Goal: Task Accomplishment & Management: Use online tool/utility

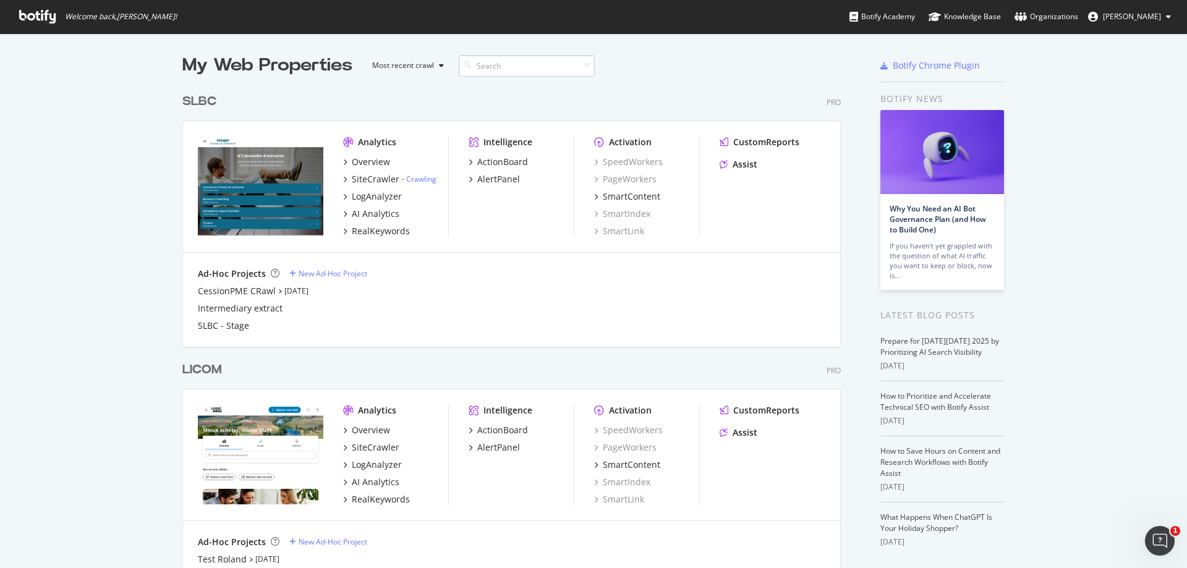
click at [553, 61] on input at bounding box center [527, 66] width 136 height 22
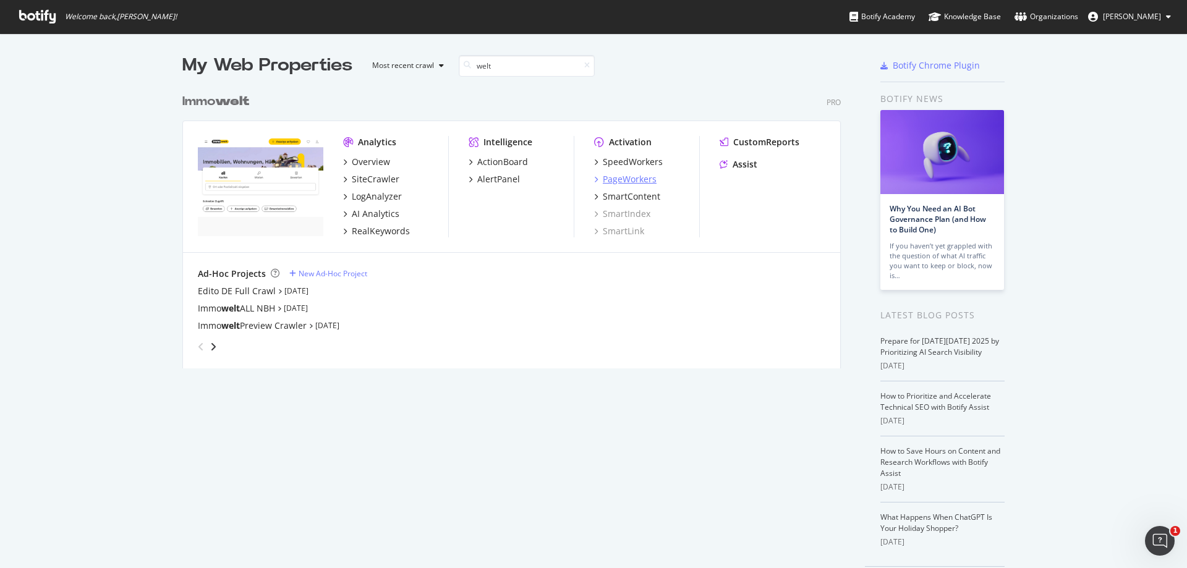
type input "welt"
click at [611, 181] on div "PageWorkers" at bounding box center [630, 179] width 54 height 12
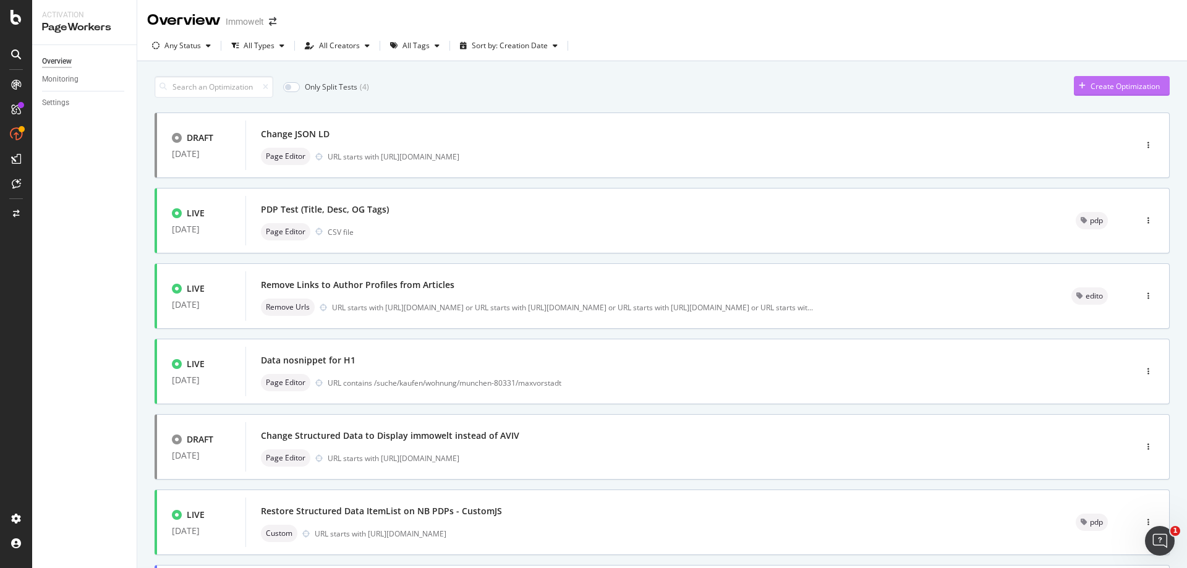
click at [1110, 84] on div "Create Optimization" at bounding box center [1124, 86] width 69 height 11
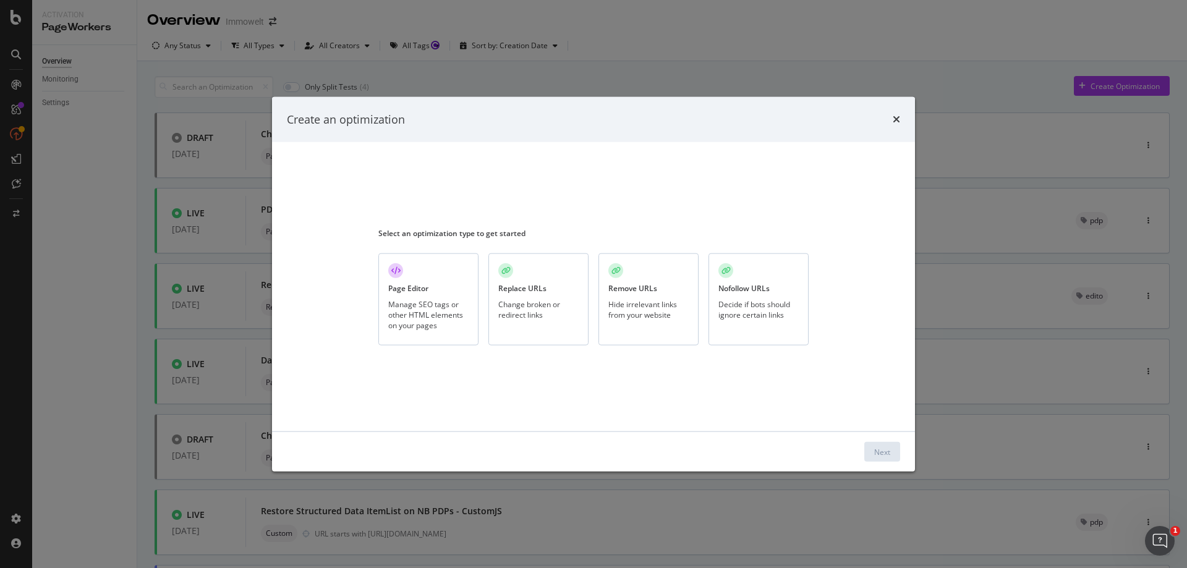
click at [418, 328] on div "Manage SEO tags or other HTML elements on your pages" at bounding box center [428, 315] width 80 height 32
click at [879, 447] on div "Next" at bounding box center [882, 451] width 16 height 11
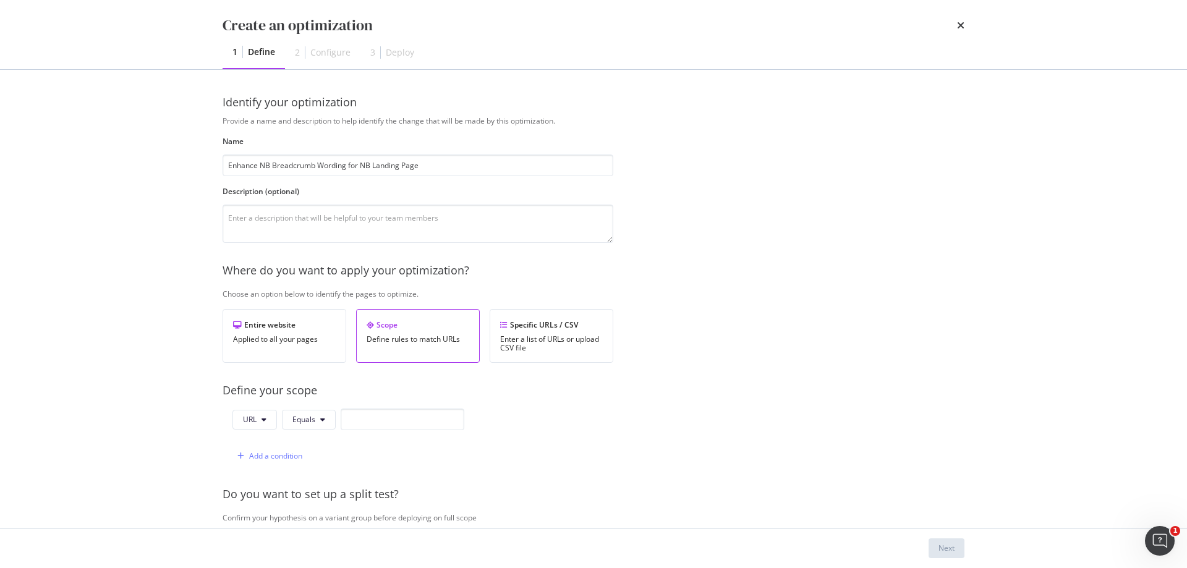
type input "Enhance NB Breadcrumb Wording for NB Landing Page"
click at [530, 256] on div "Provide a name and description to help identify the change that will be made by…" at bounding box center [593, 449] width 742 height 667
click at [531, 238] on textarea "modal" at bounding box center [417, 224] width 391 height 38
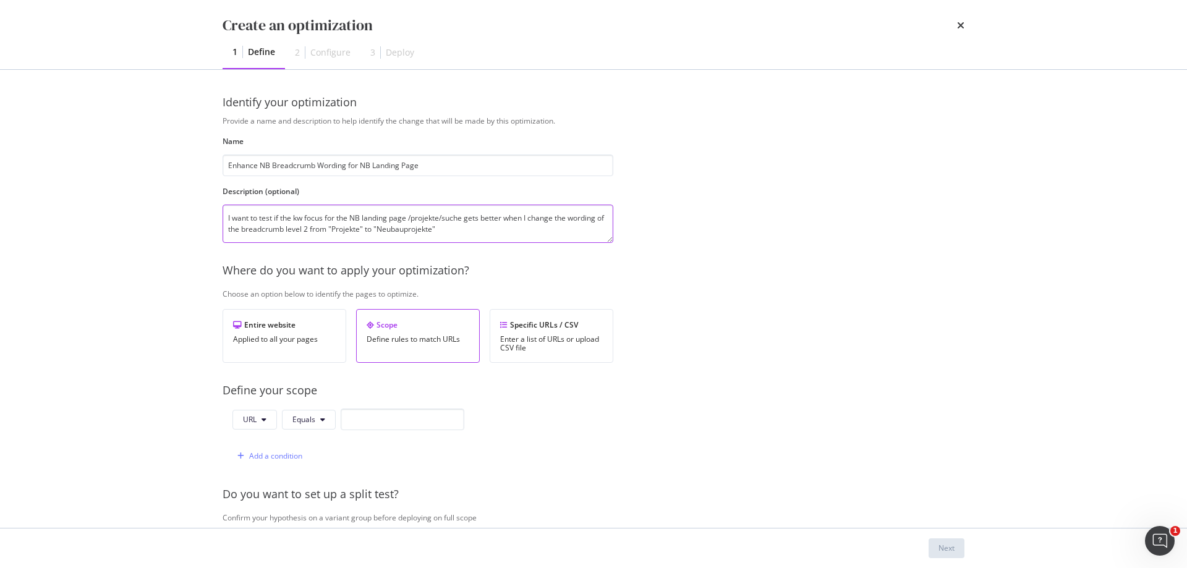
type textarea "I want to test if the kw focus for the NB landing page /projekte/suche gets bet…"
click at [305, 421] on span "Equals" at bounding box center [303, 419] width 23 height 11
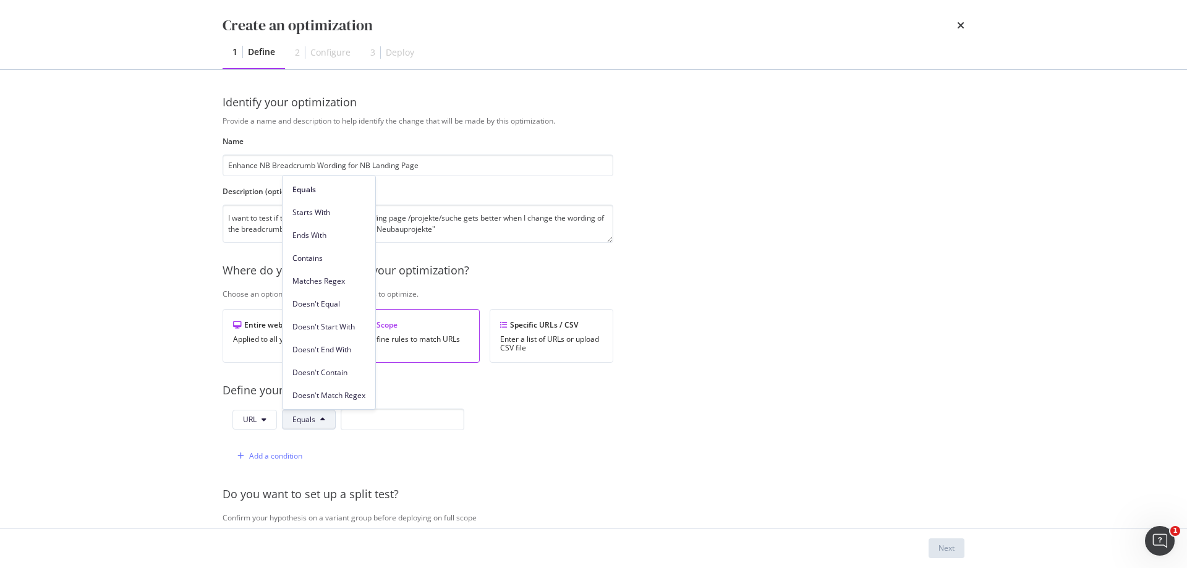
click at [617, 445] on div "Provide a name and description to help identify the change that will be made by…" at bounding box center [593, 449] width 742 height 667
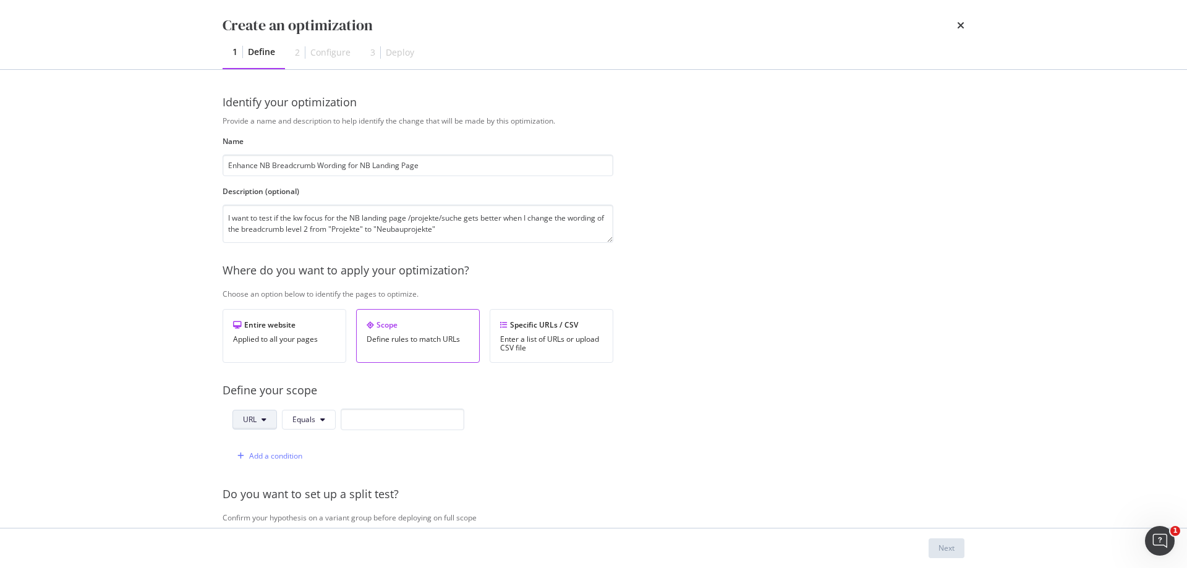
click at [254, 425] on span "URL" at bounding box center [250, 419] width 14 height 11
click at [274, 508] on span "Path" at bounding box center [264, 512] width 43 height 11
click at [324, 418] on icon "modal" at bounding box center [324, 419] width 5 height 7
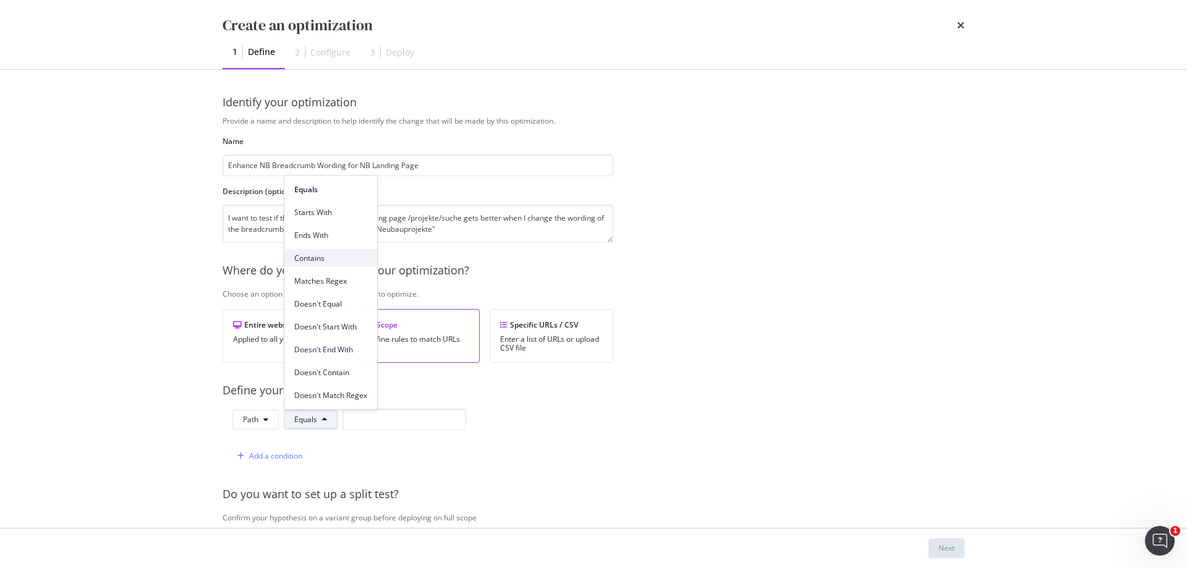
click at [345, 259] on span "Contains" at bounding box center [330, 258] width 73 height 11
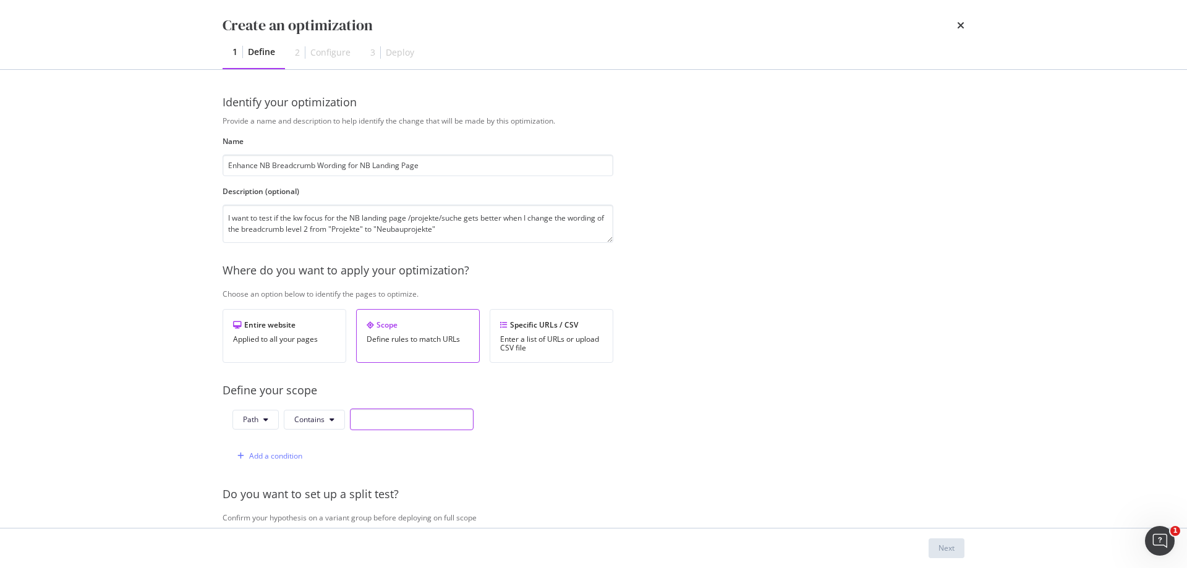
click at [397, 425] on input "modal" at bounding box center [412, 420] width 124 height 22
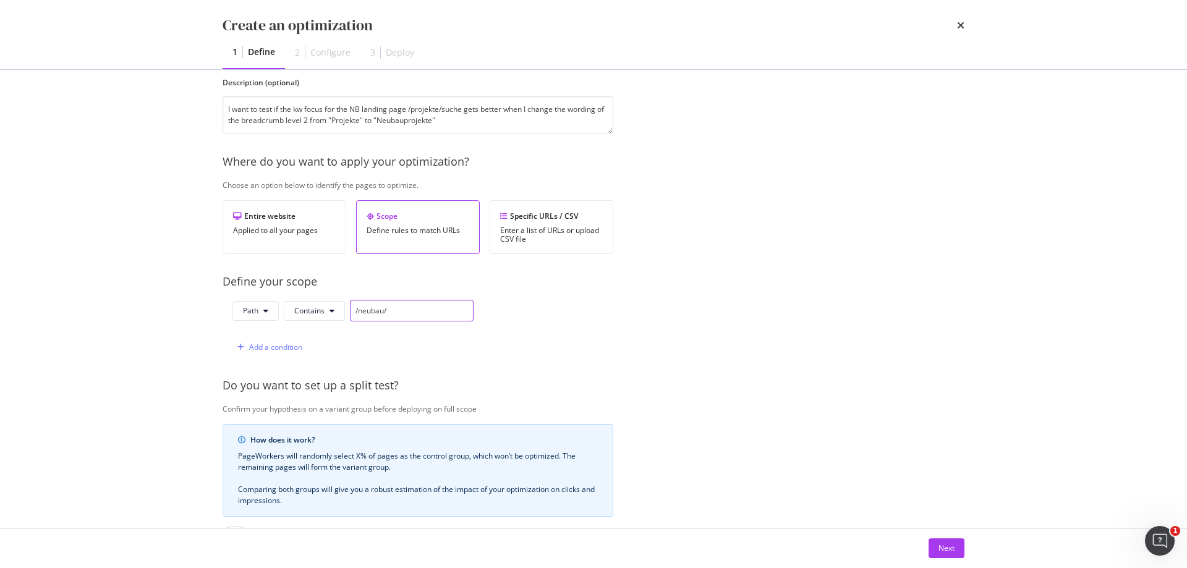
scroll to position [124, 0]
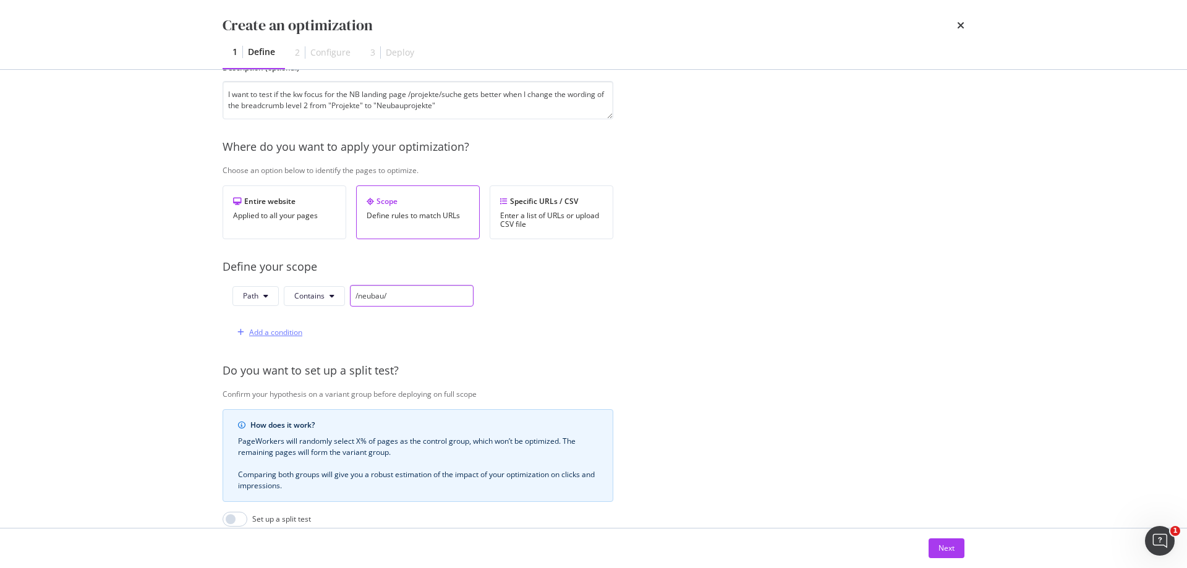
type input "/neubau/"
click at [291, 329] on div "Add a condition" at bounding box center [275, 332] width 53 height 11
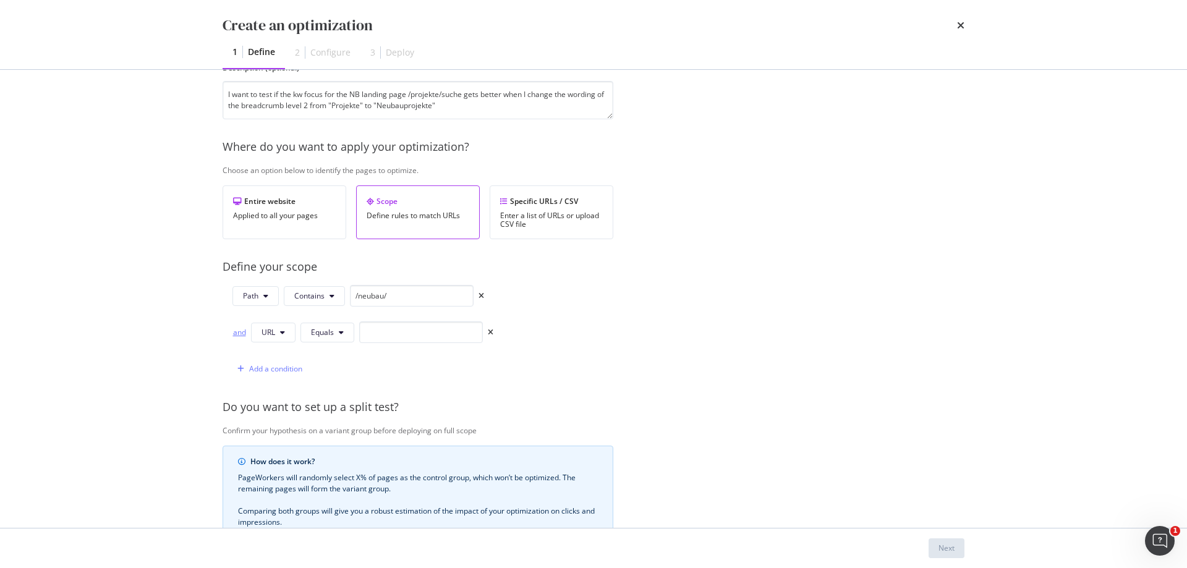
click at [241, 334] on div "and" at bounding box center [239, 332] width 14 height 11
click at [286, 334] on button "URL" at bounding box center [273, 333] width 44 height 20
click at [285, 421] on span "Path" at bounding box center [282, 425] width 43 height 11
click at [341, 333] on icon "modal" at bounding box center [343, 332] width 5 height 7
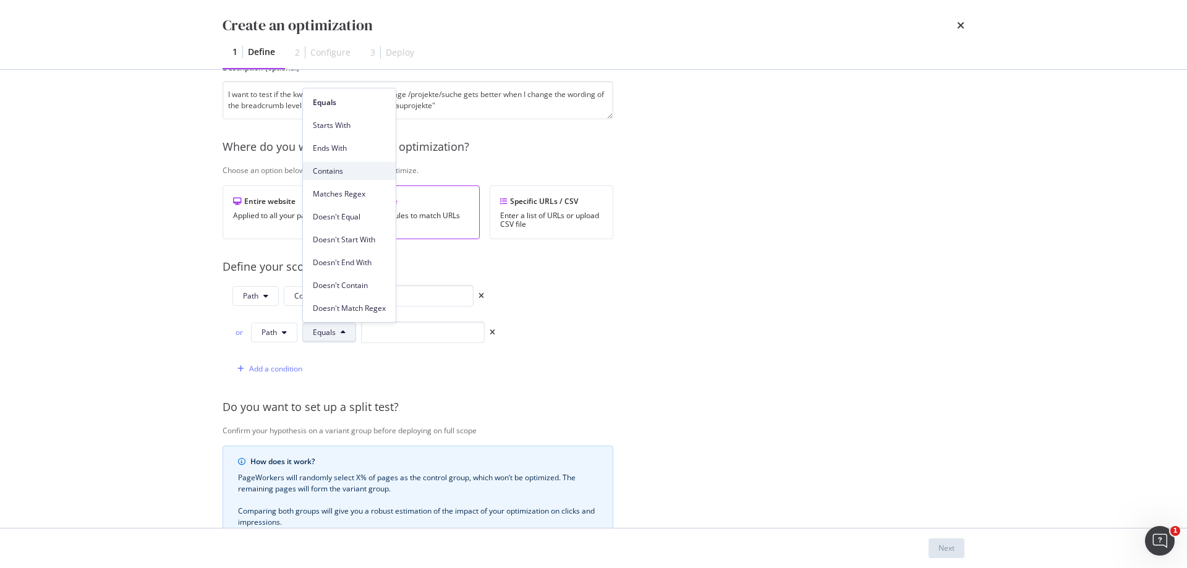
click at [351, 177] on div "Contains" at bounding box center [349, 171] width 93 height 18
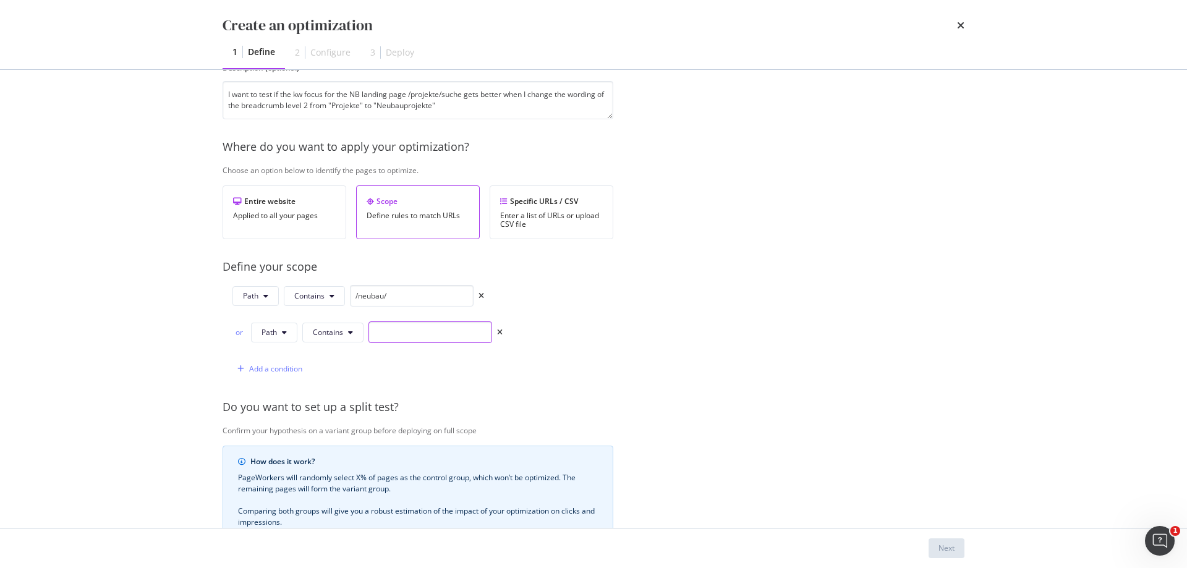
click at [410, 333] on input "modal" at bounding box center [430, 332] width 124 height 22
type input "/projekte/expose/"
click at [685, 319] on div "Provide a name and description to help identify the change that will be made by…" at bounding box center [593, 343] width 742 height 703
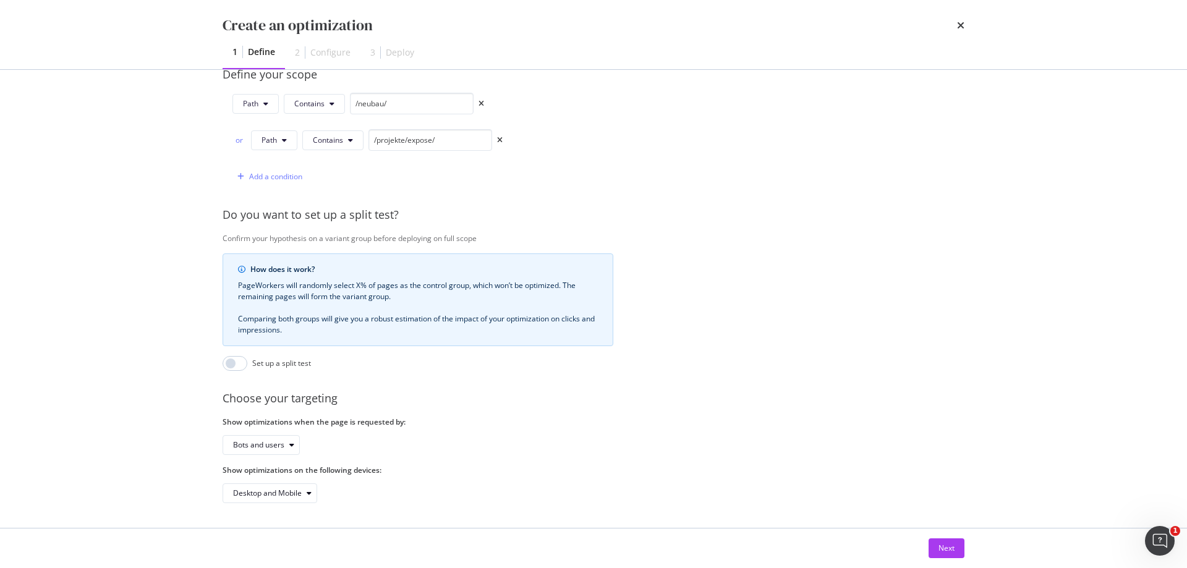
scroll to position [325, 0]
click at [941, 549] on div "Next" at bounding box center [946, 548] width 16 height 11
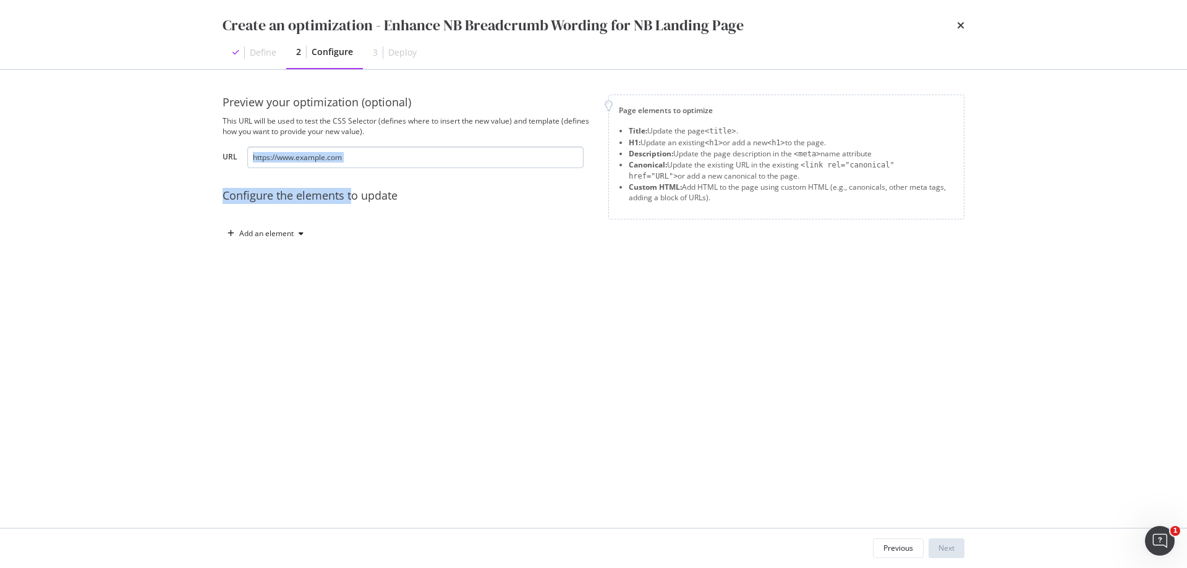
click at [350, 168] on div "Preview your optimization (optional) This URL will be used to test the CSS Sele…" at bounding box center [407, 169] width 371 height 149
click at [417, 158] on input "modal" at bounding box center [415, 157] width 336 height 22
paste input "[URL][DOMAIN_NAME]"
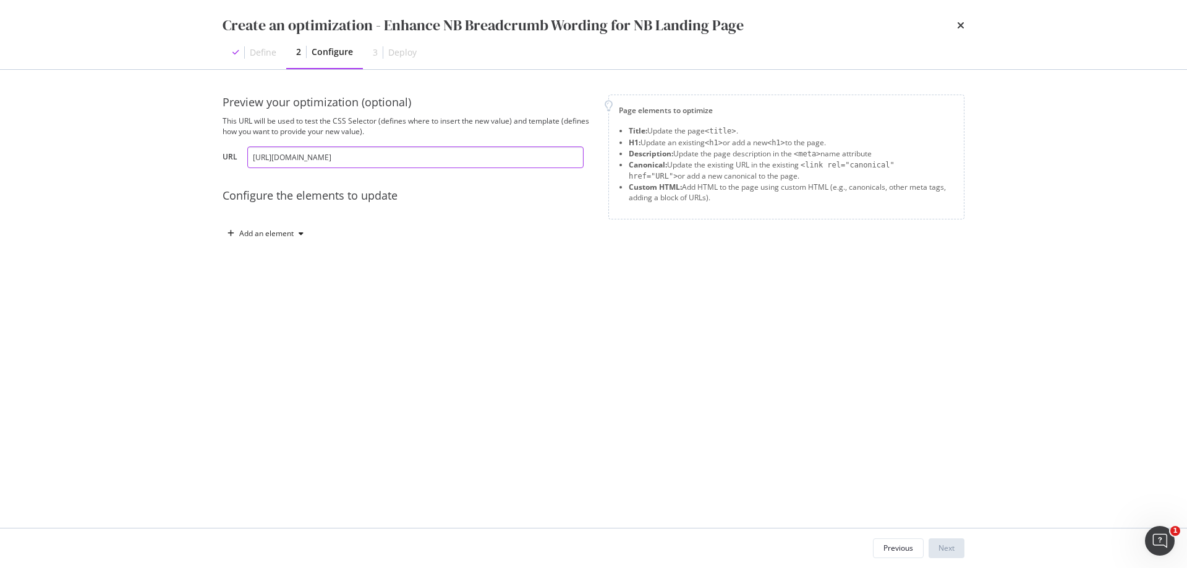
scroll to position [0, 41]
type input "[URL][DOMAIN_NAME]"
click at [541, 280] on div "Preview your optimization (optional) This URL will be used to test the CSS Sele…" at bounding box center [593, 299] width 742 height 409
click at [272, 230] on div "Add an element" at bounding box center [266, 233] width 54 height 7
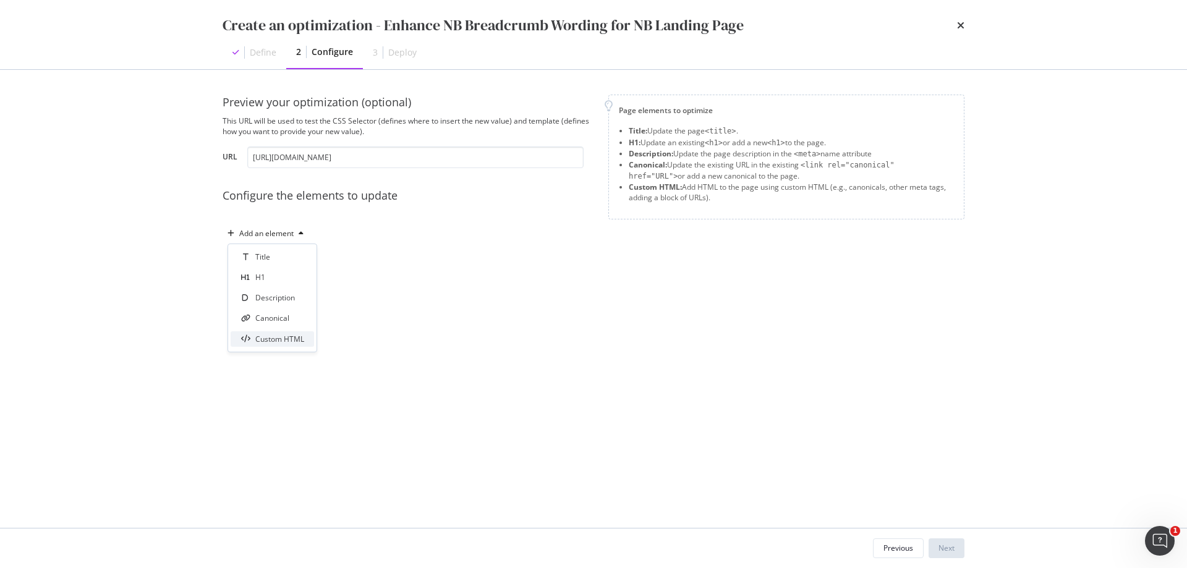
click at [273, 344] on div "Custom HTML" at bounding box center [272, 338] width 83 height 15
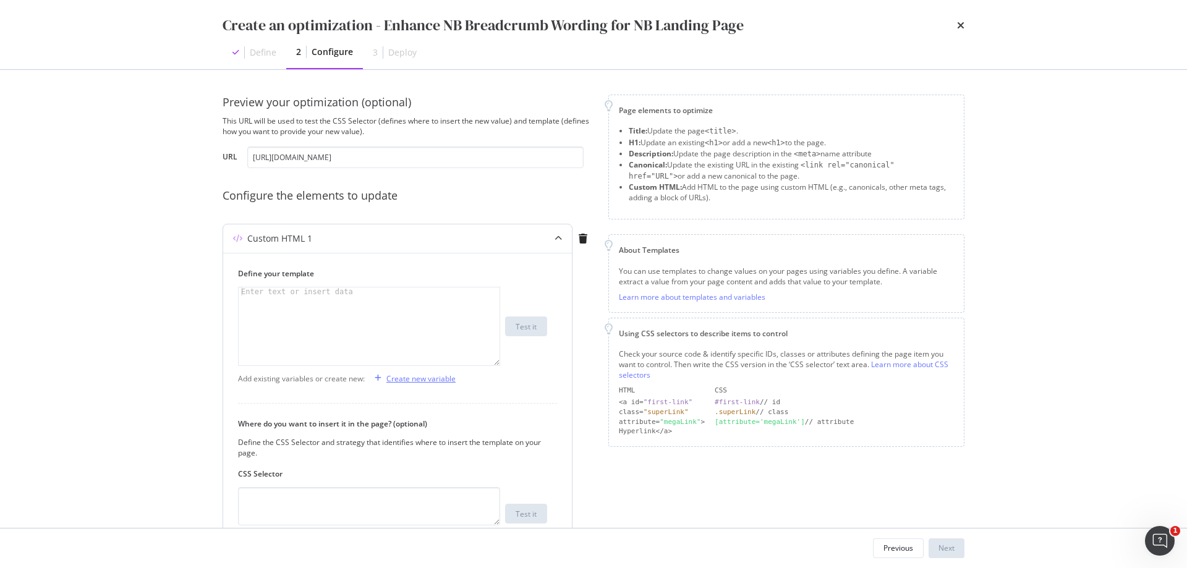
click at [418, 376] on div "Create new variable" at bounding box center [420, 378] width 69 height 11
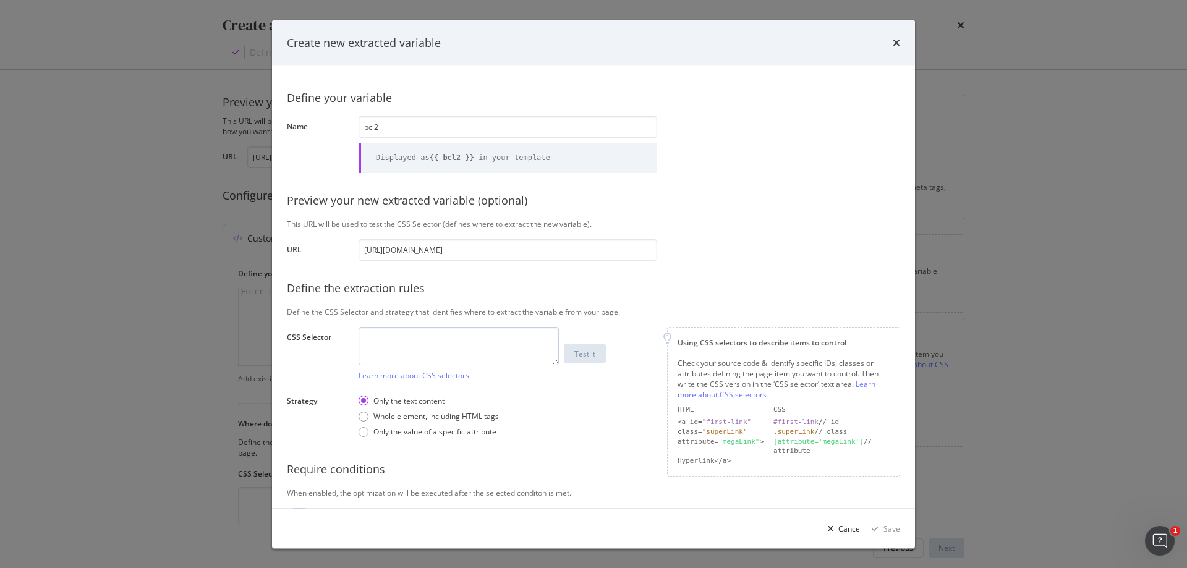
type input "bcl2"
click at [525, 350] on textarea "modal" at bounding box center [458, 345] width 200 height 38
paste textarea "#refiner-form-id > div.css-1vy72bq > div.css-1okavp1 > div:nth-child(7) > ul > …"
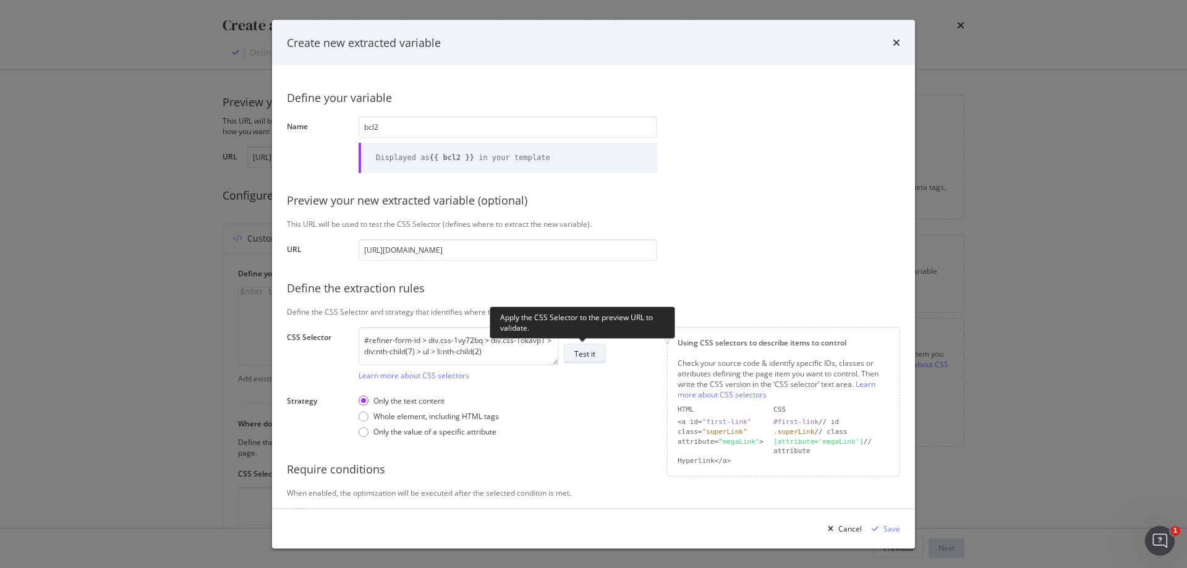
click at [595, 352] on div "Test it" at bounding box center [584, 353] width 21 height 11
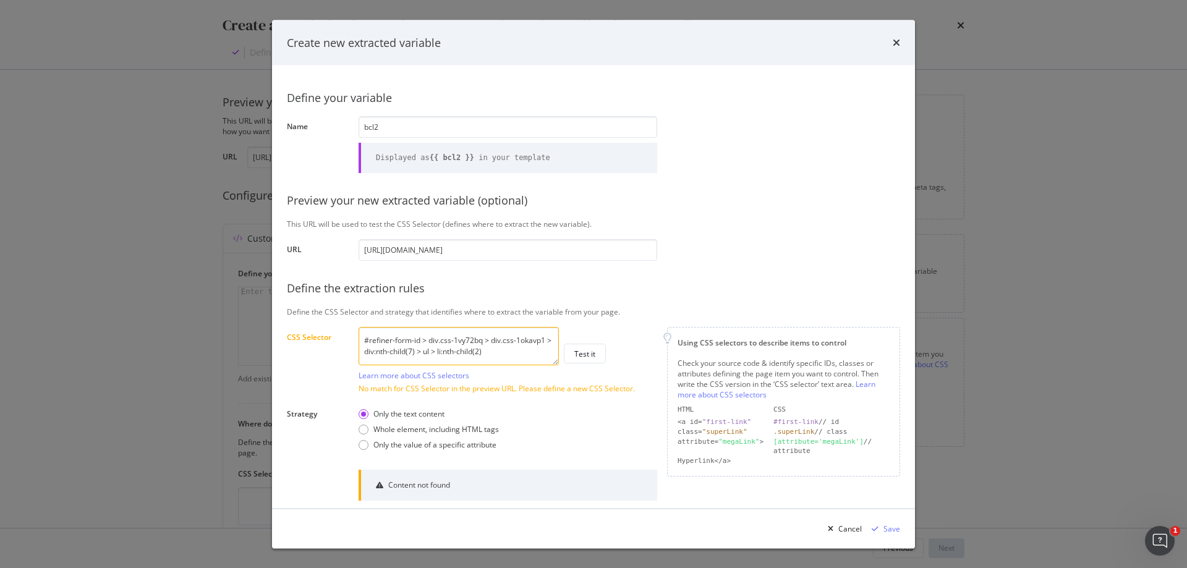
click at [453, 344] on textarea "#refiner-form-id > div.css-1vy72bq > div.css-1okavp1 > div:nth-child(7) > ul > …" at bounding box center [458, 345] width 200 height 38
click at [454, 344] on textarea "#refiner-form-id > div.css-1vy72bq > div.css-1okavp1 > div:nth-child(7) > ul > …" at bounding box center [458, 345] width 200 height 38
paste textarea "> a"
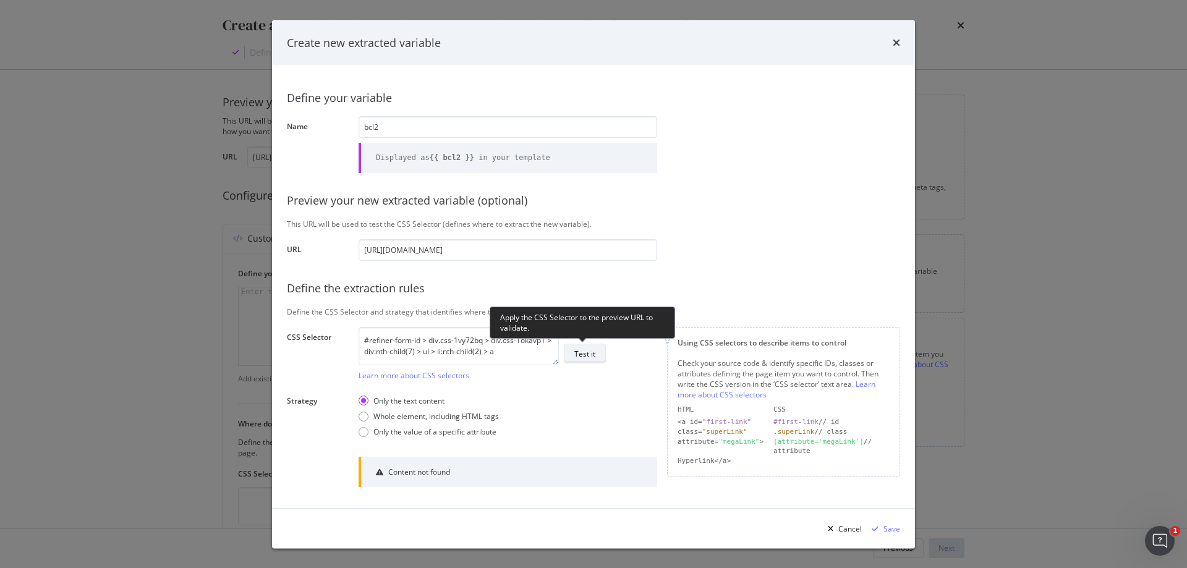
click at [583, 355] on div "Test it" at bounding box center [584, 353] width 21 height 11
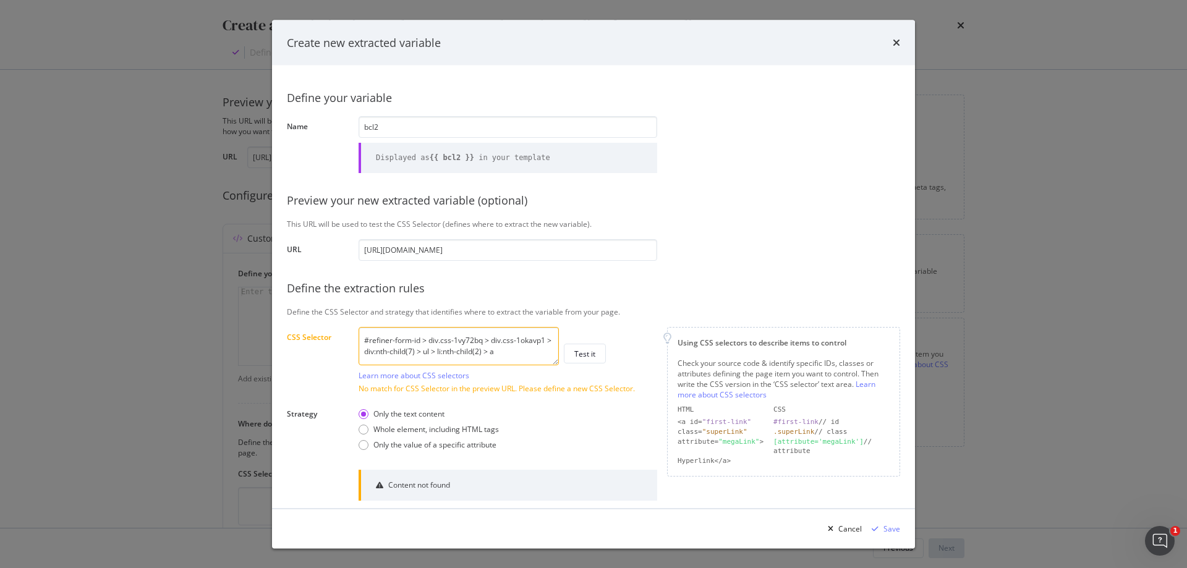
drag, startPoint x: 438, startPoint y: 339, endPoint x: 339, endPoint y: 337, distance: 98.9
click at [0, 0] on div "CSS Selector #refiner-form-id > div.css-1vy72bq > div.css-1okavp1 > div:nth-chi…" at bounding box center [0, 0] width 0 height 0
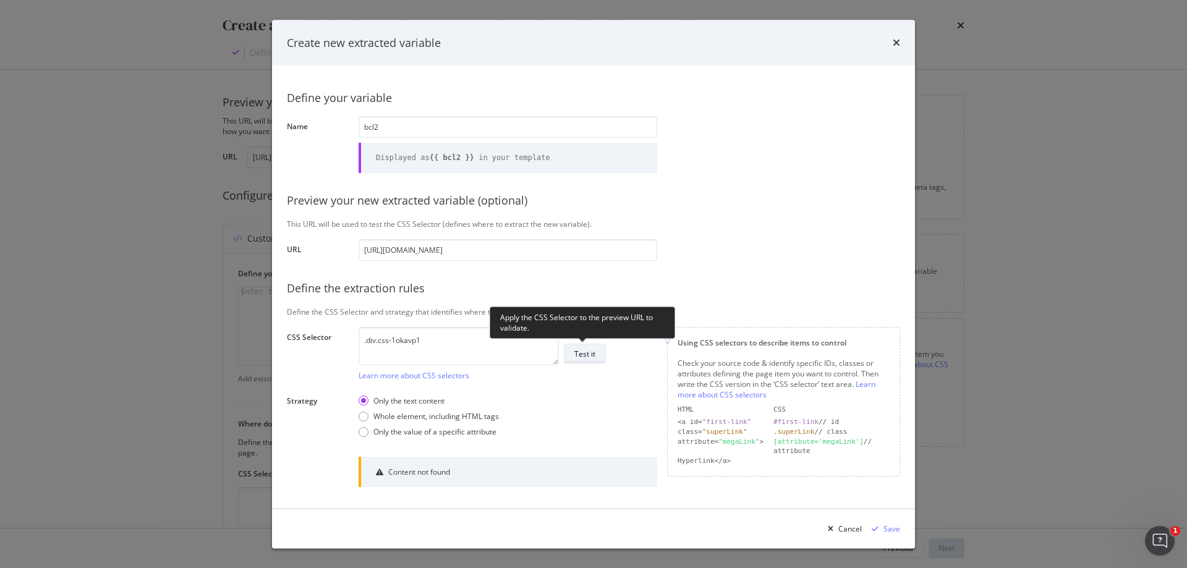
click at [589, 357] on div "Test it" at bounding box center [584, 353] width 21 height 11
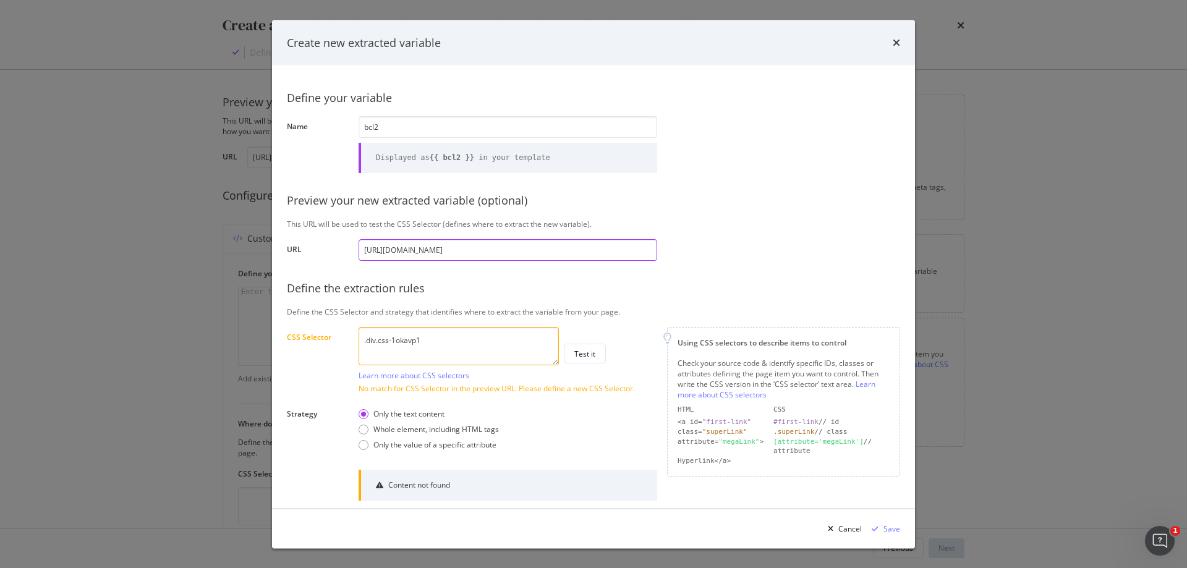
click at [616, 248] on input "[URL][DOMAIN_NAME]" at bounding box center [507, 250] width 299 height 22
click at [391, 342] on textarea ".div.css-1okavp1" at bounding box center [458, 345] width 200 height 38
click at [452, 346] on textarea ".1okavp1" at bounding box center [458, 345] width 200 height 38
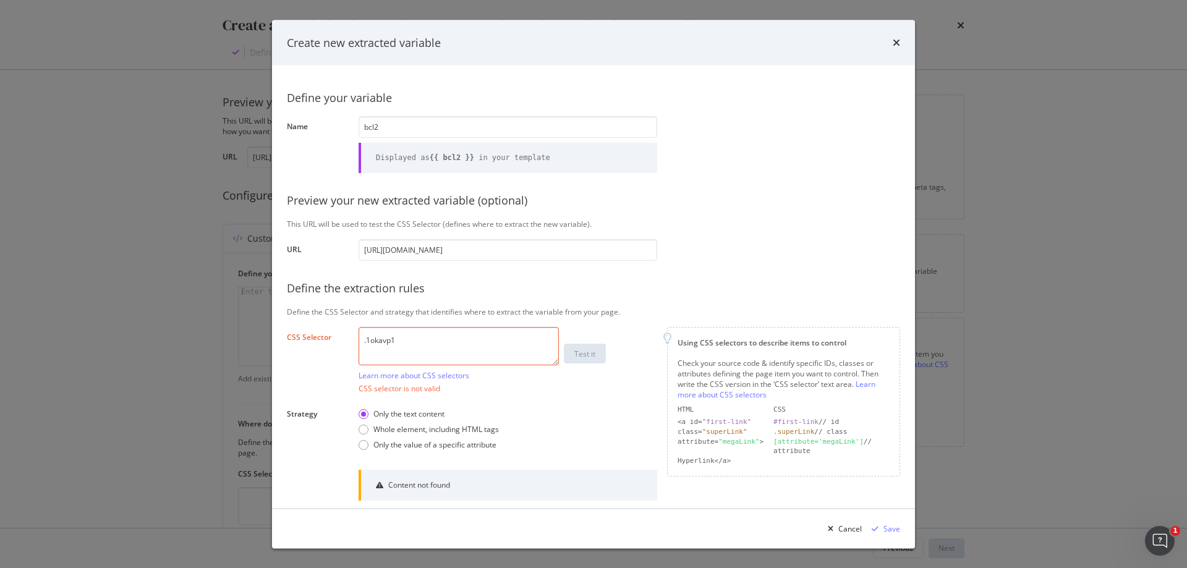
paste textarea "<li class="css-5atsda"><a title="Projekte" tabindex="0" data-react-aria-pressab…"
click at [377, 339] on textarea "<li class="css-5atsda"><a title="Projekte" tabindex="0" data-react-aria-pressab…" at bounding box center [458, 345] width 200 height 38
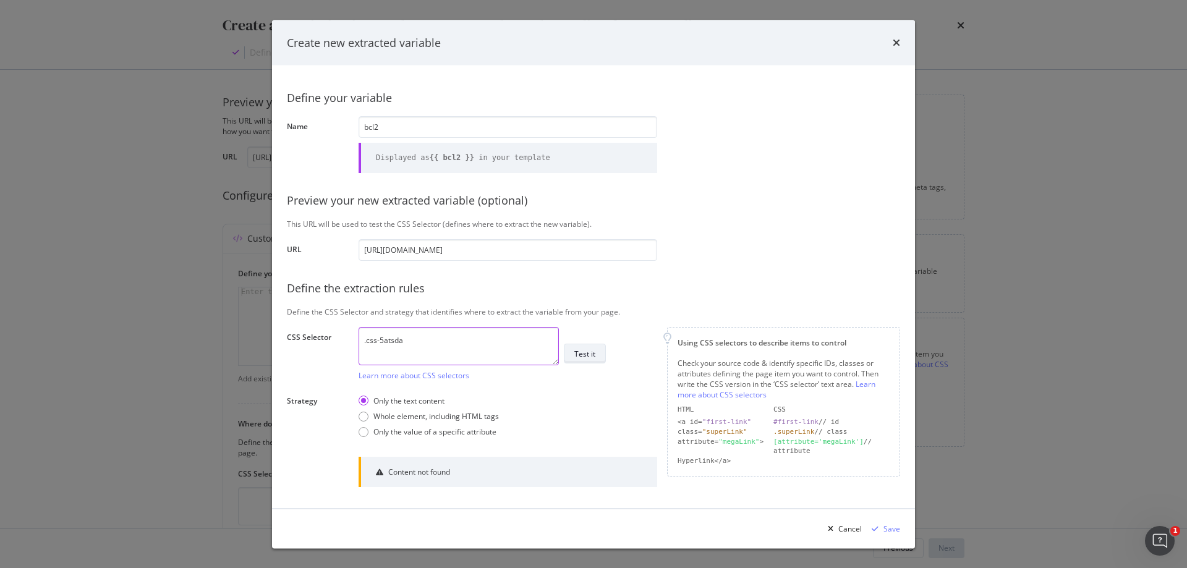
type textarea ".css-5atsda"
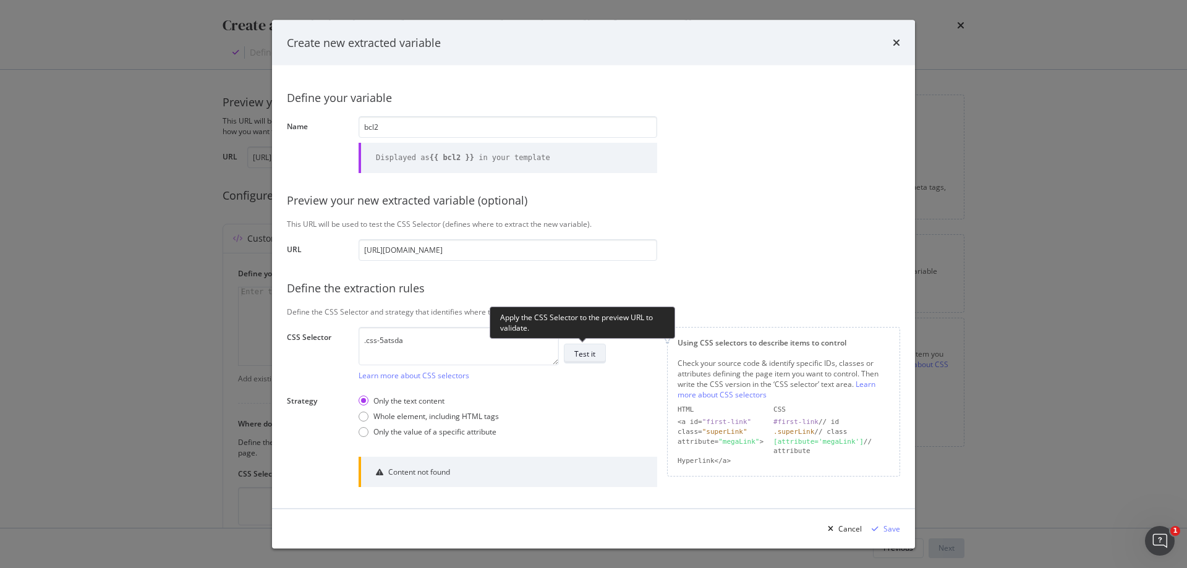
click at [585, 355] on div "Test it" at bounding box center [584, 353] width 21 height 11
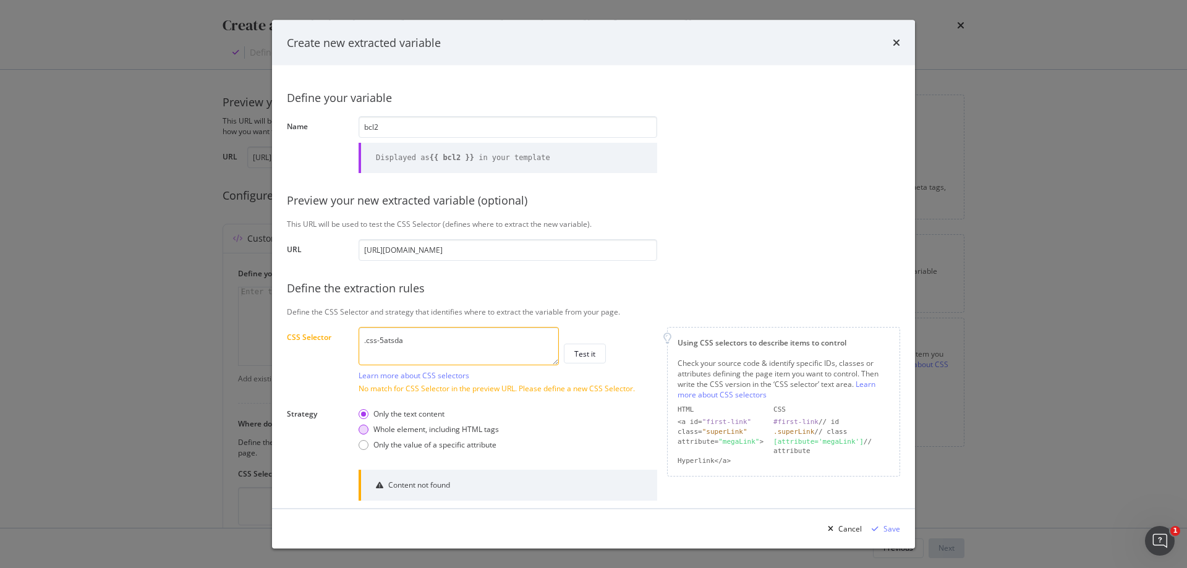
click at [472, 430] on div "Whole element, including HTML tags" at bounding box center [435, 429] width 125 height 11
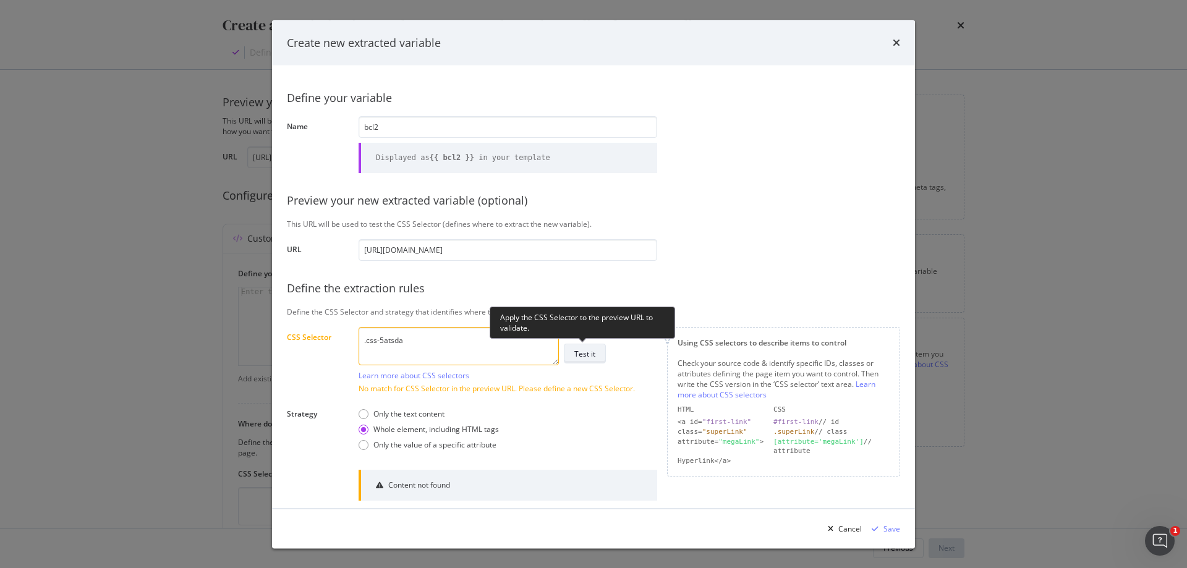
click at [590, 349] on div "Test it" at bounding box center [584, 353] width 21 height 11
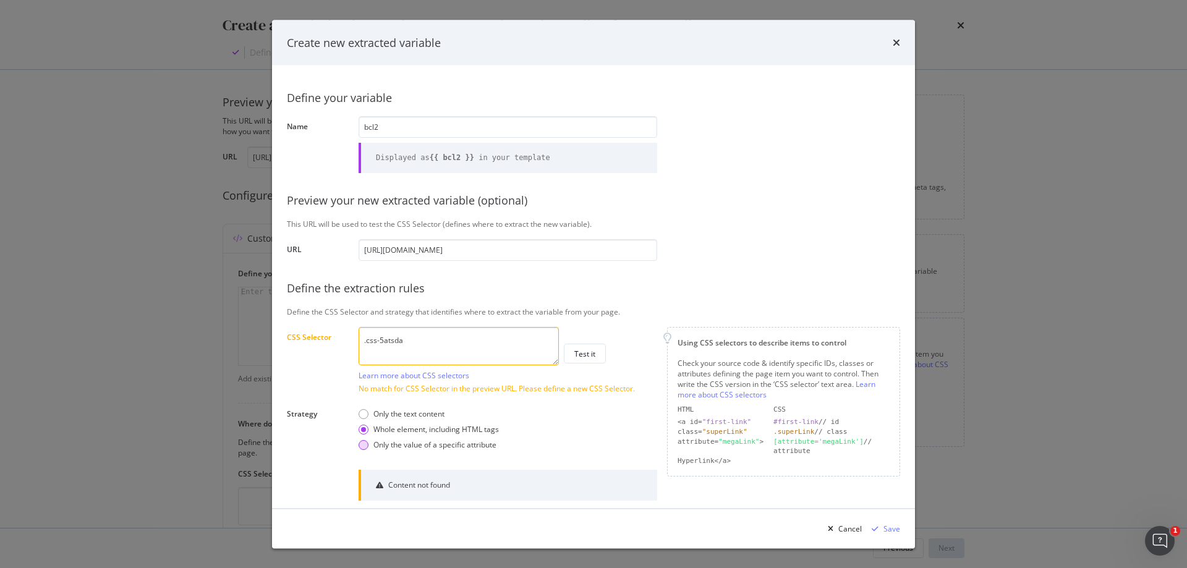
click at [454, 445] on div "Only the value of a specific attribute" at bounding box center [434, 444] width 123 height 11
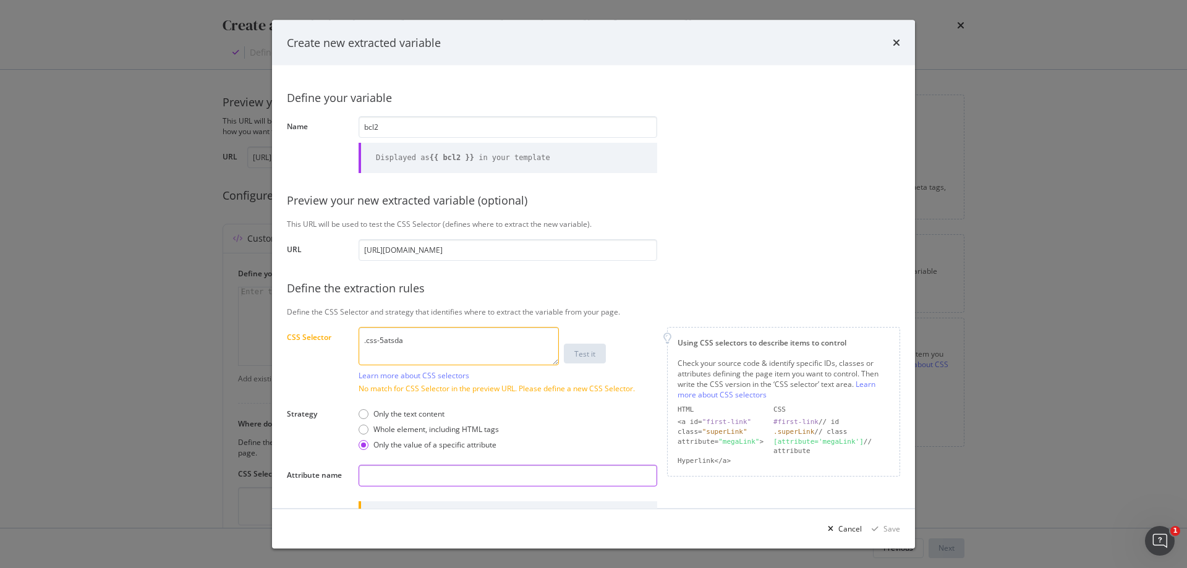
click at [452, 470] on input "modal" at bounding box center [507, 476] width 299 height 22
type input "title"
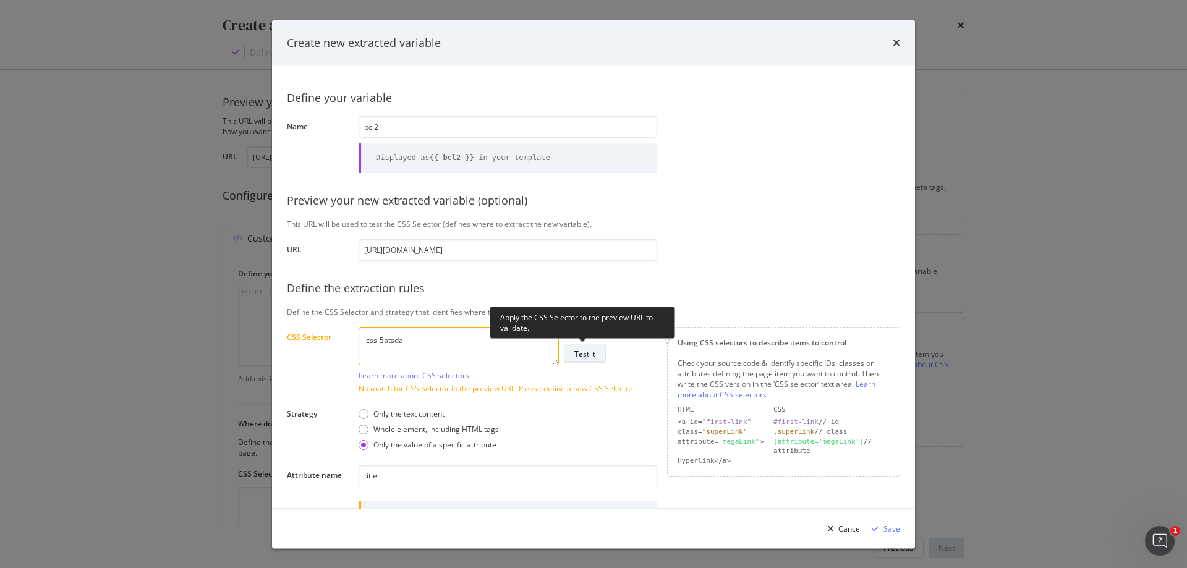
click at [576, 358] on div "Test it" at bounding box center [584, 353] width 21 height 11
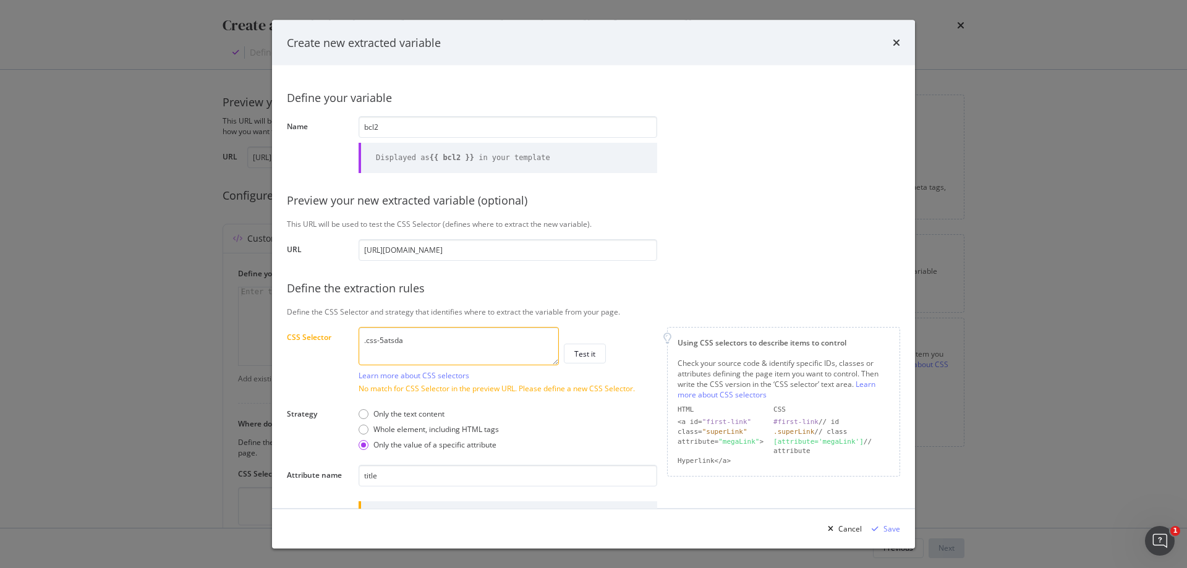
scroll to position [119, 0]
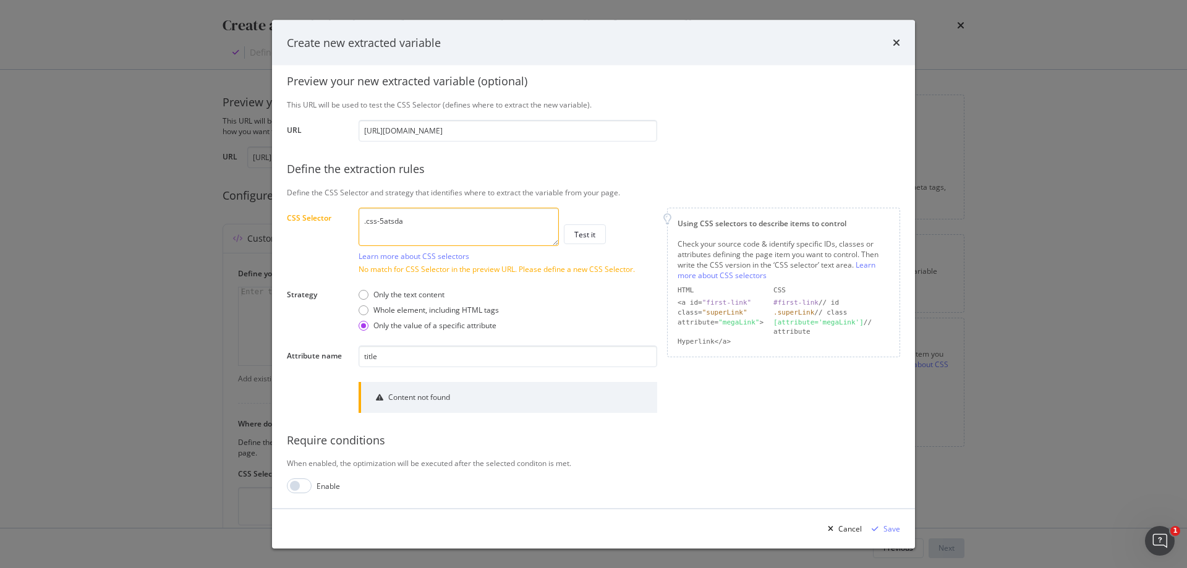
click at [365, 222] on textarea ".css-5atsda" at bounding box center [458, 227] width 200 height 38
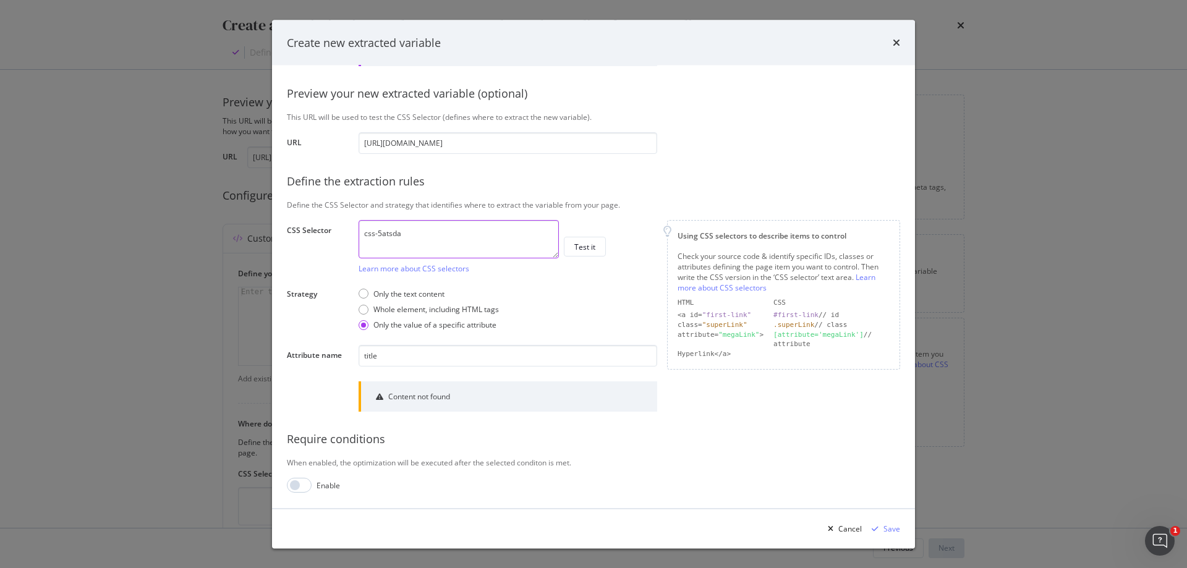
scroll to position [106, 0]
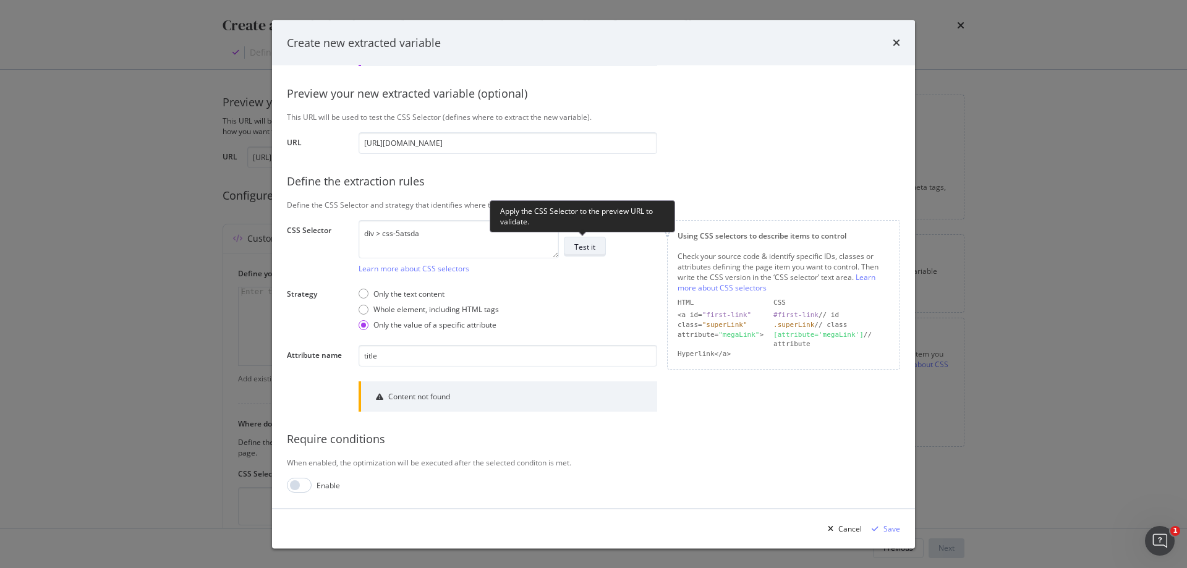
click at [583, 248] on div "Test it" at bounding box center [584, 247] width 21 height 11
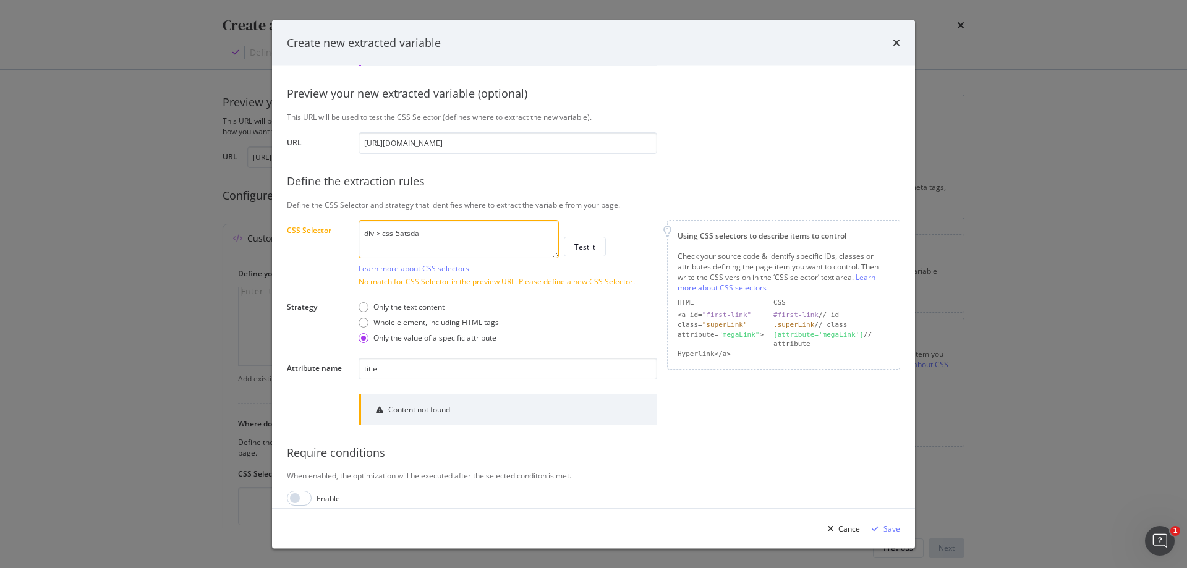
click at [459, 226] on textarea "div > css-5atsda" at bounding box center [458, 239] width 200 height 38
paste textarea "#refiner-form-id > div.css-1vy72bq > div.css-1okavp1 > div:nth-child(7) > ul > …"
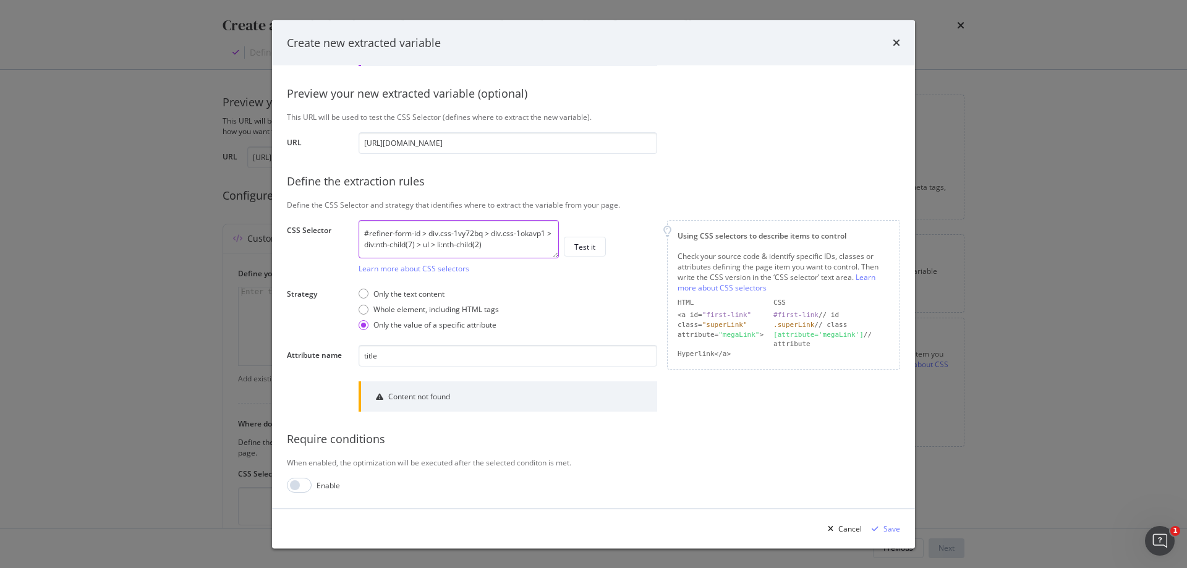
drag, startPoint x: 429, startPoint y: 232, endPoint x: 347, endPoint y: 229, distance: 81.7
click at [0, 0] on div "CSS Selector #refiner-form-id > div.css-1vy72bq > div.css-1okavp1 > div:nth-chi…" at bounding box center [0, 0] width 0 height 0
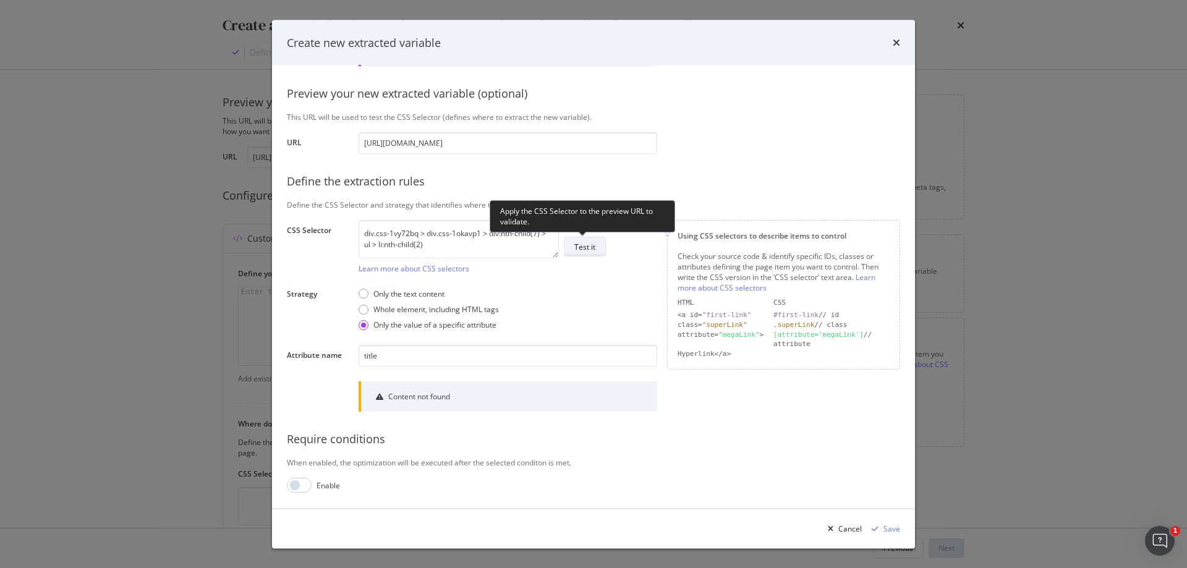
click at [591, 248] on div "Test it" at bounding box center [584, 247] width 21 height 11
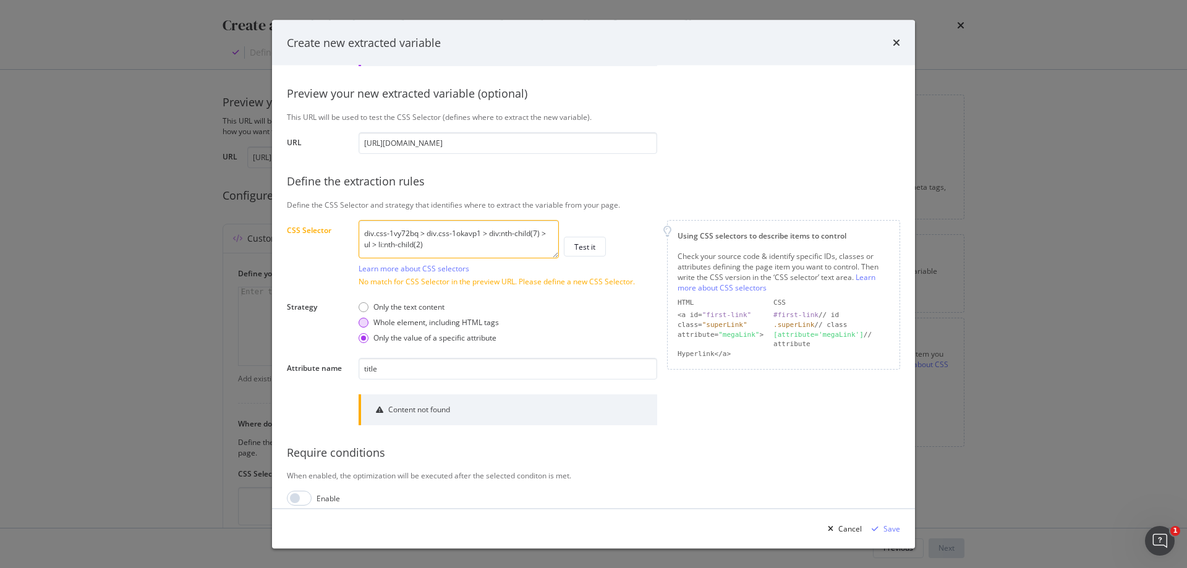
click at [387, 324] on div "Whole element, including HTML tags" at bounding box center [435, 323] width 125 height 11
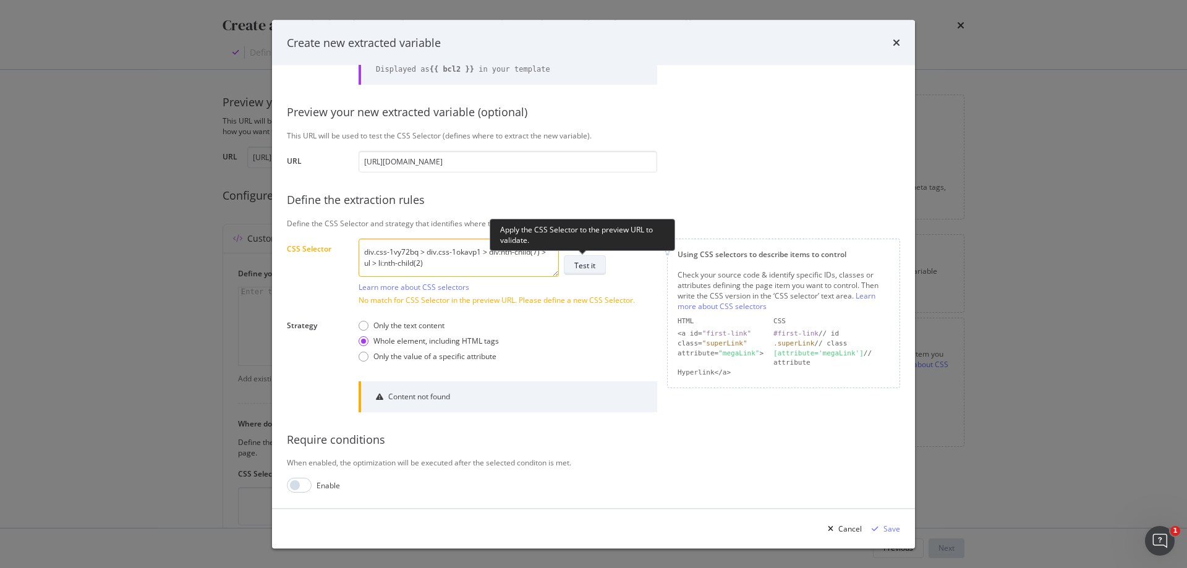
click at [579, 269] on div "Test it" at bounding box center [584, 265] width 21 height 11
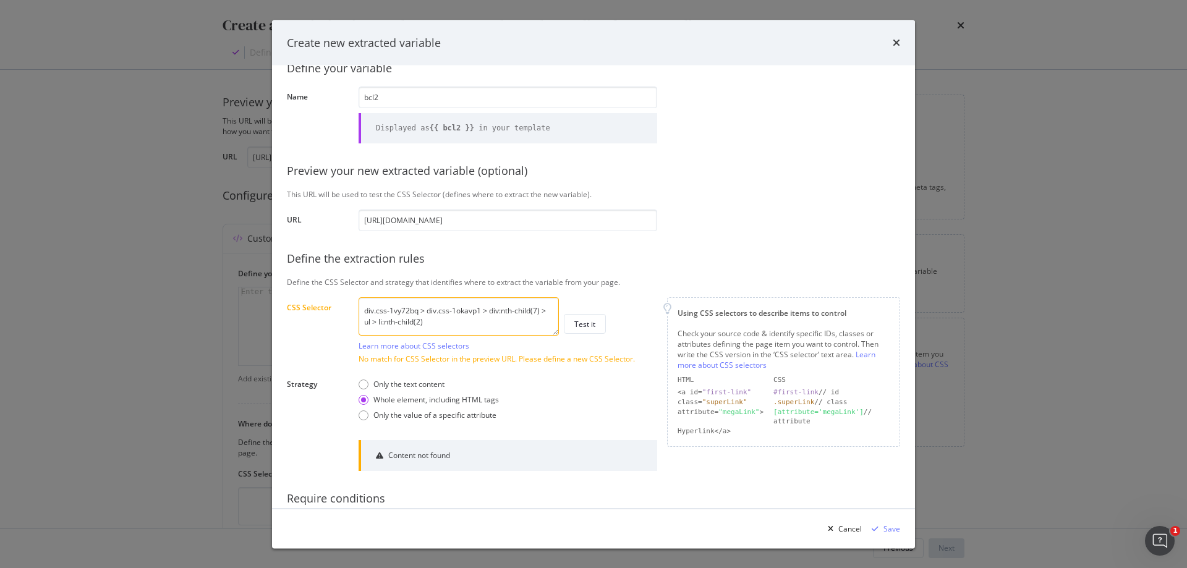
scroll to position [88, 0]
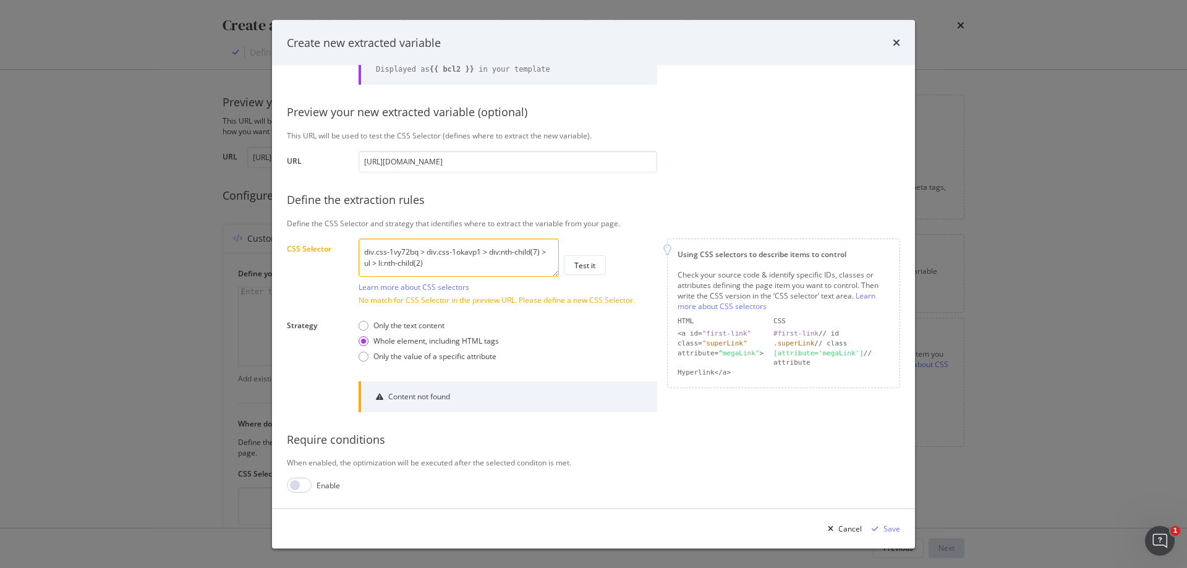
drag, startPoint x: 448, startPoint y: 265, endPoint x: 381, endPoint y: 265, distance: 66.7
click at [381, 265] on textarea "div.css-1vy72bq > div.css-1okavp1 > div:nth-child(7) > ul > li:nth-child(2)" at bounding box center [458, 258] width 200 height 38
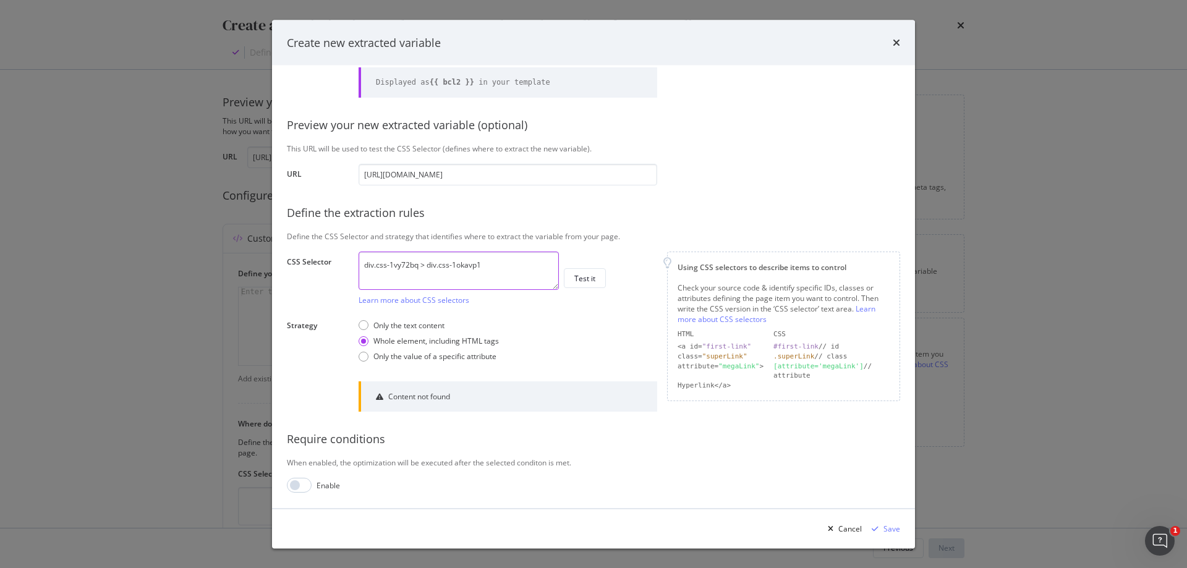
scroll to position [75, 0]
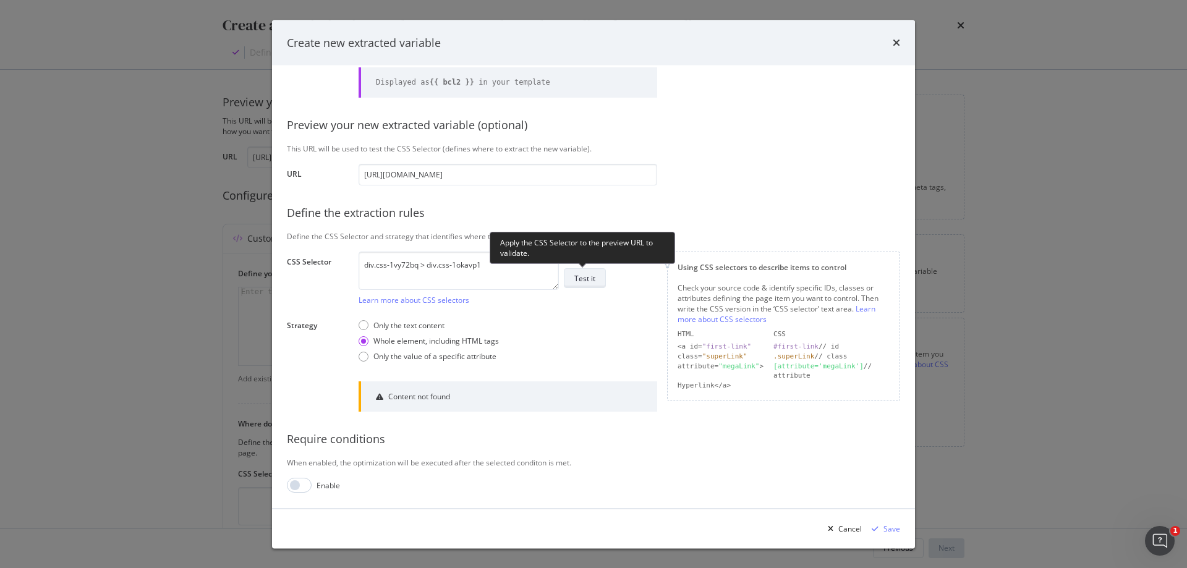
click at [595, 276] on button "Test it" at bounding box center [585, 279] width 42 height 20
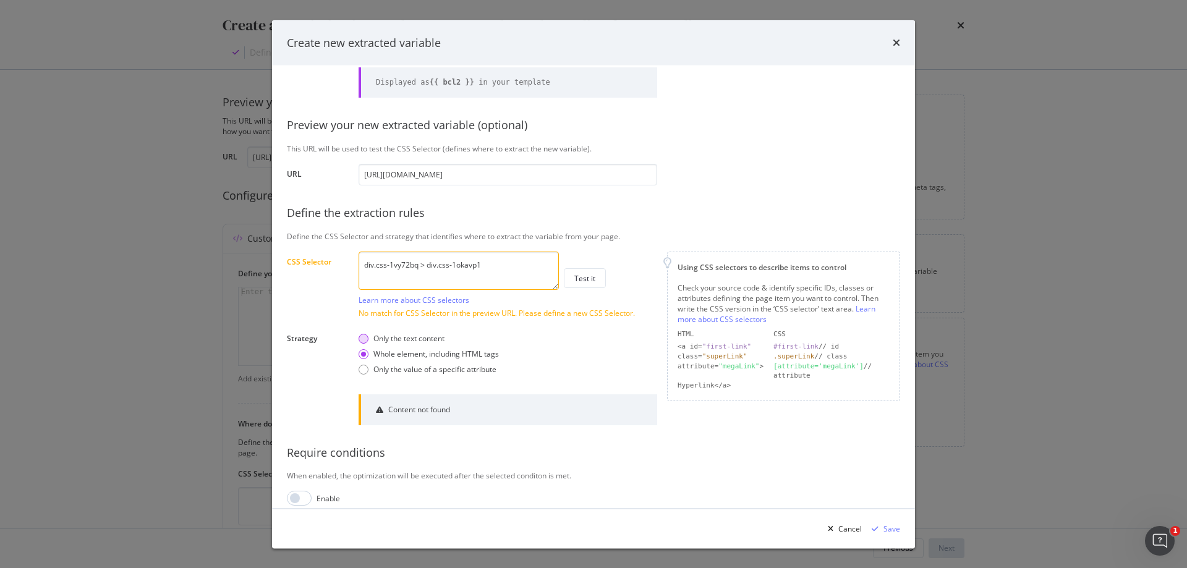
click at [410, 344] on div "Only the text content" at bounding box center [408, 339] width 71 height 11
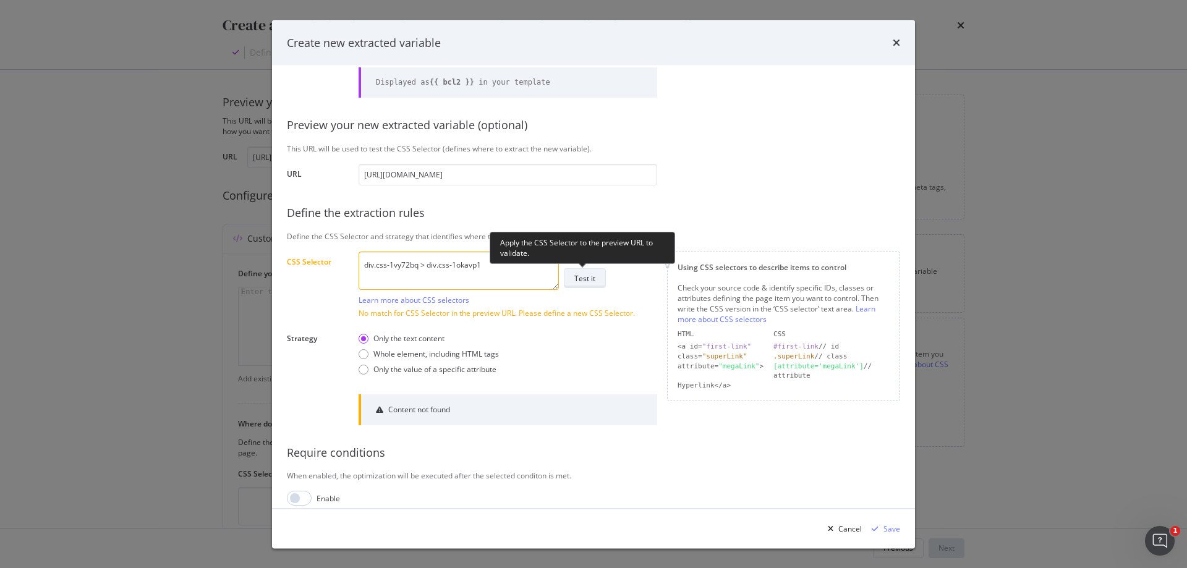
click at [571, 275] on button "Test it" at bounding box center [585, 279] width 42 height 20
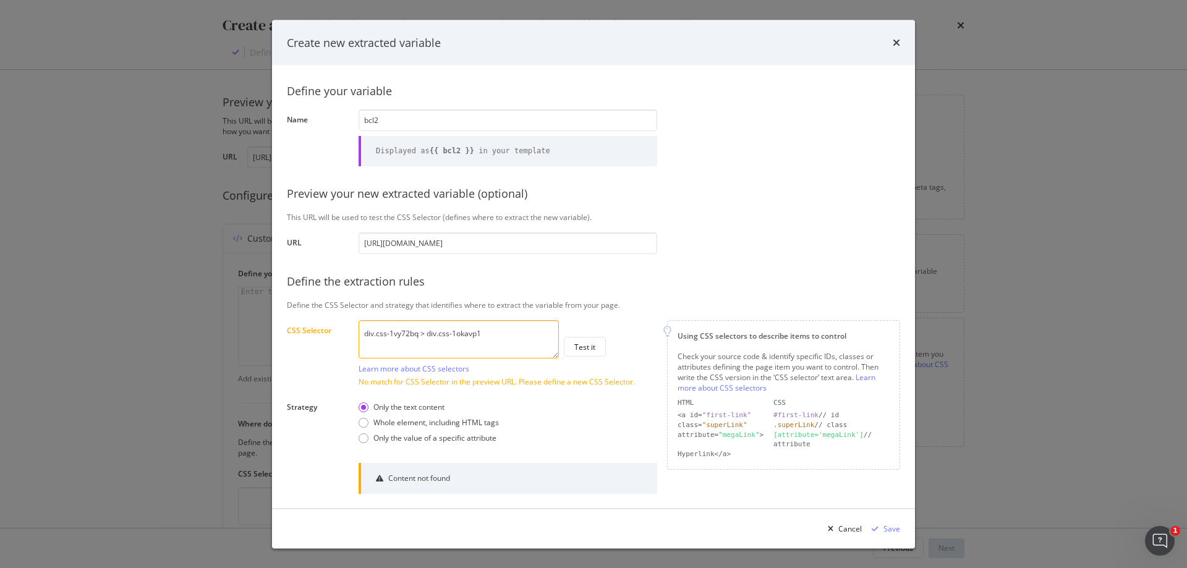
scroll to position [0, 0]
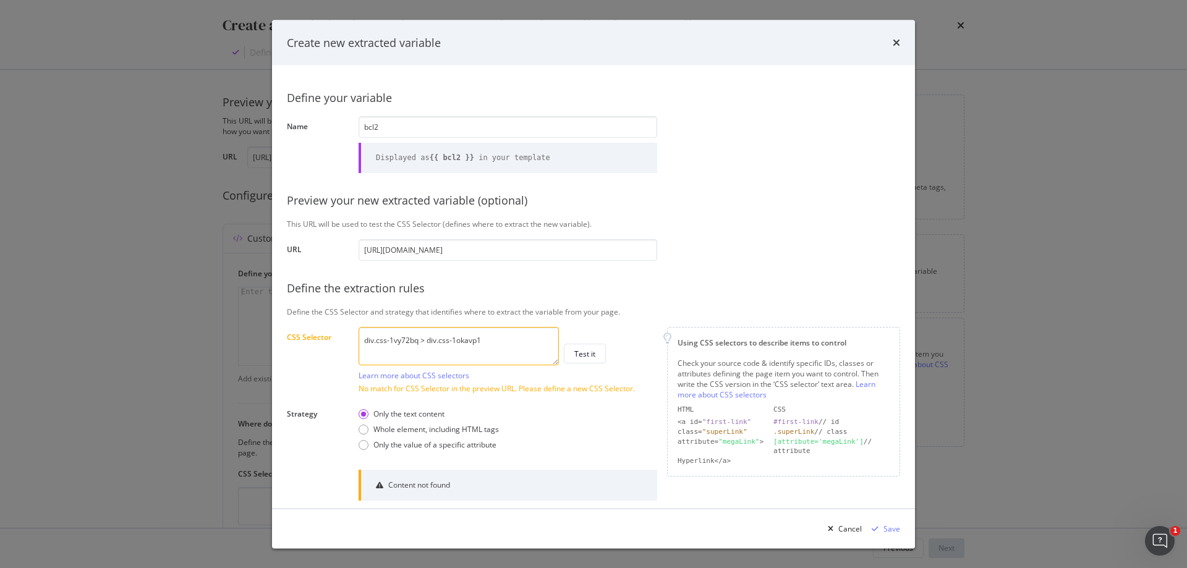
drag, startPoint x: 493, startPoint y: 339, endPoint x: 297, endPoint y: 351, distance: 195.7
click at [0, 0] on div "CSS Selector div.css-1vy72bq > div.css-1okavp1 Learn more about CSS selectors T…" at bounding box center [0, 0] width 0 height 0
paste textarea "#refiner-form-id > div.css-1vy72bq > div.css-1okavp1 > div:nth-child(7) > ul"
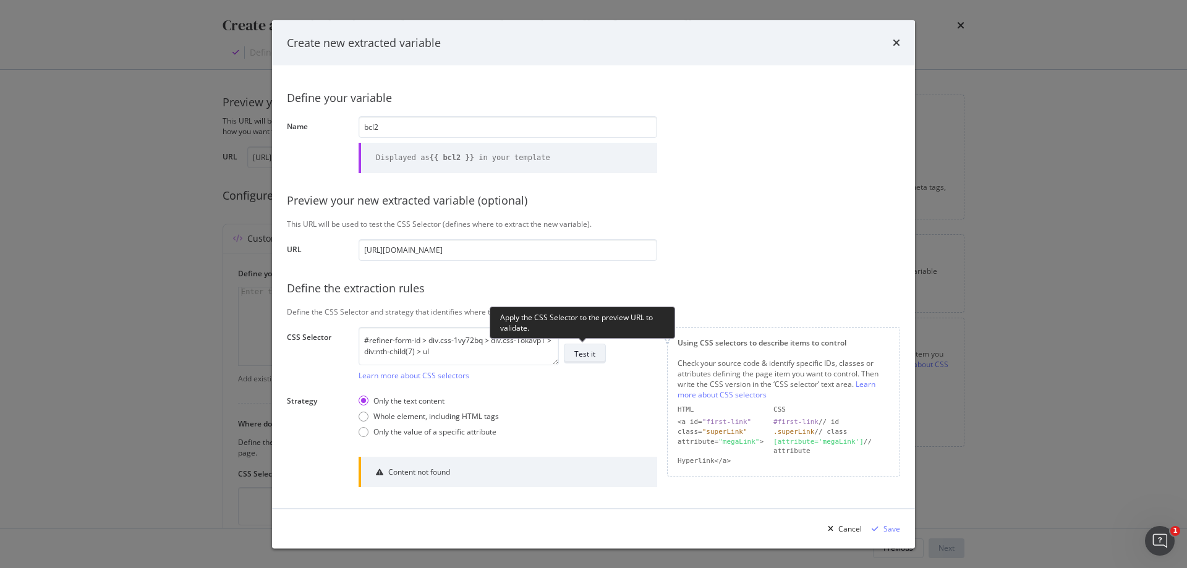
click at [590, 360] on div "Test it" at bounding box center [584, 353] width 21 height 17
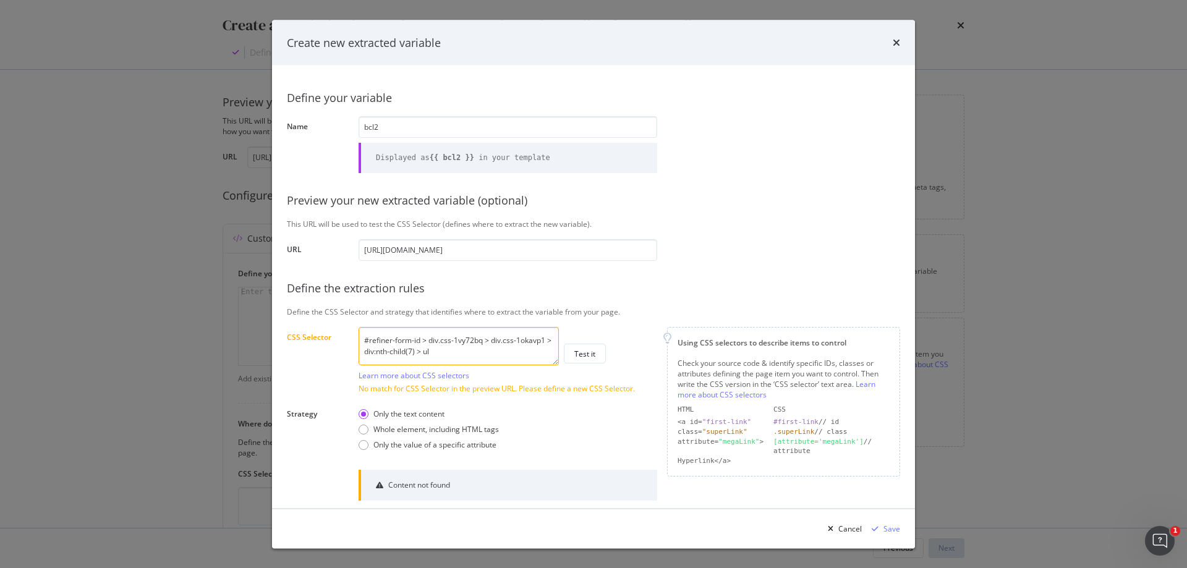
click at [455, 352] on textarea "#refiner-form-id > div.css-1vy72bq > div.css-1okavp1 > div:nth-child(7) > ul" at bounding box center [458, 345] width 200 height 38
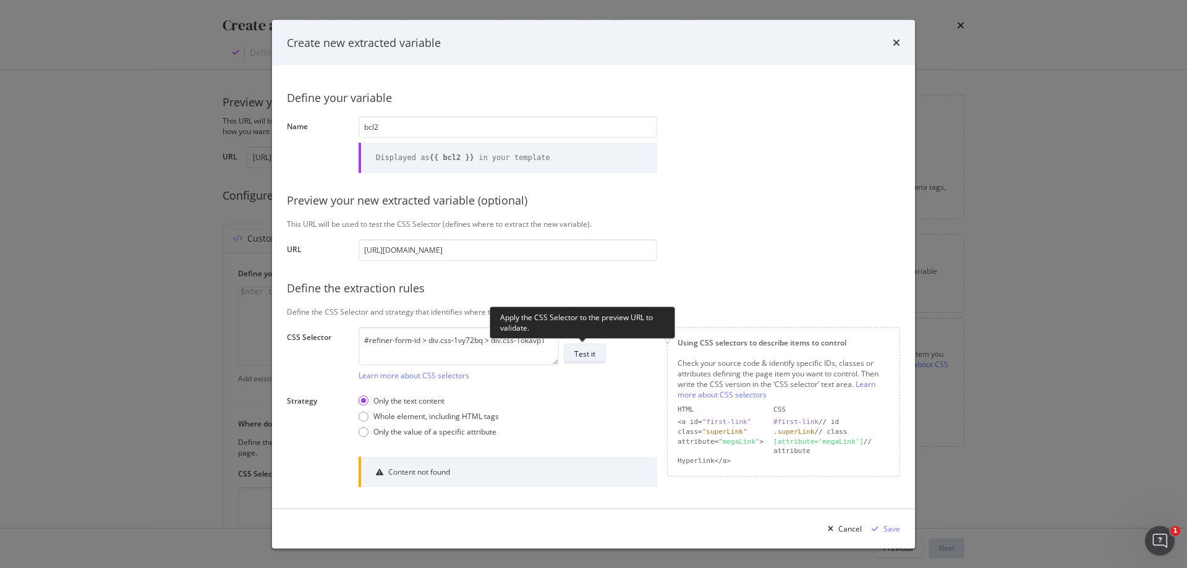
click at [583, 352] on div "Test it" at bounding box center [584, 353] width 21 height 11
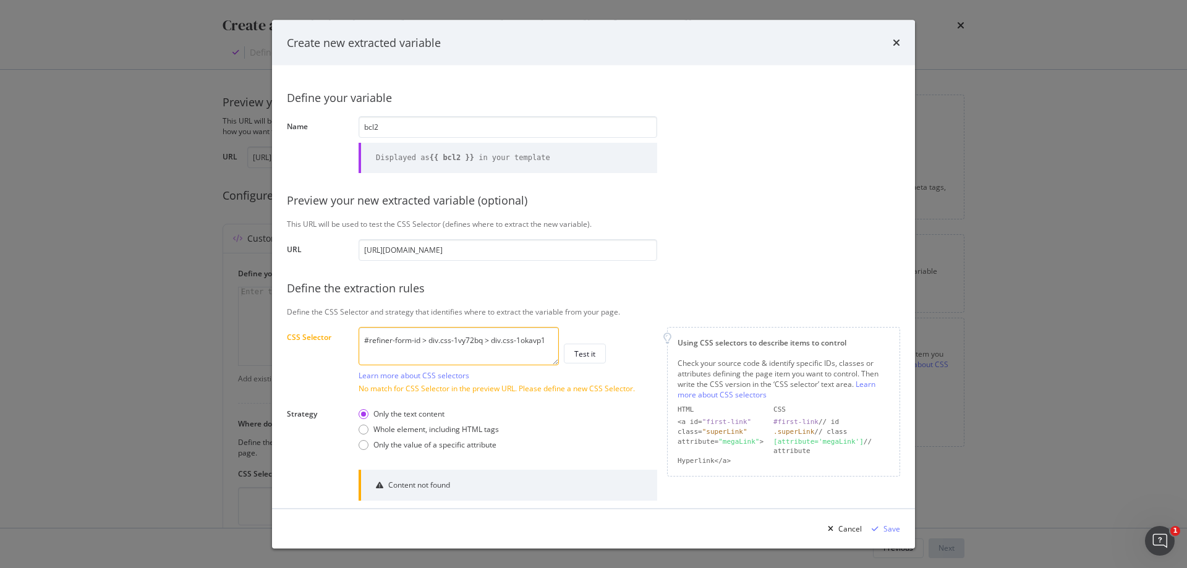
drag, startPoint x: 428, startPoint y: 341, endPoint x: 354, endPoint y: 341, distance: 74.8
click at [354, 341] on div "Define your variable Name bcl2 Displayed as {{ bcl2 }} in your template Preview…" at bounding box center [593, 330] width 613 height 501
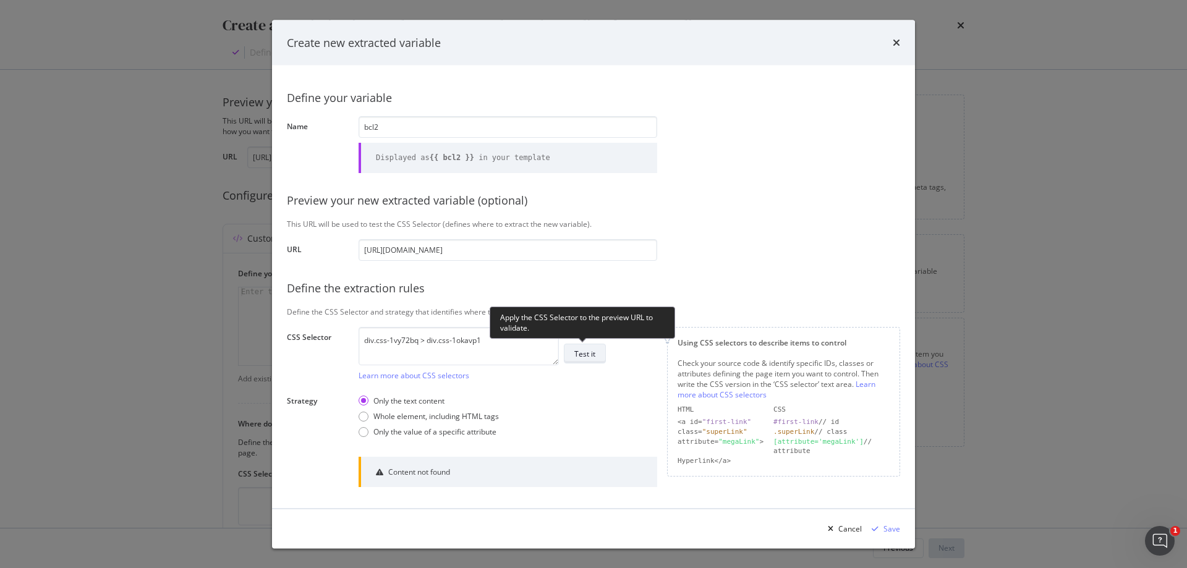
click at [590, 362] on button "Test it" at bounding box center [585, 354] width 42 height 20
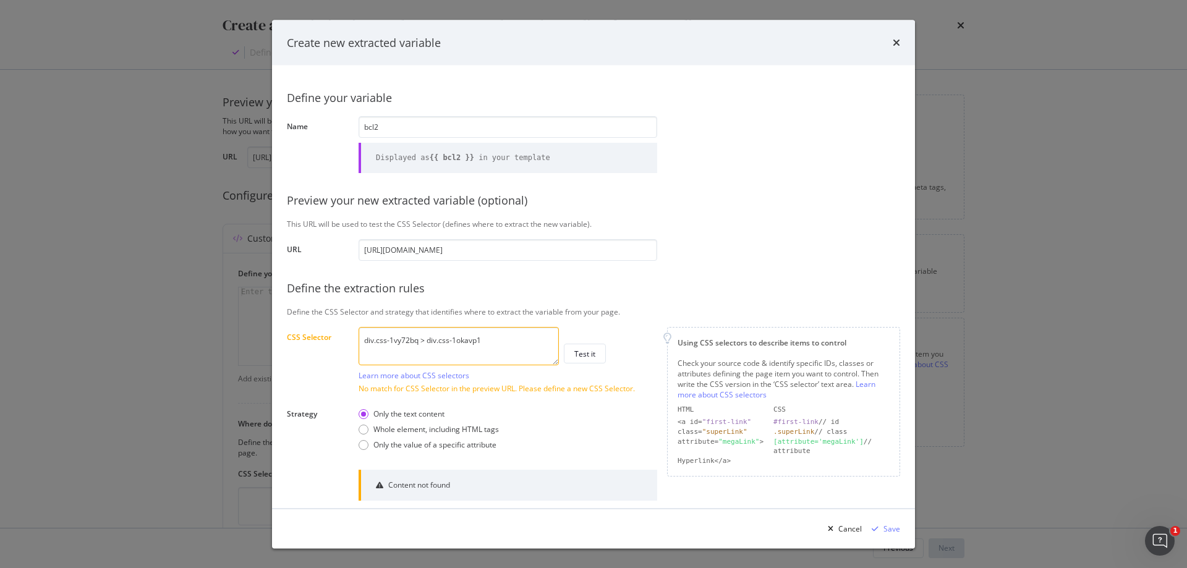
drag, startPoint x: 428, startPoint y: 339, endPoint x: 331, endPoint y: 339, distance: 96.4
click at [0, 0] on div "CSS Selector div.css-1vy72bq > div.css-1okavp1 Learn more about CSS selectors T…" at bounding box center [0, 0] width 0 height 0
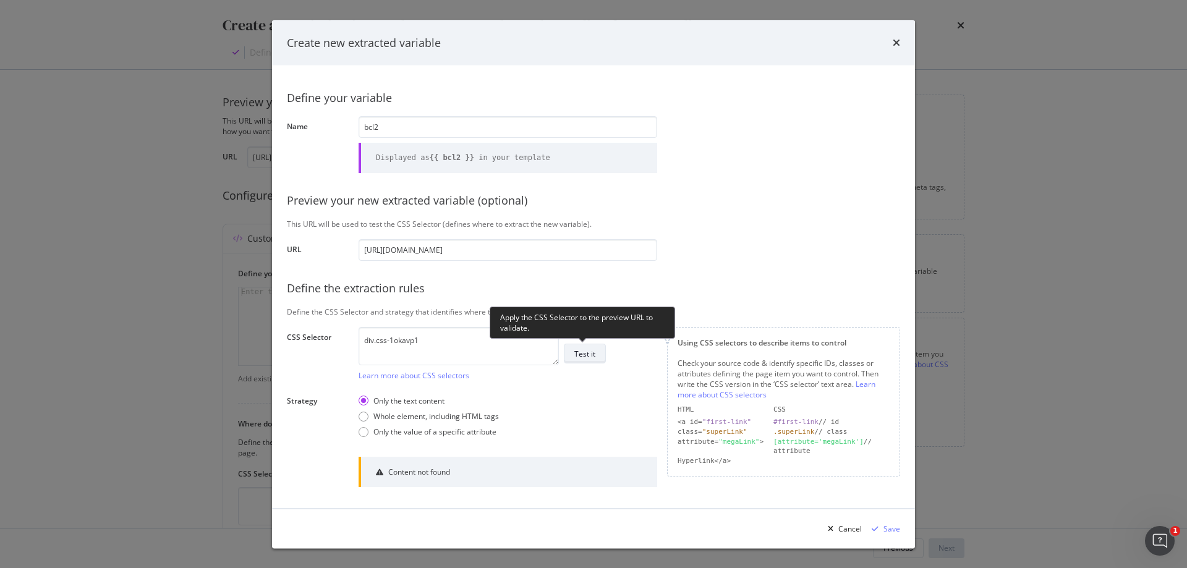
click at [588, 353] on div "Test it" at bounding box center [584, 353] width 21 height 11
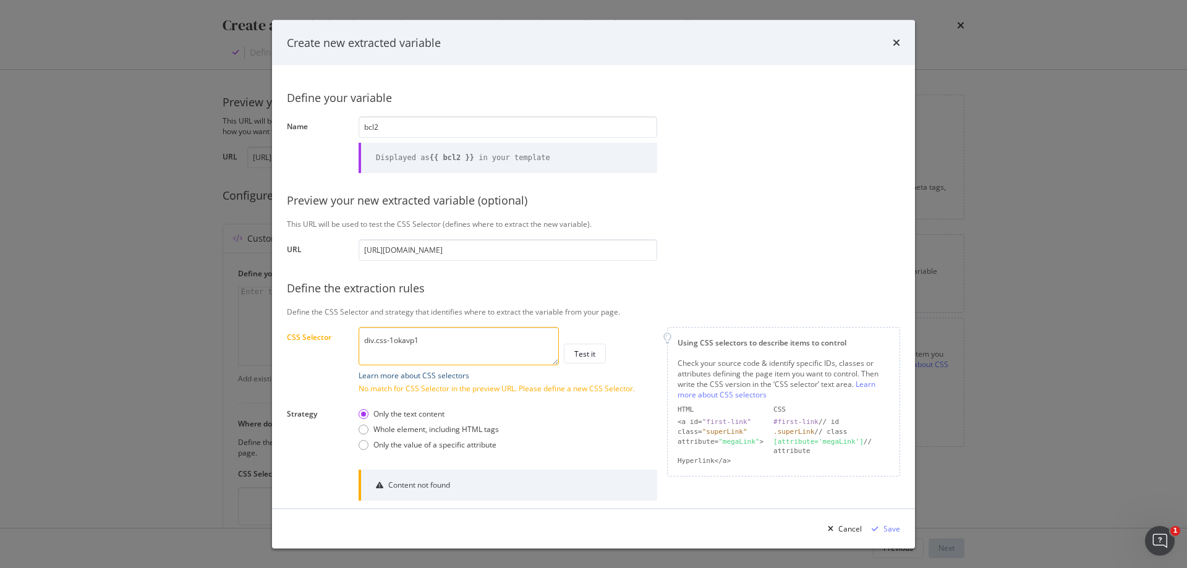
click at [445, 374] on link "Learn more about CSS selectors" at bounding box center [413, 375] width 111 height 11
click at [365, 339] on textarea "div.css-1okavp1" at bounding box center [458, 345] width 200 height 38
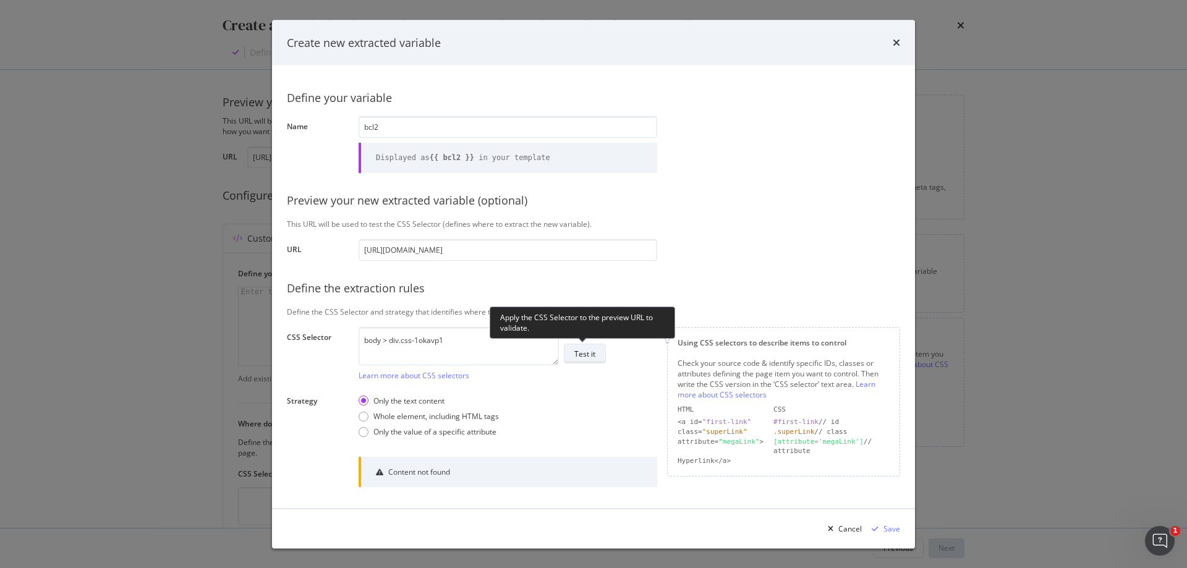
click at [590, 360] on div "Test it" at bounding box center [584, 353] width 21 height 17
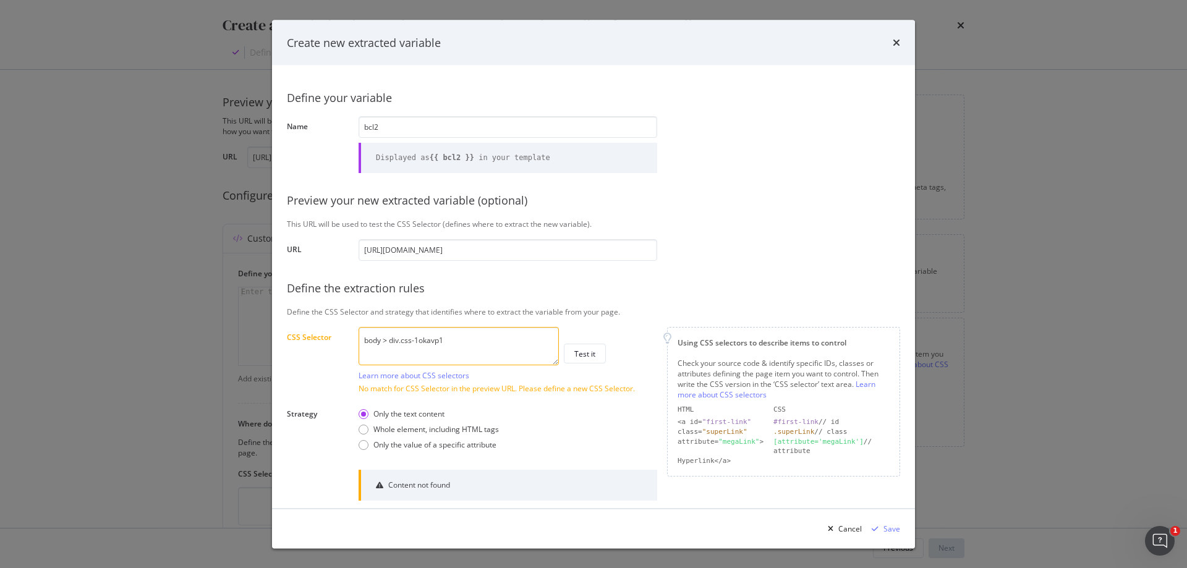
click at [399, 341] on textarea "body > div.css-1okavp1" at bounding box center [458, 345] width 200 height 38
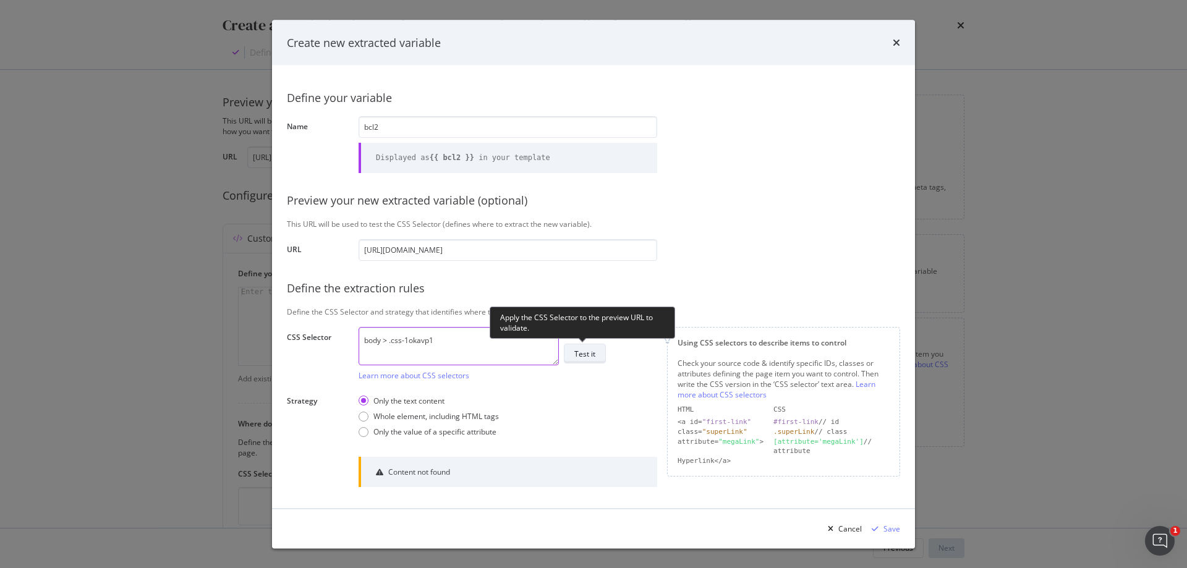
type textarea "body > .css-1okavp1"
click at [592, 356] on div "Test it" at bounding box center [584, 353] width 21 height 11
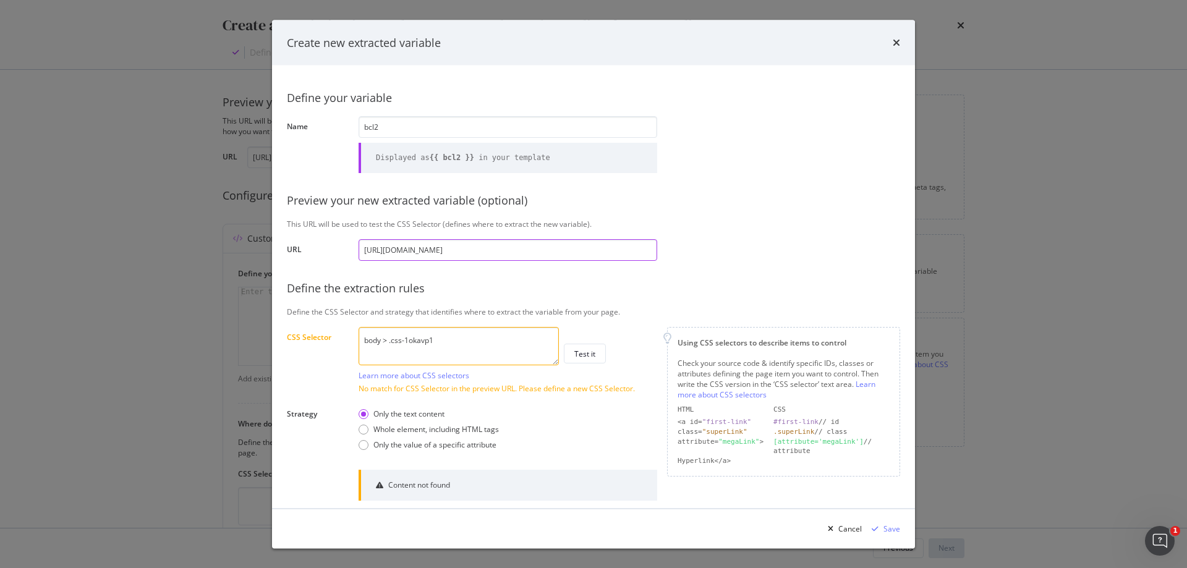
click at [528, 251] on input "[URL][DOMAIN_NAME]" at bounding box center [507, 250] width 299 height 22
paste input "ad04de6"
type input "[URL][DOMAIN_NAME]"
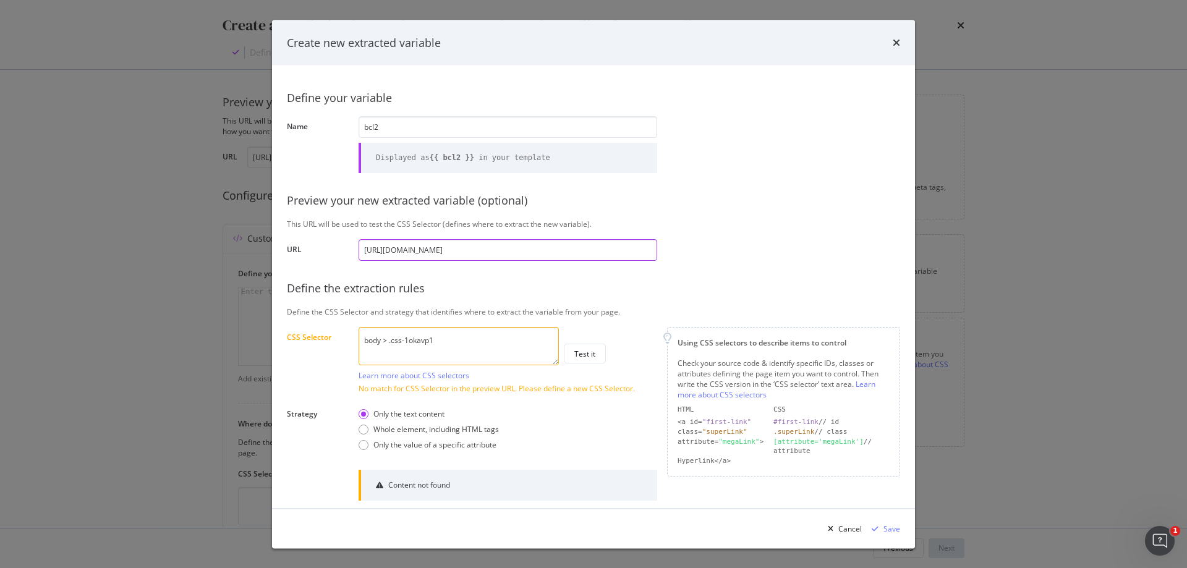
type input "[URL][DOMAIN_NAME]"
click at [760, 227] on div "This URL will be used to test the CSS Selector (defines where to extract the ne…" at bounding box center [593, 223] width 613 height 11
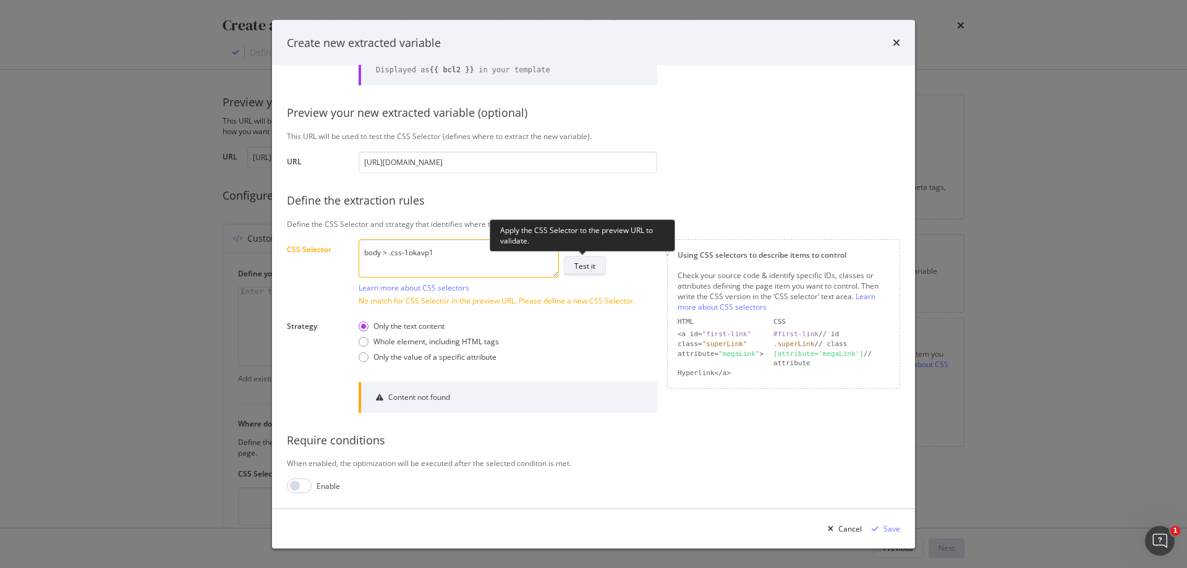
click at [580, 273] on div "Test it" at bounding box center [584, 266] width 21 height 17
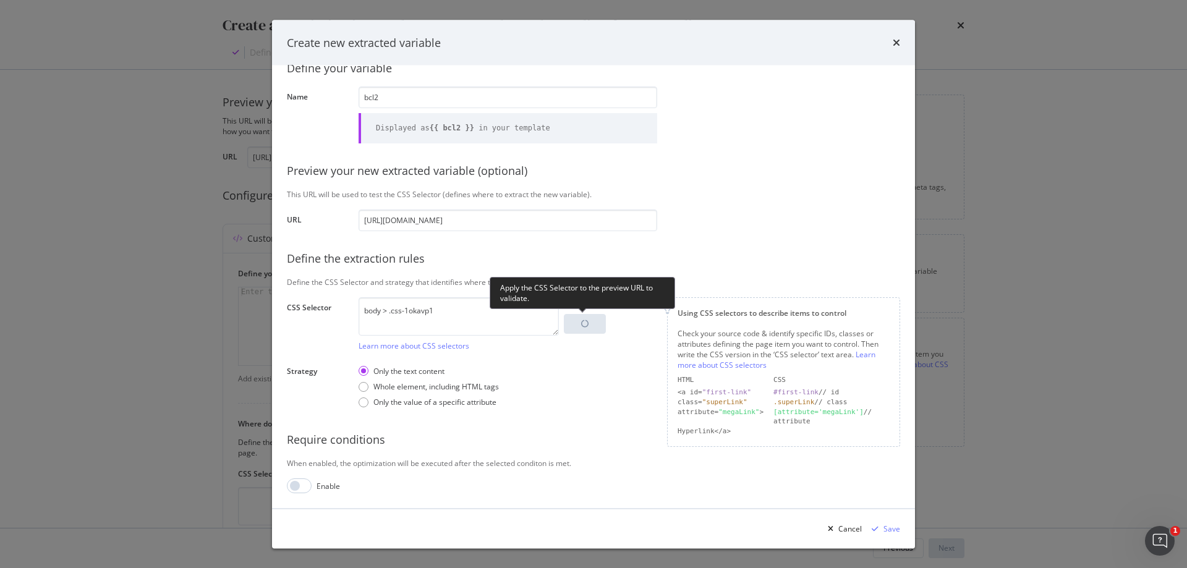
scroll to position [87, 0]
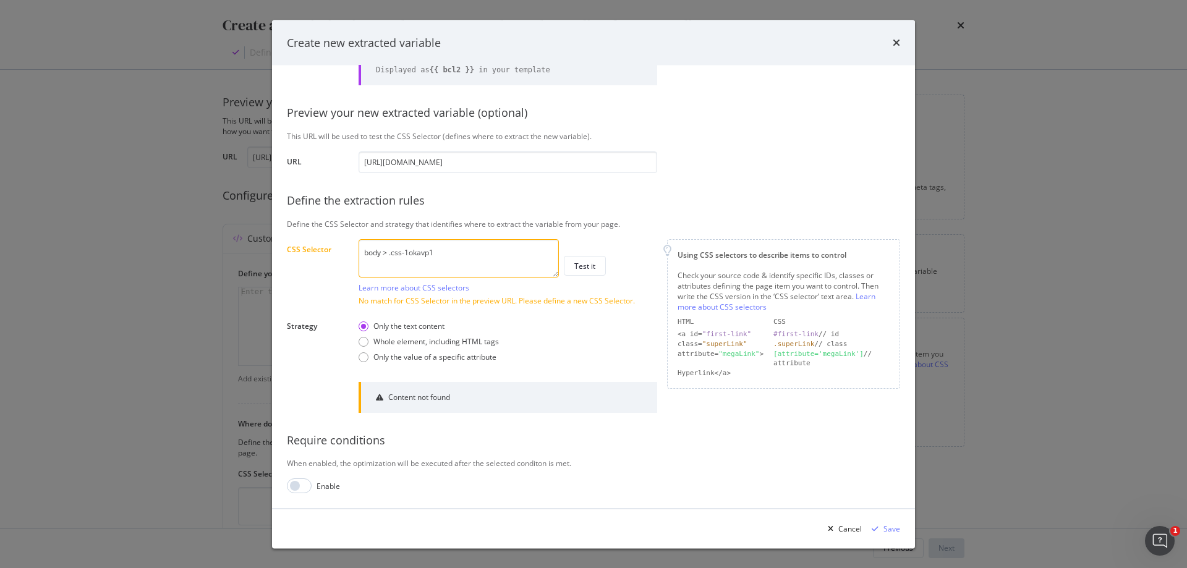
click at [481, 256] on textarea "body > .css-1okavp1" at bounding box center [458, 258] width 200 height 38
paste textarea "#refiner-form-id > div.css-1vy72bq > div.css-1okavp1 > div:nth-child(6) > ul"
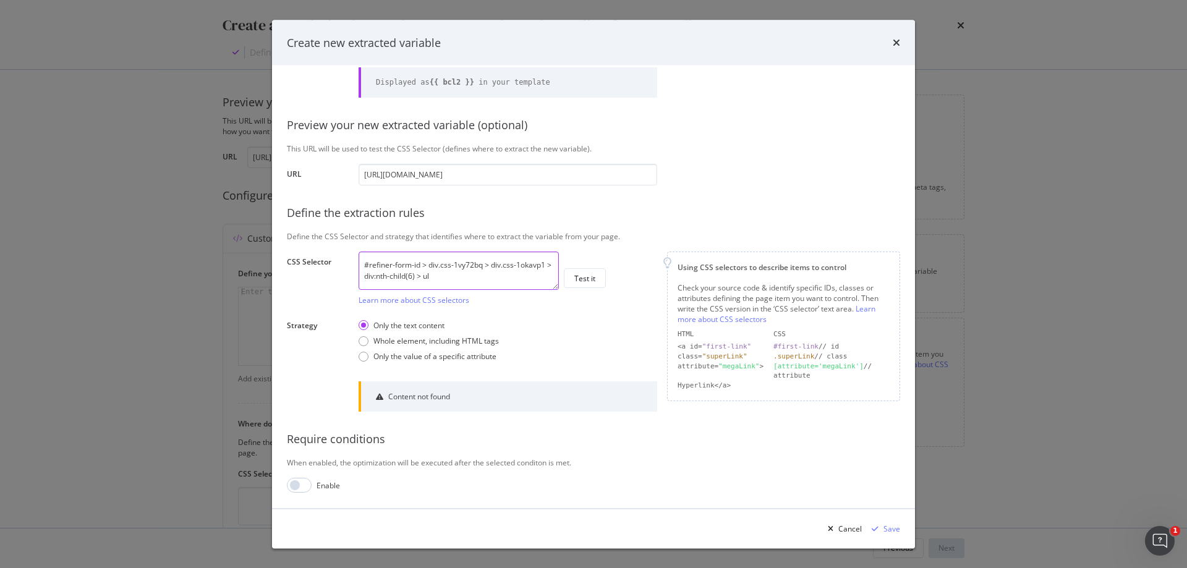
scroll to position [75, 0]
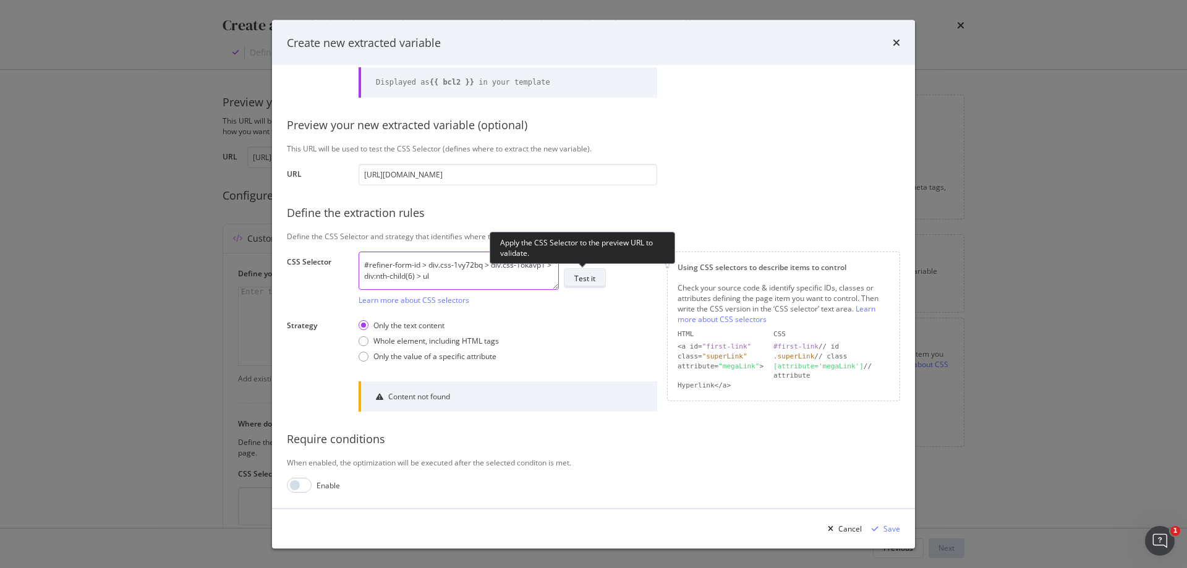
type textarea "#refiner-form-id > div.css-1vy72bq > div.css-1okavp1 > div:nth-child(6) > ul"
click at [599, 276] on button "Test it" at bounding box center [585, 279] width 42 height 20
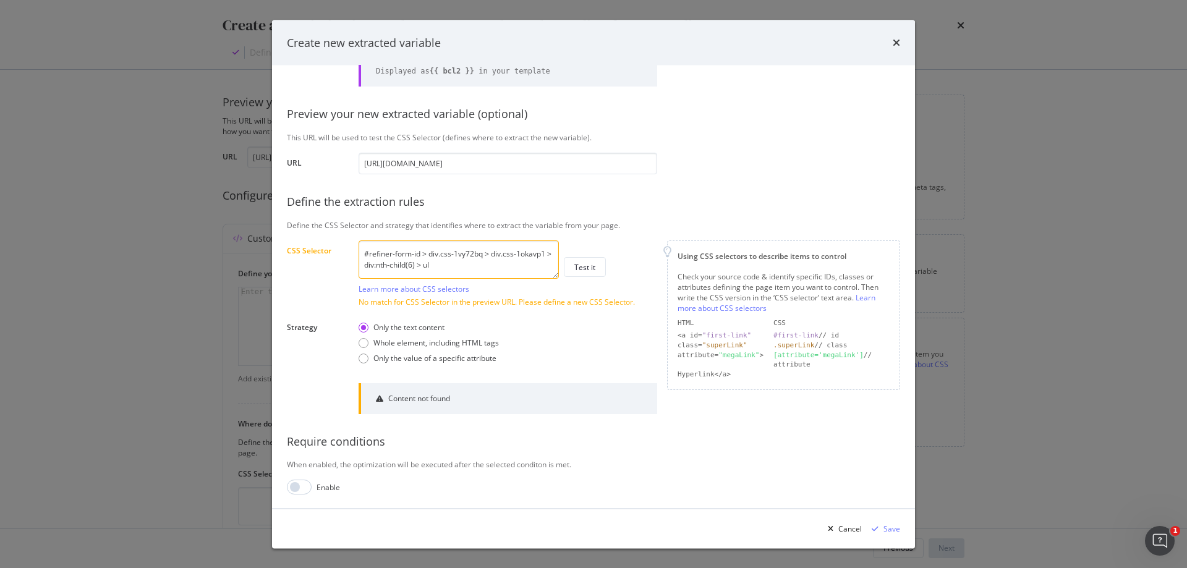
scroll to position [87, 0]
click at [897, 43] on icon "times" at bounding box center [895, 43] width 7 height 10
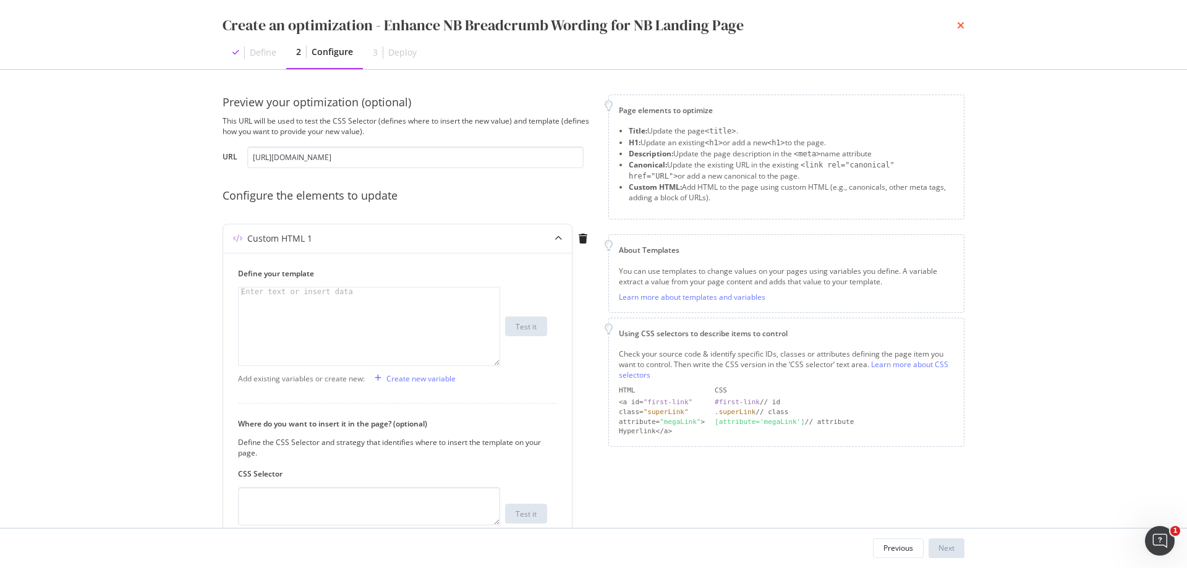
click at [962, 25] on icon "times" at bounding box center [960, 25] width 7 height 10
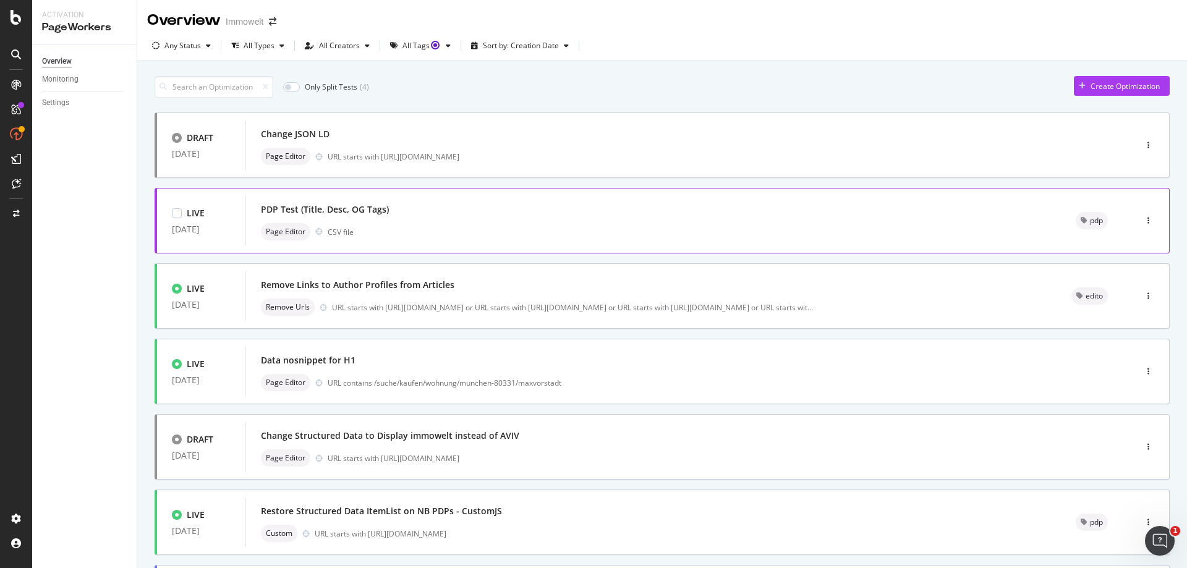
click at [605, 203] on div "PDP Test (Title, Desc, OG Tags)" at bounding box center [653, 209] width 785 height 17
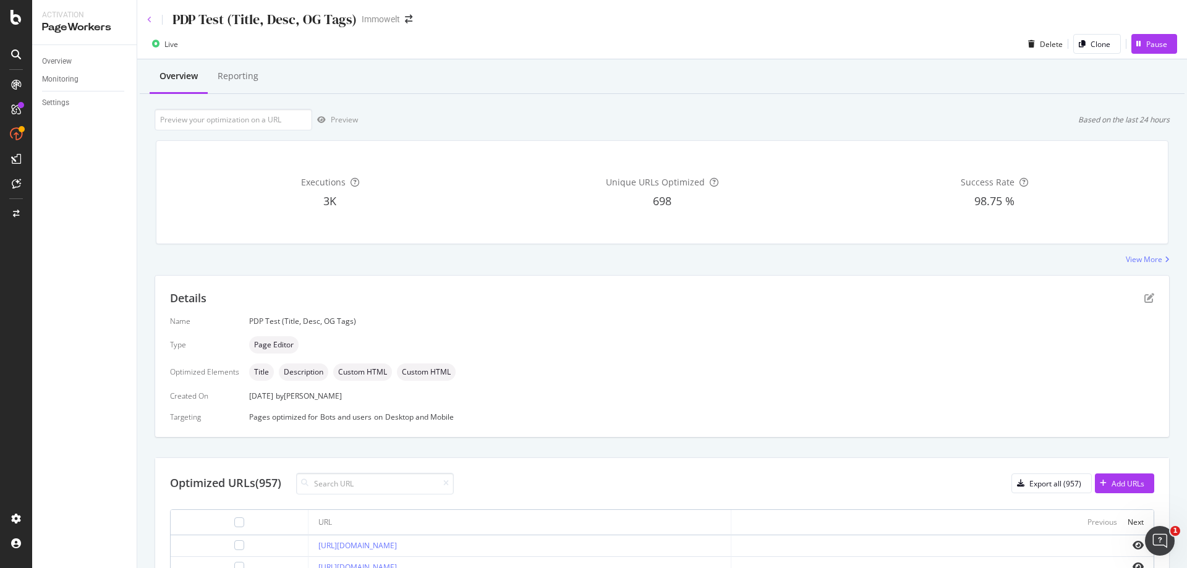
click at [151, 18] on icon at bounding box center [149, 19] width 5 height 7
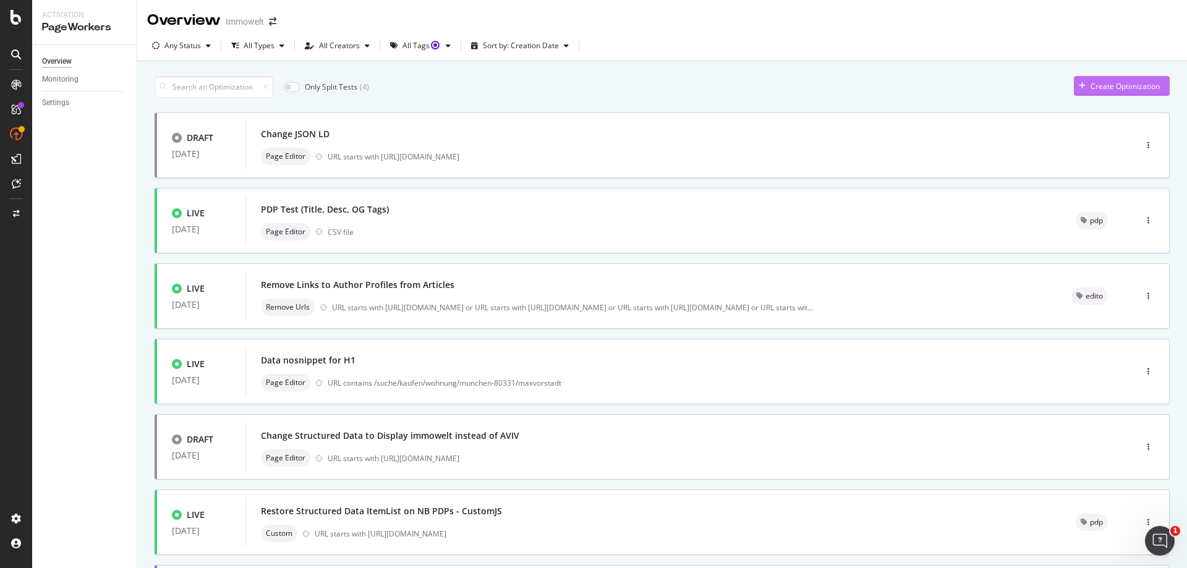
click at [1105, 83] on div "Create Optimization" at bounding box center [1124, 86] width 69 height 11
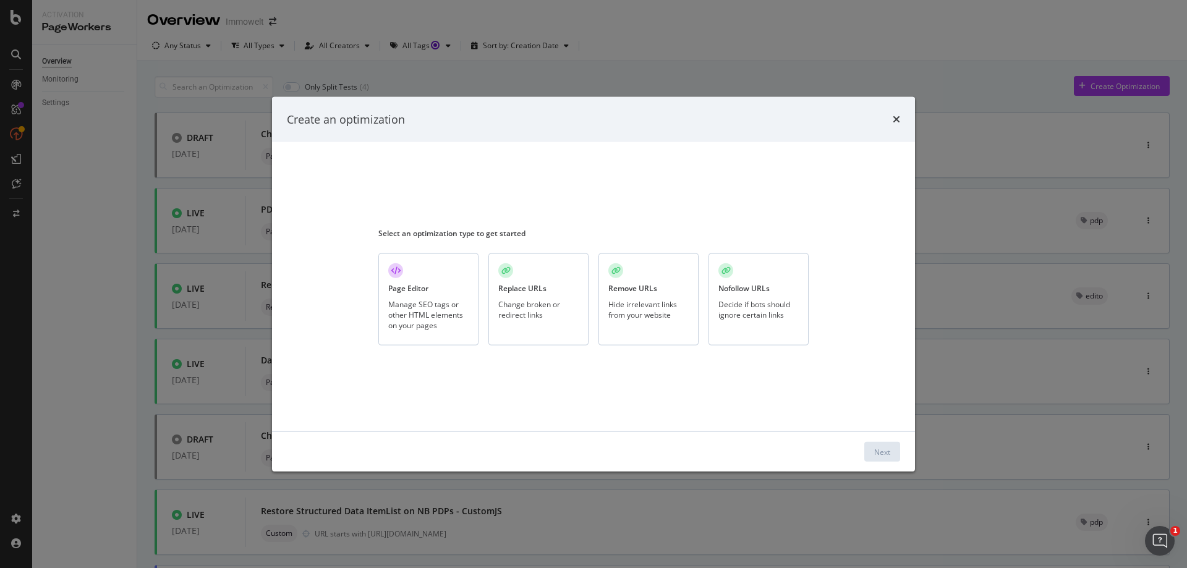
click at [448, 294] on div "Page Editor Manage SEO tags or other HTML elements on your pages" at bounding box center [428, 299] width 100 height 92
click at [888, 452] on div "Next" at bounding box center [882, 451] width 16 height 11
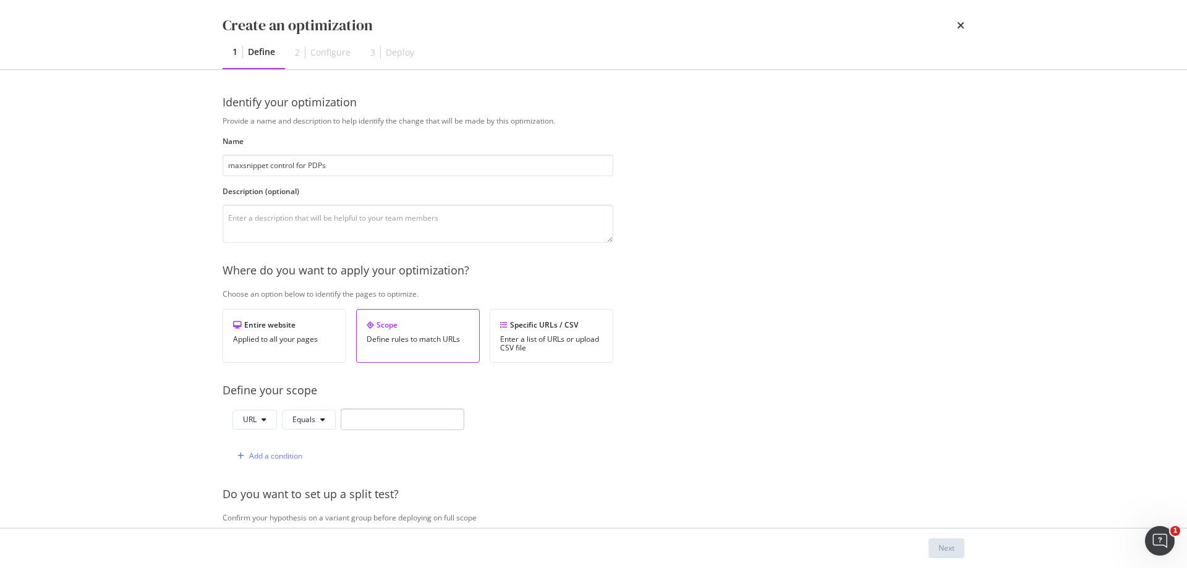
type input "maxsnippet control for PDPs"
click at [417, 418] on input "modal" at bounding box center [403, 420] width 124 height 22
click at [309, 418] on span "Equals" at bounding box center [303, 419] width 23 height 11
click at [337, 214] on span "Starts With" at bounding box center [328, 212] width 73 height 11
click at [384, 420] on input "modal" at bounding box center [417, 420] width 124 height 22
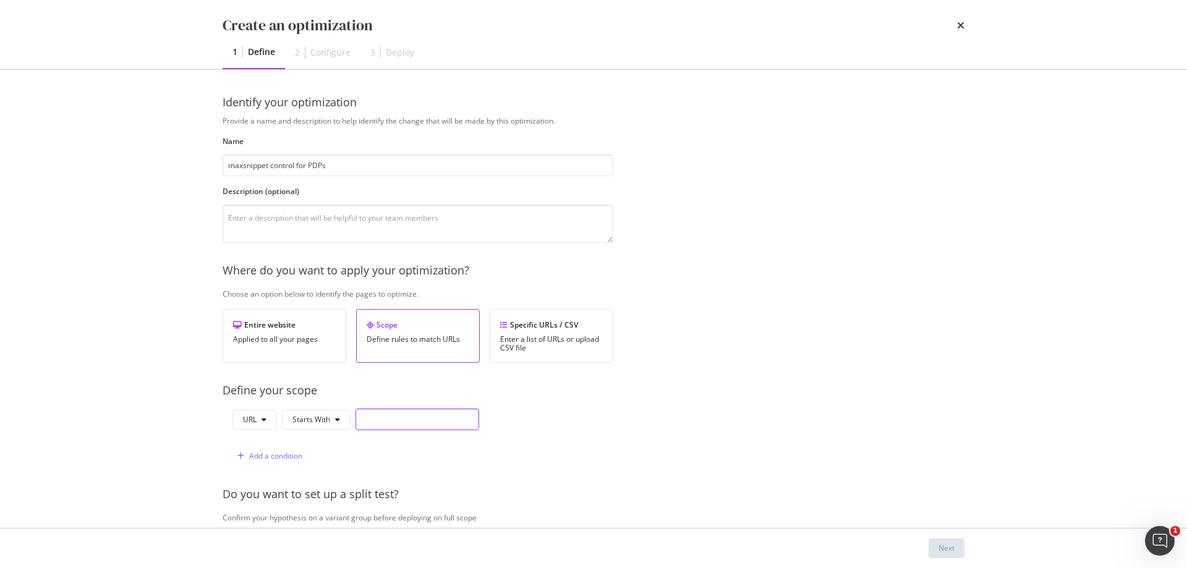
paste input "[URL][DOMAIN_NAME]"
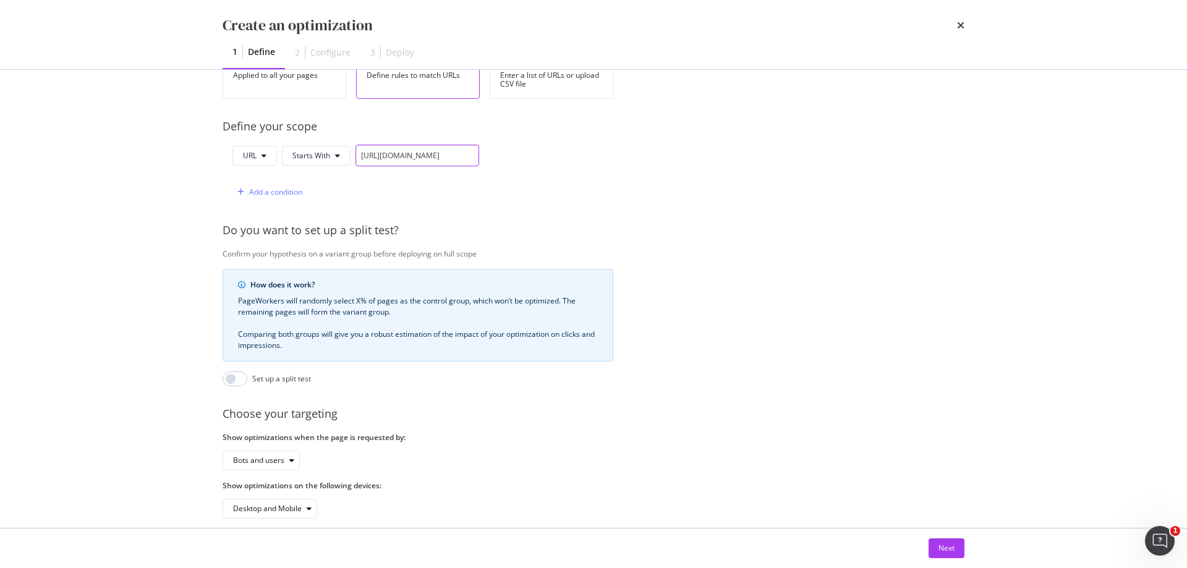
scroll to position [289, 0]
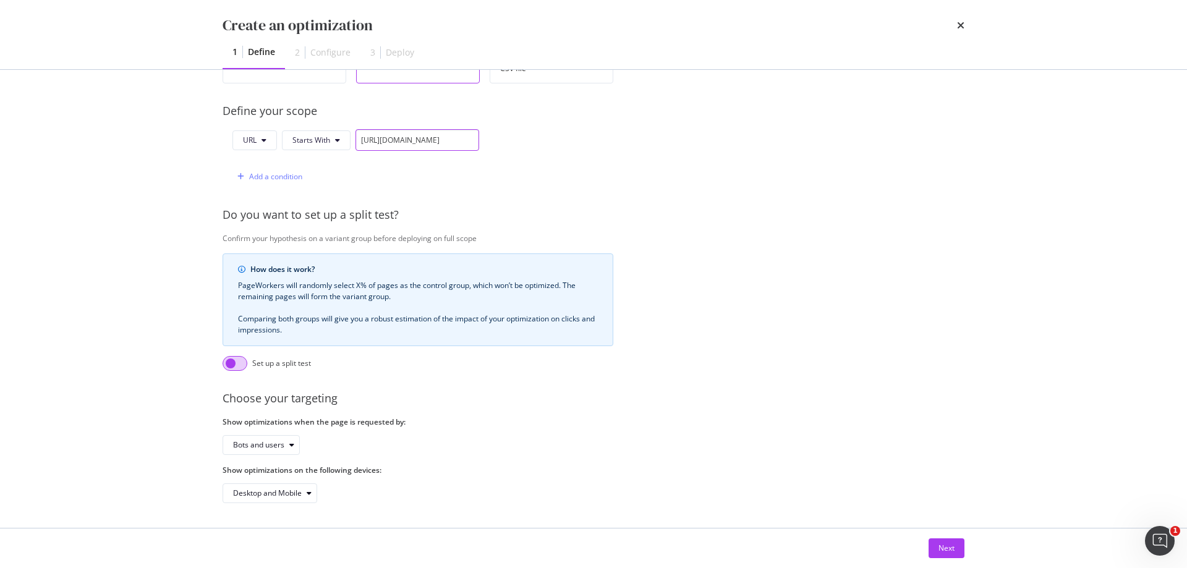
type input "[URL][DOMAIN_NAME]"
click at [240, 358] on input "modal" at bounding box center [234, 363] width 25 height 15
checkbox input "true"
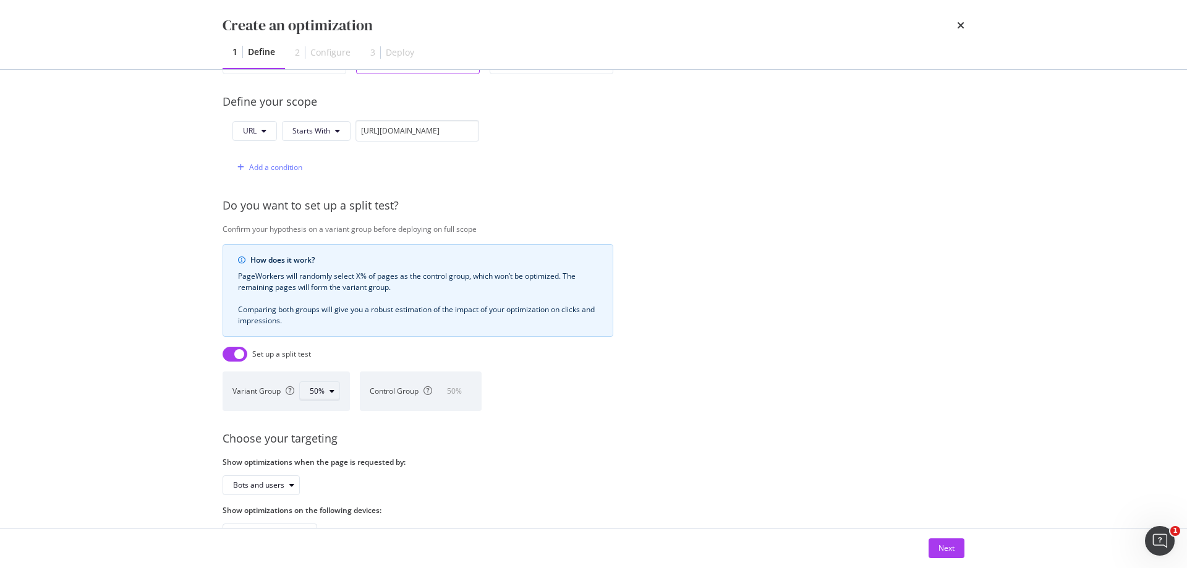
click at [334, 394] on icon "modal" at bounding box center [331, 390] width 5 height 7
click at [326, 491] on div "60%" at bounding box center [322, 494] width 15 height 11
click at [591, 457] on label "Show optimizations when the page is requested by:" at bounding box center [417, 462] width 391 height 11
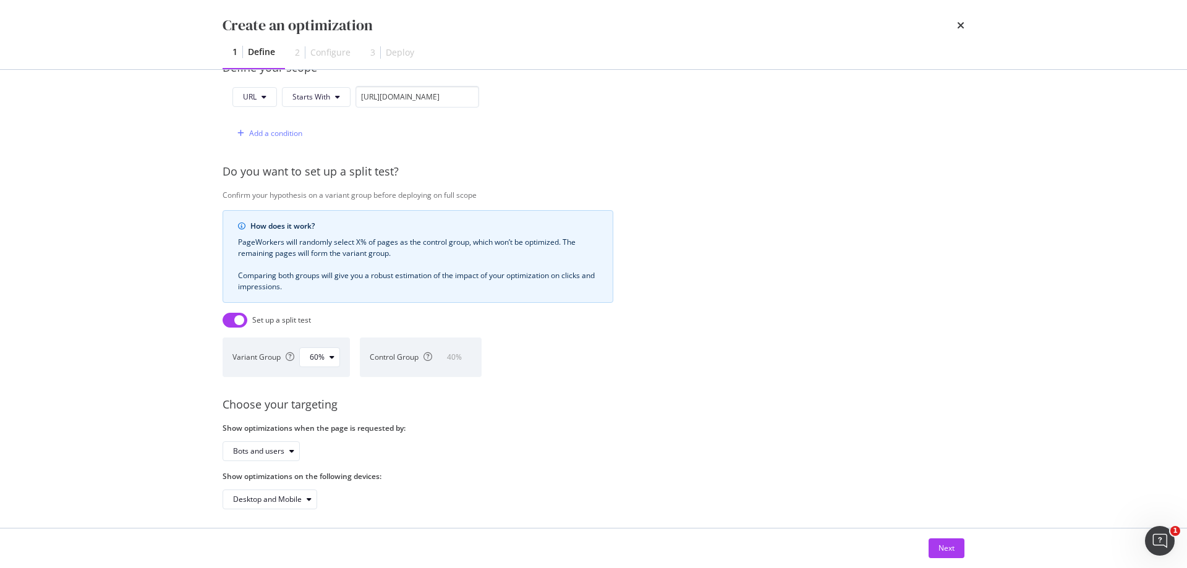
scroll to position [338, 0]
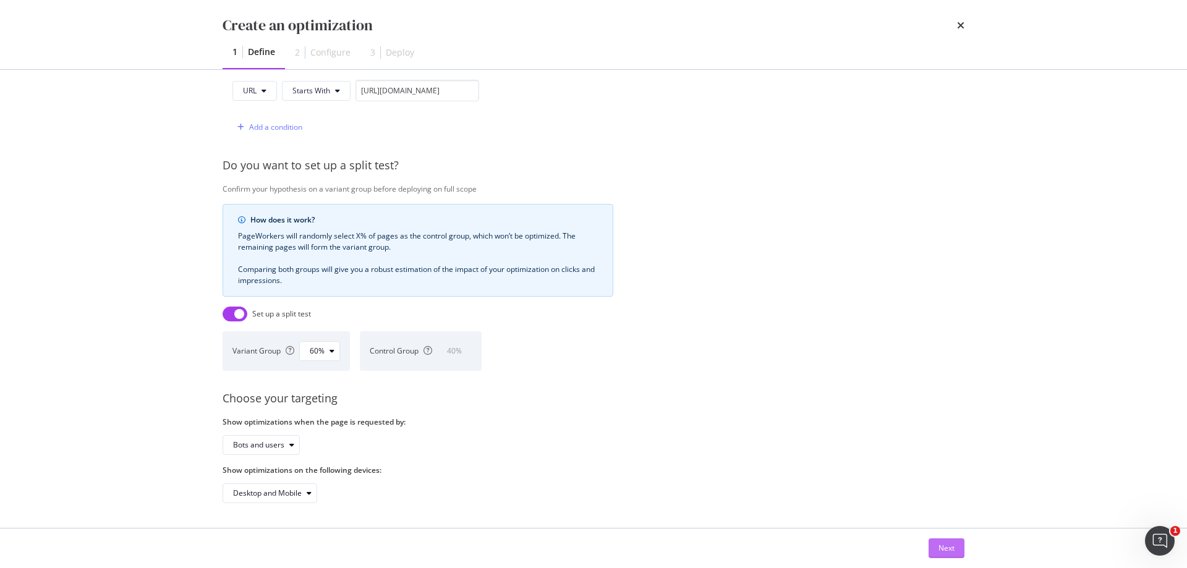
click at [960, 549] on button "Next" at bounding box center [946, 548] width 36 height 20
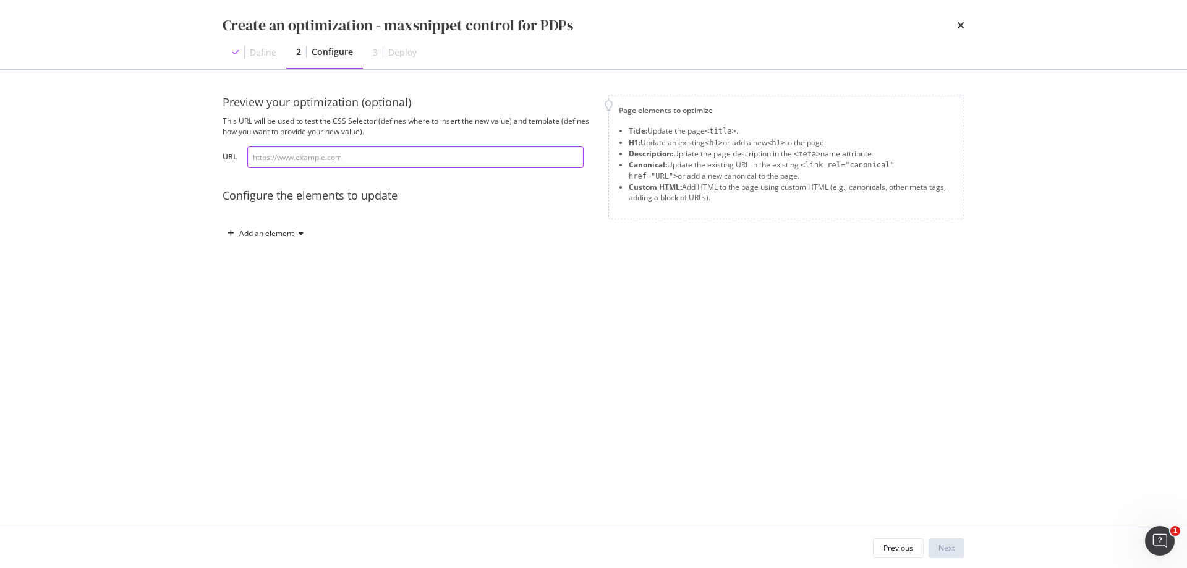
click at [397, 153] on input "modal" at bounding box center [415, 157] width 336 height 22
paste input "[URL][DOMAIN_NAME]"
type input "[URL][DOMAIN_NAME]"
click at [533, 327] on div "Preview your optimization (optional) This URL will be used to test the CSS Sele…" at bounding box center [593, 299] width 742 height 409
click at [277, 232] on div "Add an element" at bounding box center [266, 233] width 54 height 7
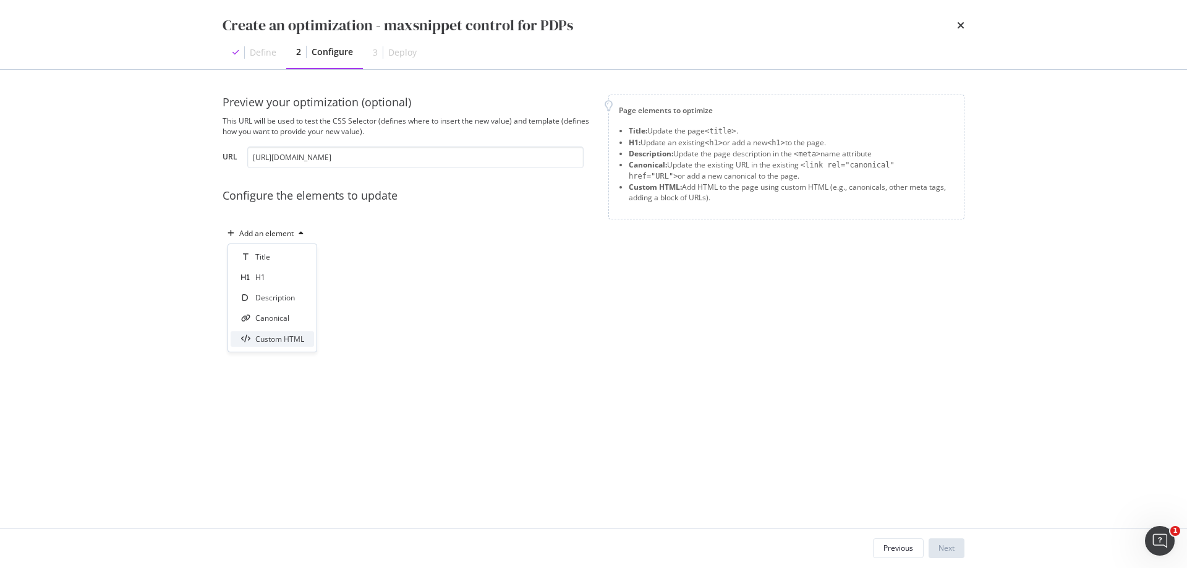
click at [288, 338] on div "Custom HTML" at bounding box center [279, 339] width 49 height 11
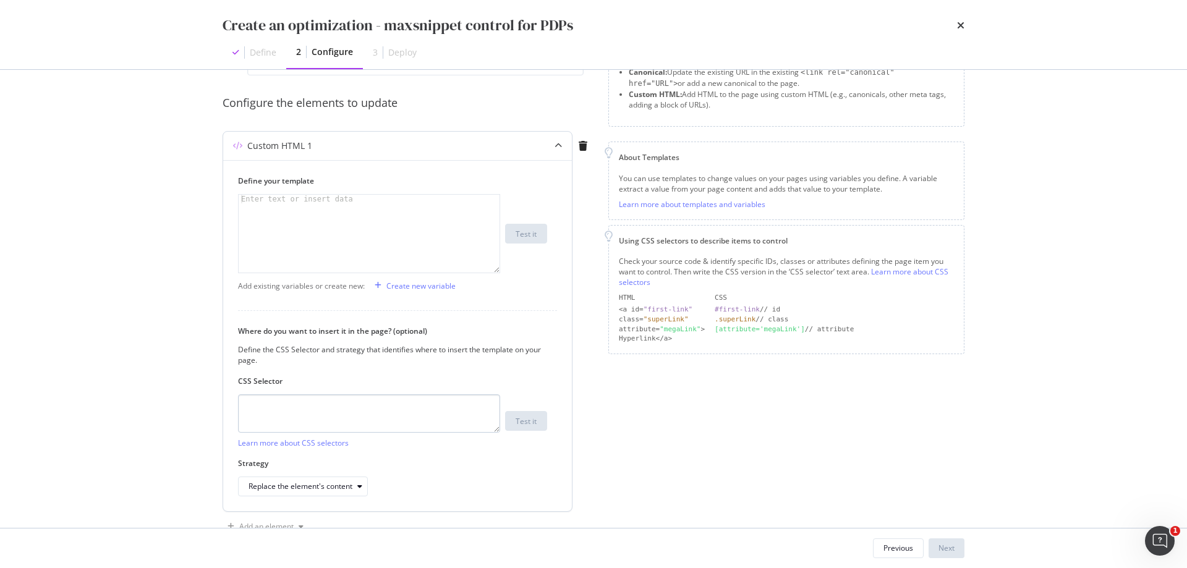
scroll to position [124, 0]
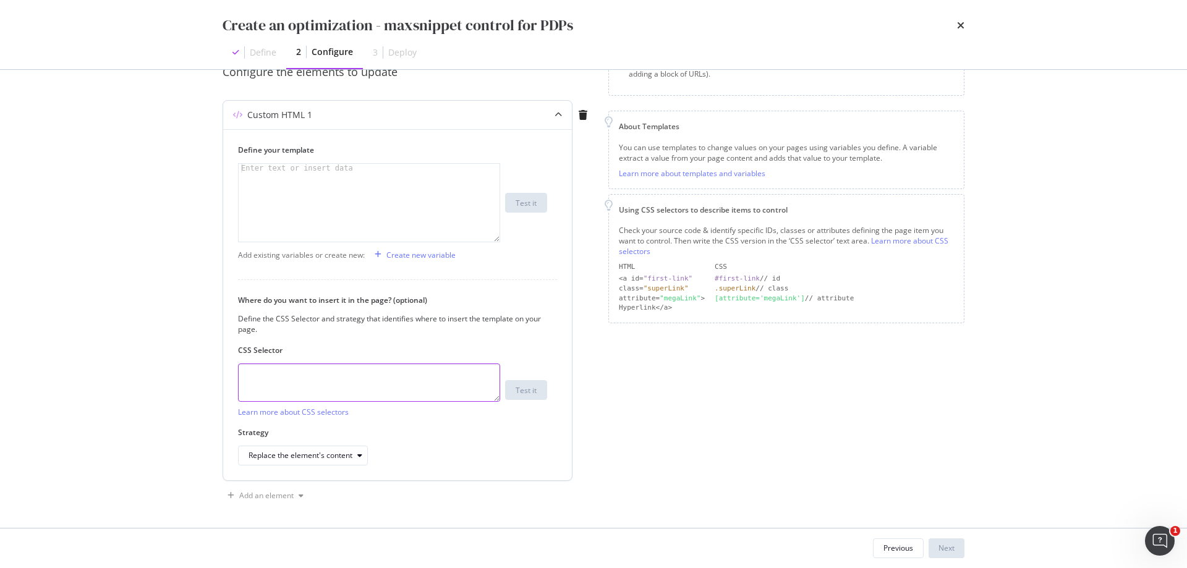
click at [382, 378] on textarea "modal" at bounding box center [369, 382] width 262 height 38
click at [425, 257] on div "Create new variable" at bounding box center [420, 255] width 69 height 11
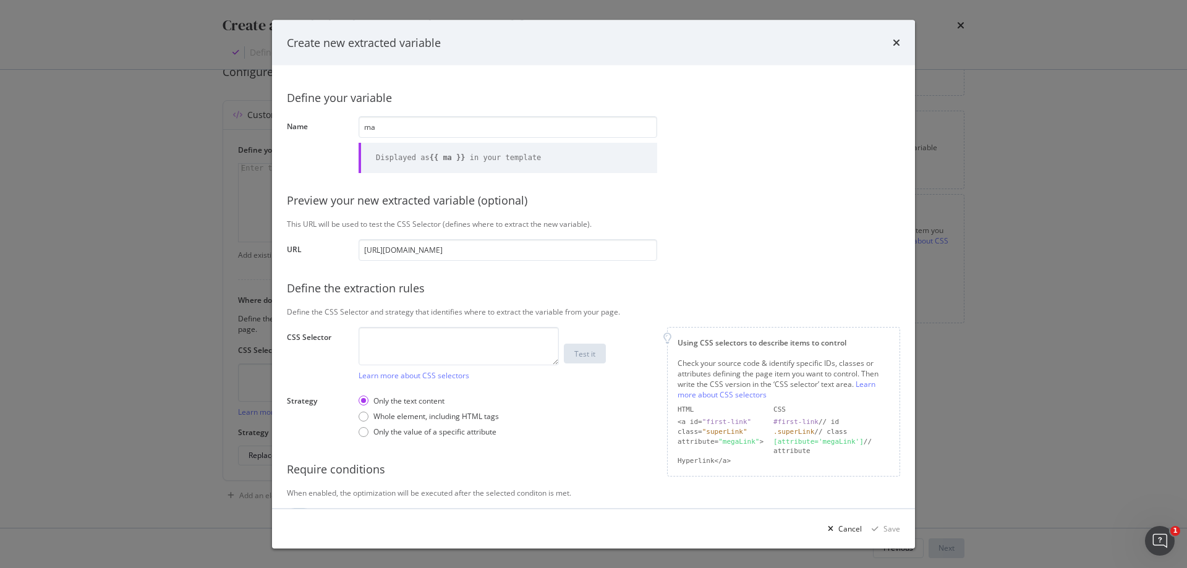
type input "m"
click at [384, 127] on input "meta-maxsn" at bounding box center [507, 127] width 299 height 22
type input "metamaxsn"
click at [444, 351] on textarea "modal" at bounding box center [458, 345] width 200 height 38
paste textarea "head > meta:nth-child(29)"
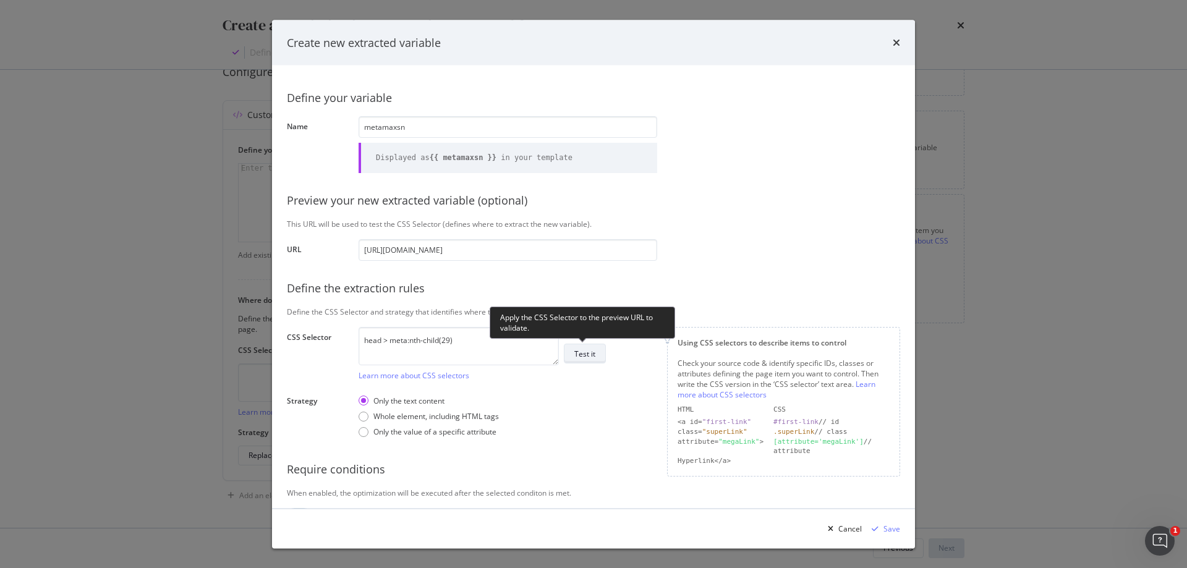
click at [593, 358] on div "Test it" at bounding box center [584, 353] width 21 height 11
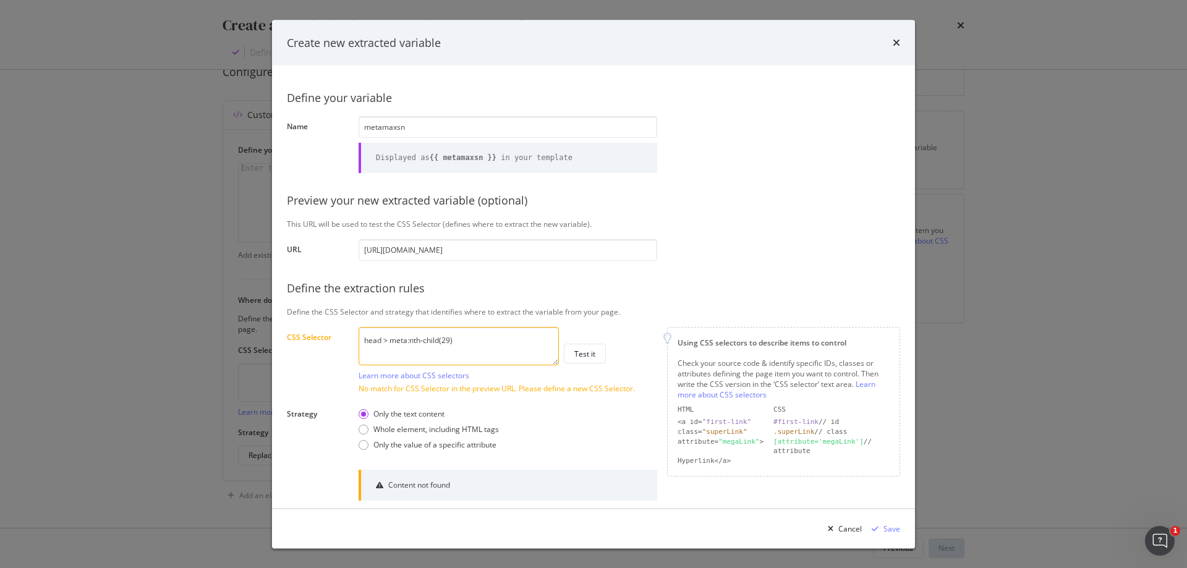
drag, startPoint x: 461, startPoint y: 339, endPoint x: 406, endPoint y: 339, distance: 55.0
click at [406, 339] on textarea "head > meta:nth-child(29)" at bounding box center [458, 345] width 200 height 38
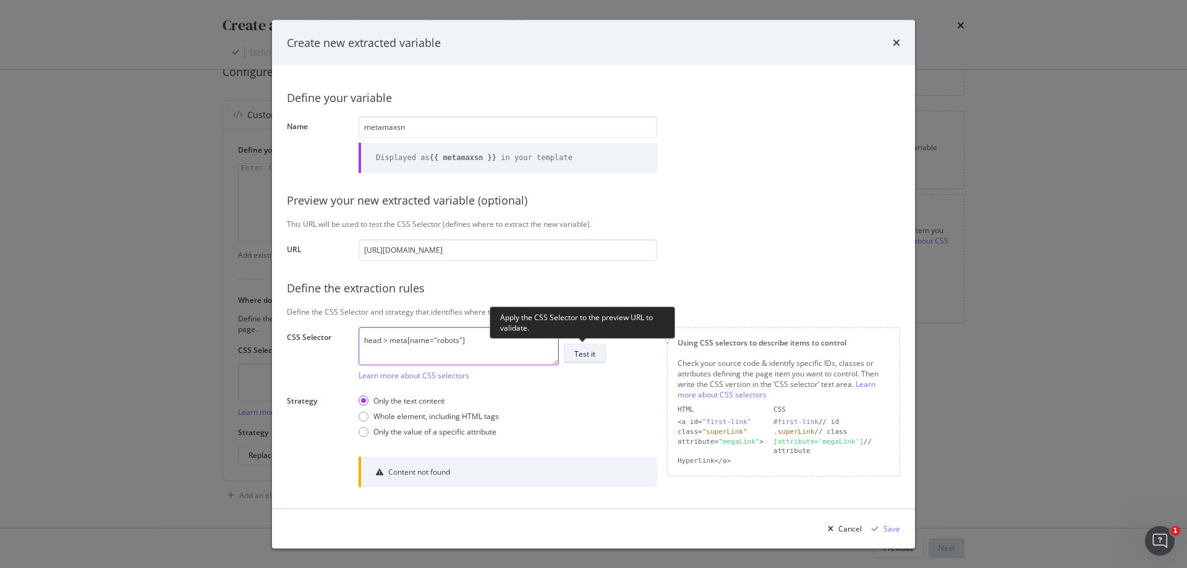
type textarea "head > meta[name="robots"]"
click at [582, 352] on div "Test it" at bounding box center [584, 353] width 21 height 11
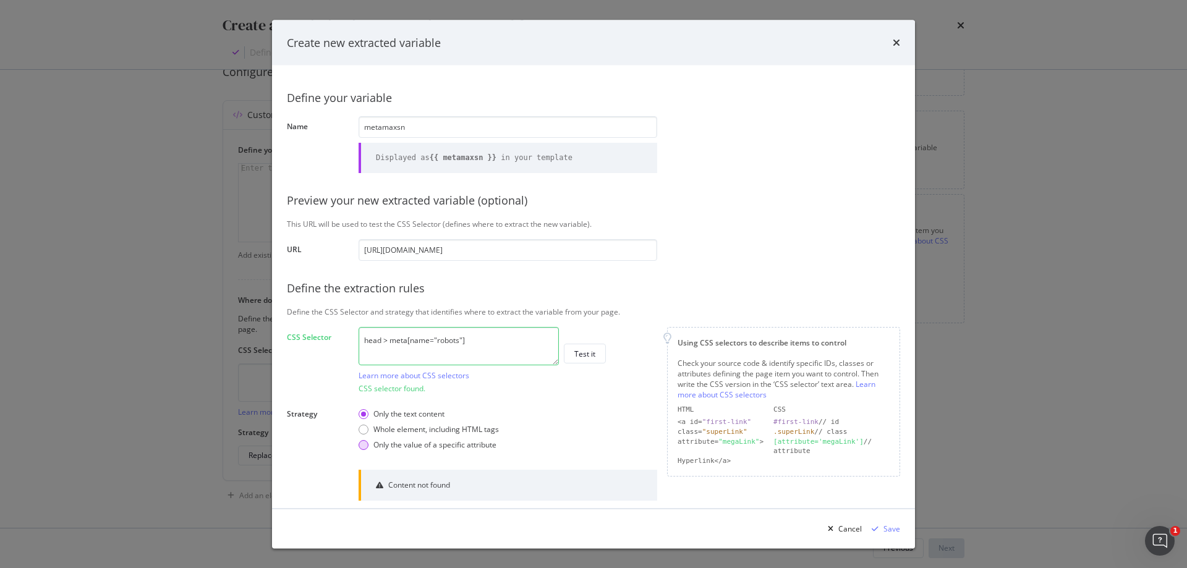
click at [431, 447] on div "Only the value of a specific attribute" at bounding box center [434, 444] width 123 height 11
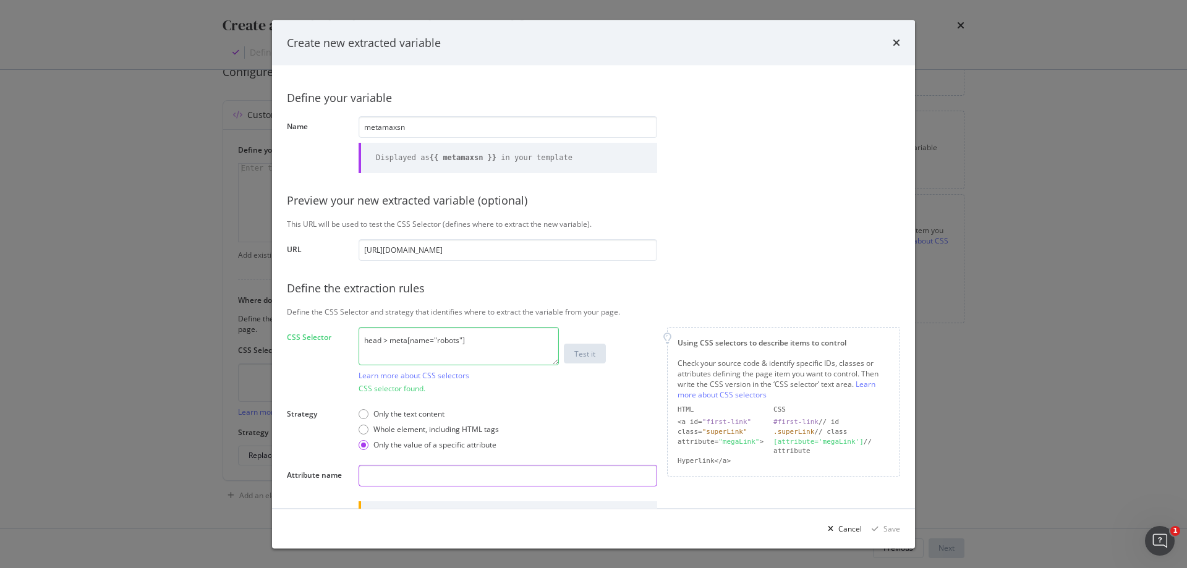
click at [457, 473] on input "modal" at bounding box center [507, 476] width 299 height 22
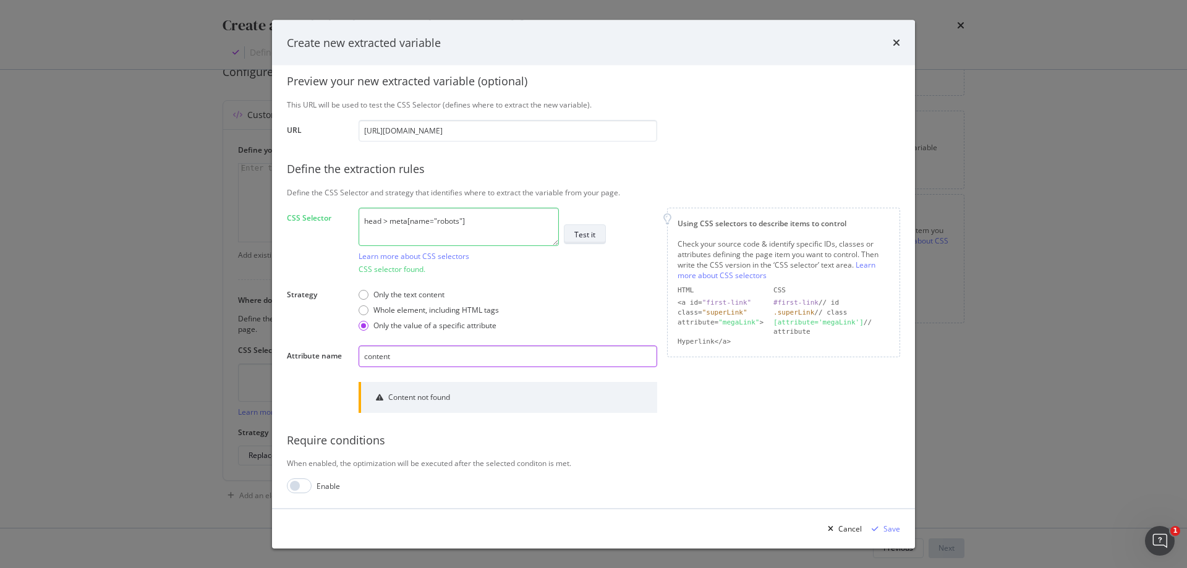
type input "content"
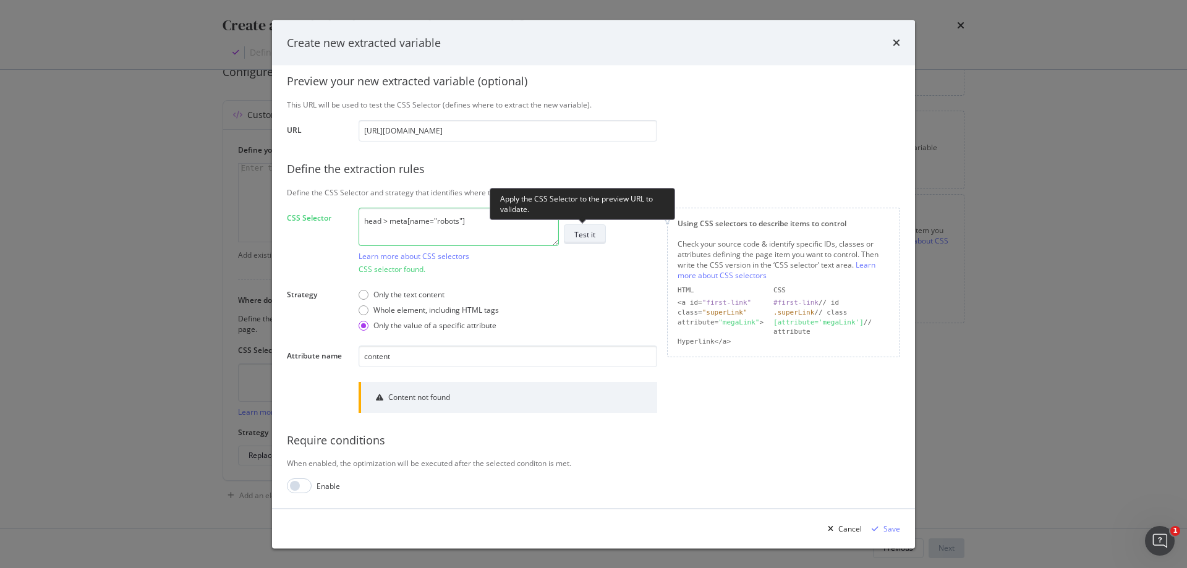
click at [591, 236] on div "Test it" at bounding box center [584, 234] width 21 height 11
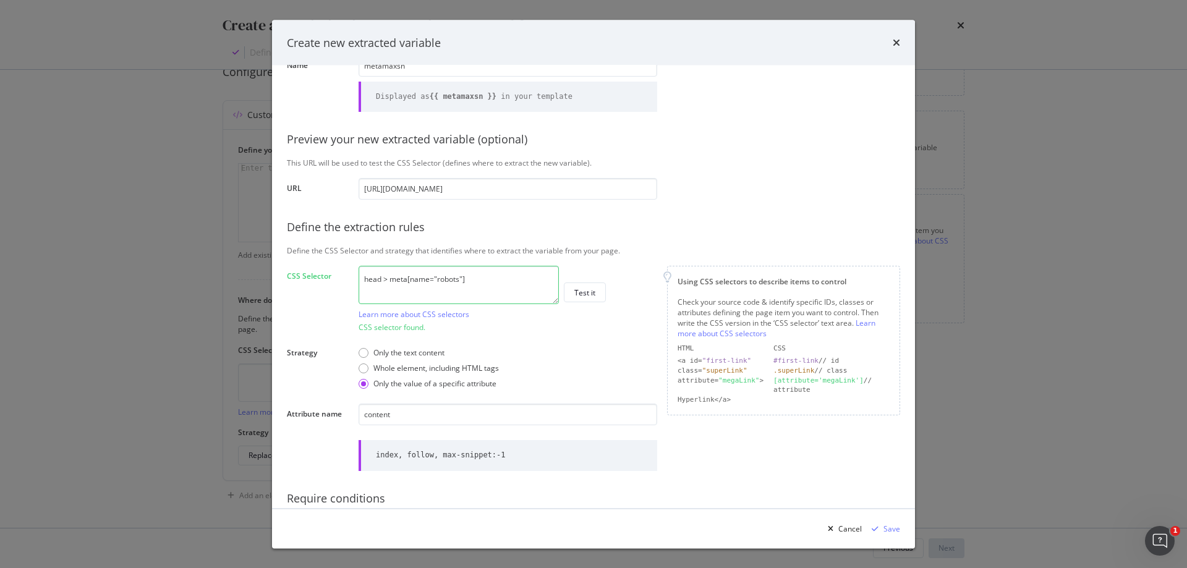
scroll to position [119, 0]
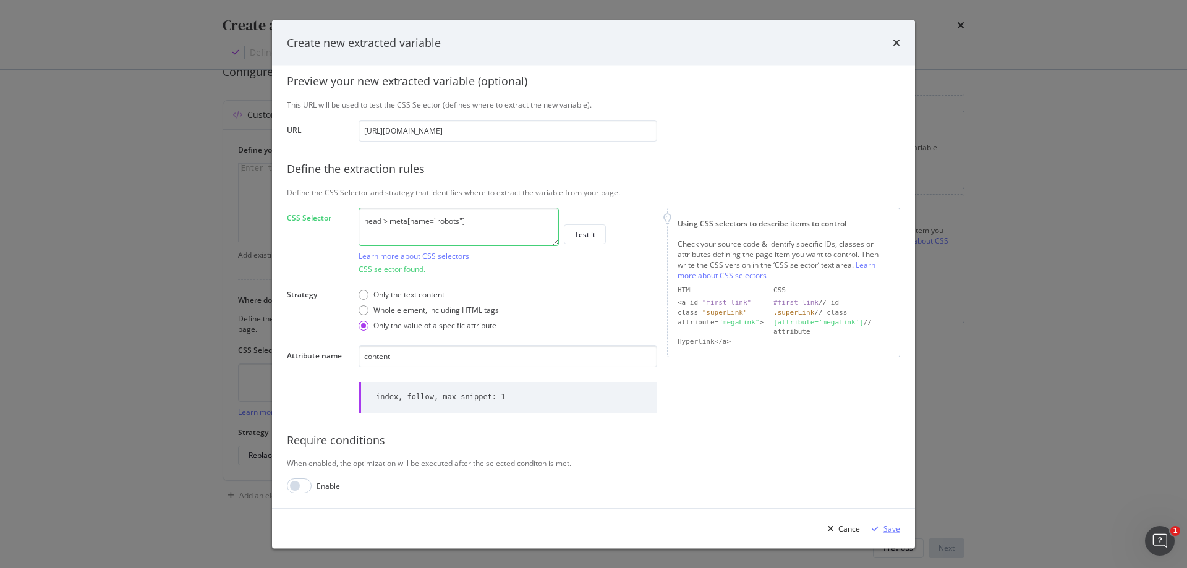
click at [891, 528] on div "Save" at bounding box center [891, 528] width 17 height 11
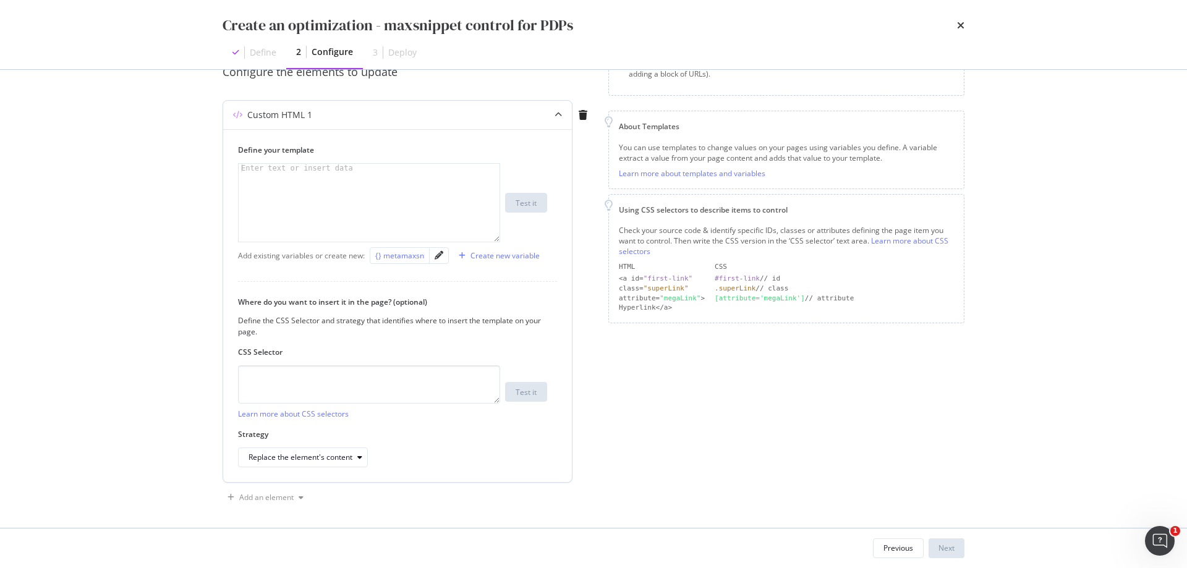
click at [400, 261] on div "{} metamaxsn" at bounding box center [399, 255] width 49 height 11
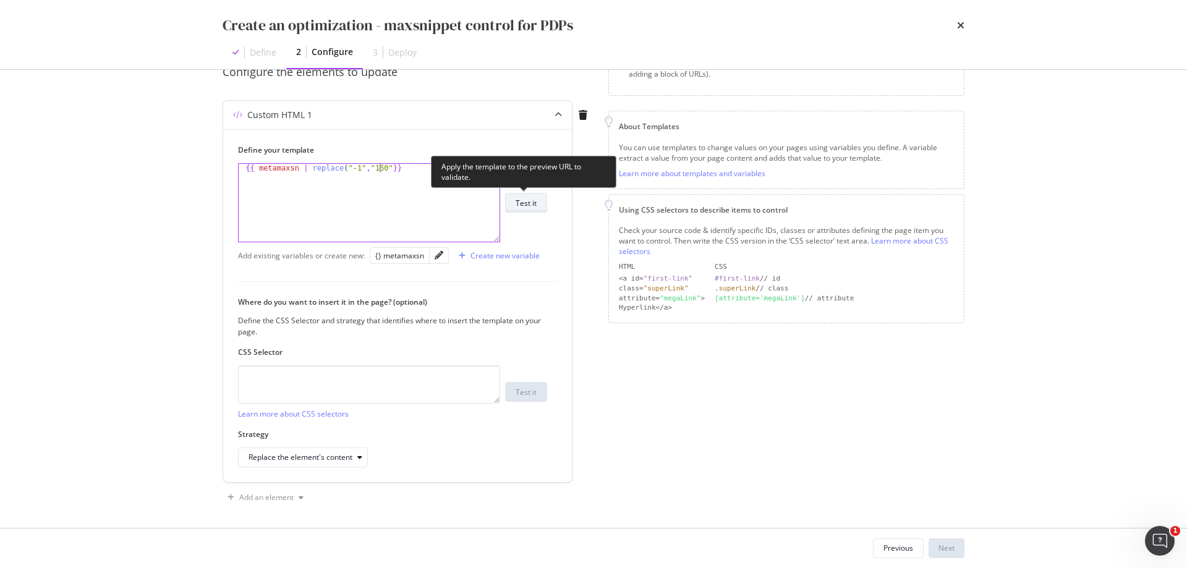
click at [535, 202] on div "Test it" at bounding box center [525, 203] width 21 height 11
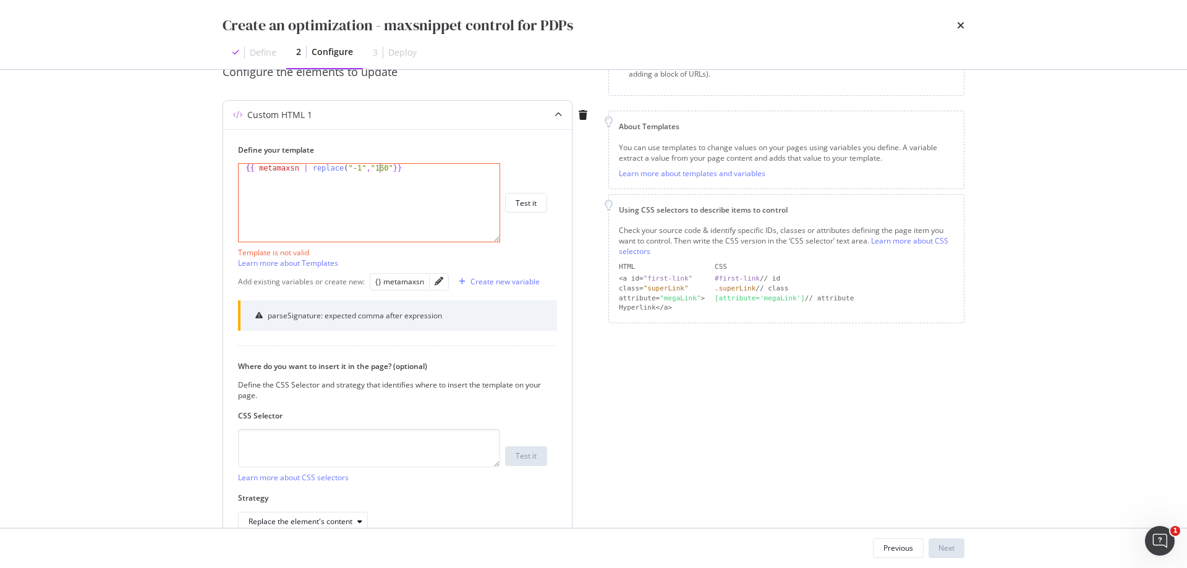
click at [380, 169] on div "{{ metamaxsn | replace ( "-1" , "160" }}" at bounding box center [369, 211] width 261 height 95
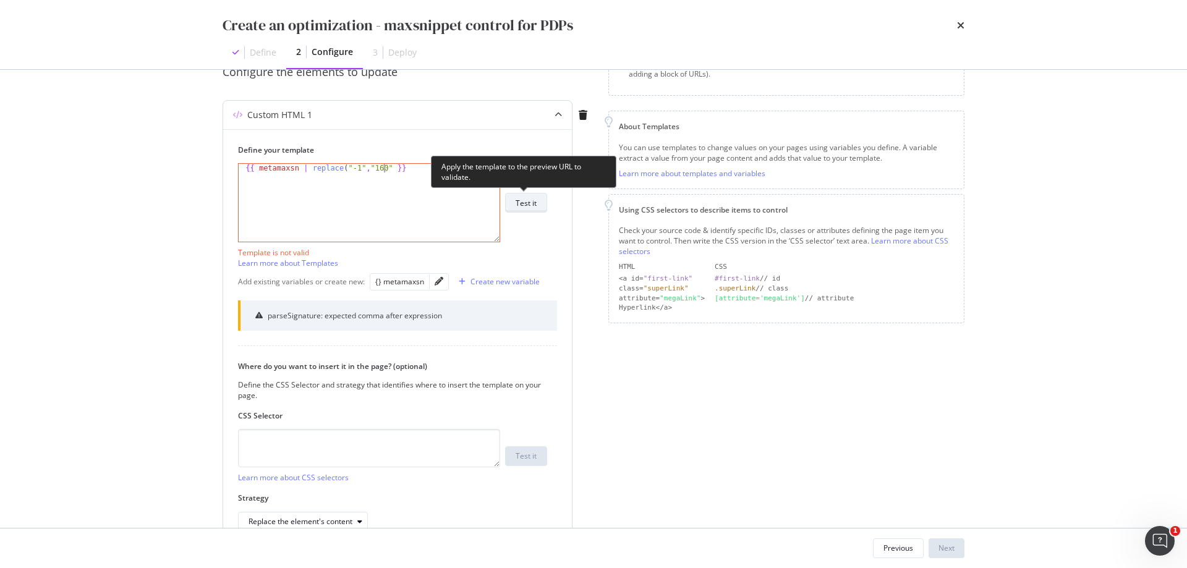
click at [527, 203] on div "Test it" at bounding box center [525, 203] width 21 height 11
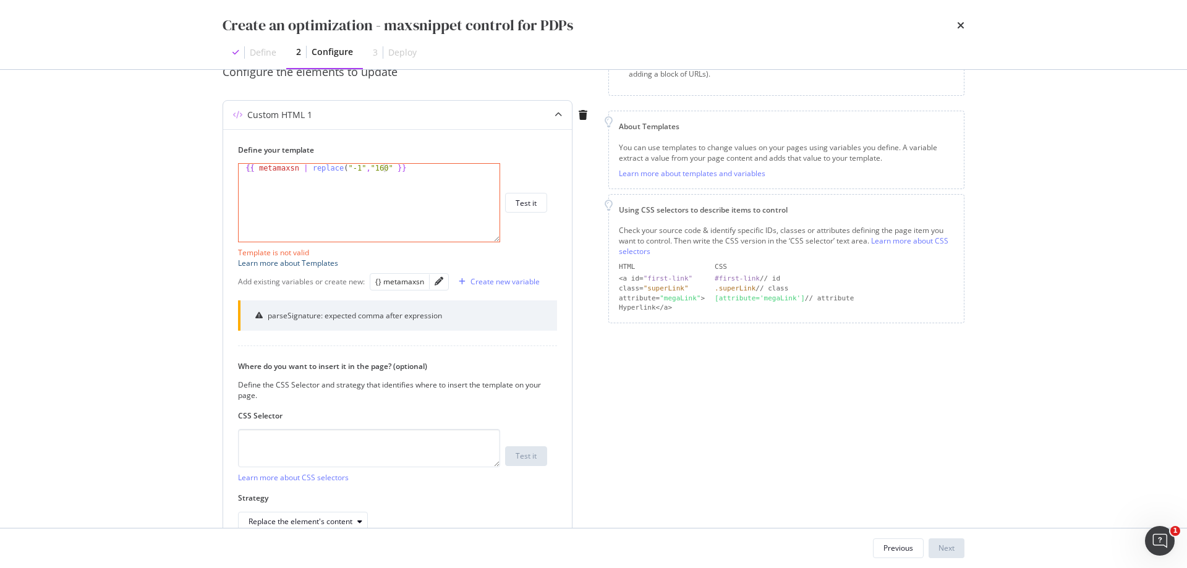
click at [327, 261] on link "Learn more about Templates" at bounding box center [288, 263] width 100 height 11
click at [377, 167] on div "{{ metamaxsn | replace ( "-1" , "160" }}" at bounding box center [369, 211] width 261 height 95
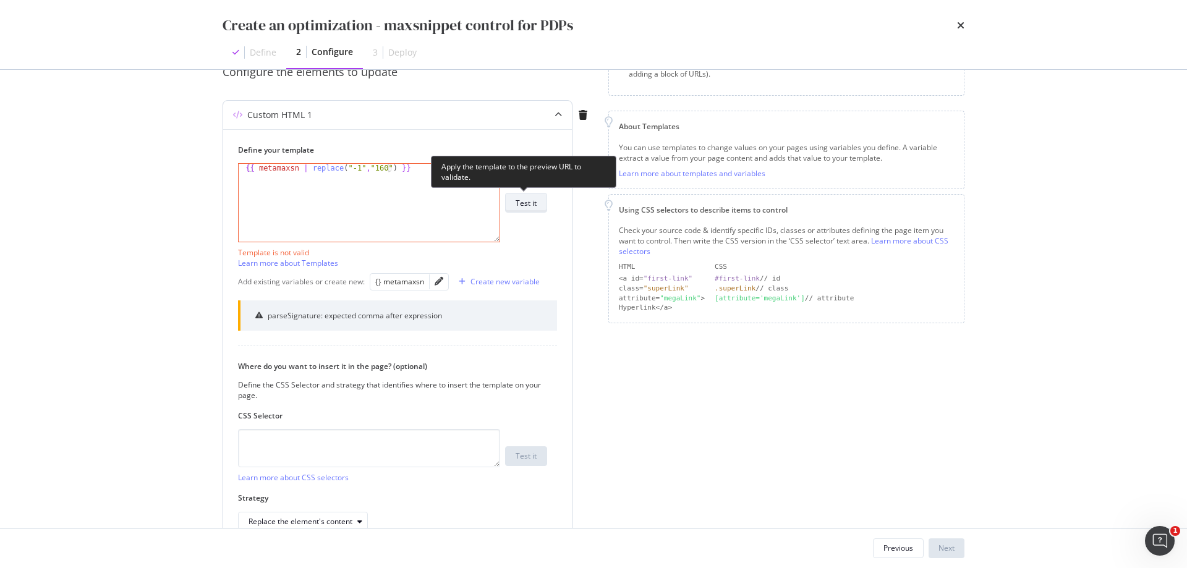
click at [519, 202] on div "Test it" at bounding box center [525, 203] width 21 height 11
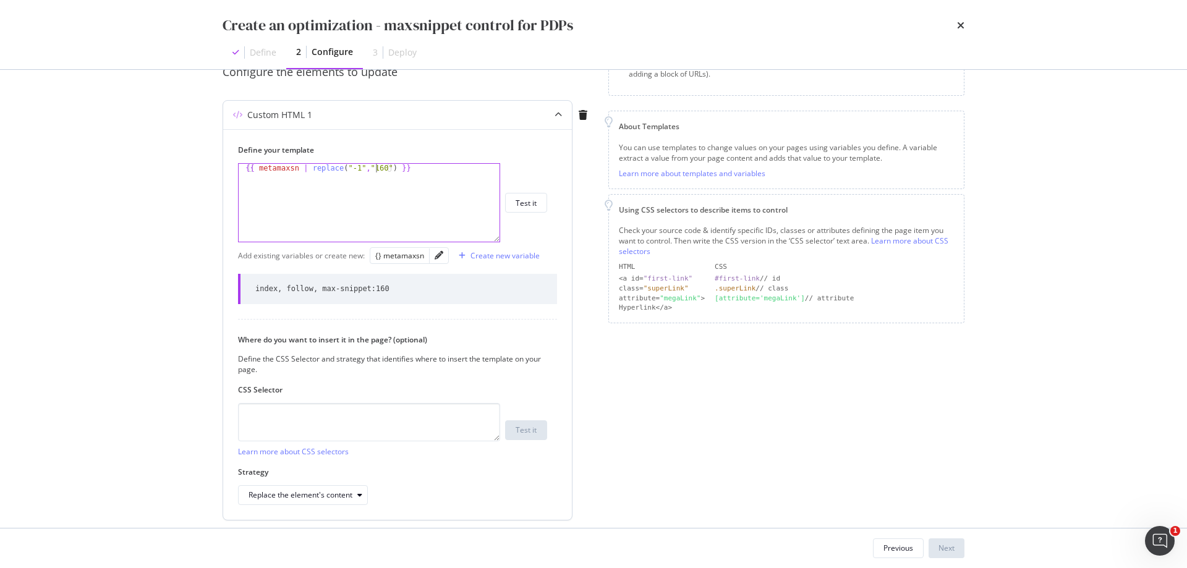
click at [374, 169] on div "{{ metamaxsn | replace ( "-1" , "160" ) }}" at bounding box center [369, 211] width 261 height 95
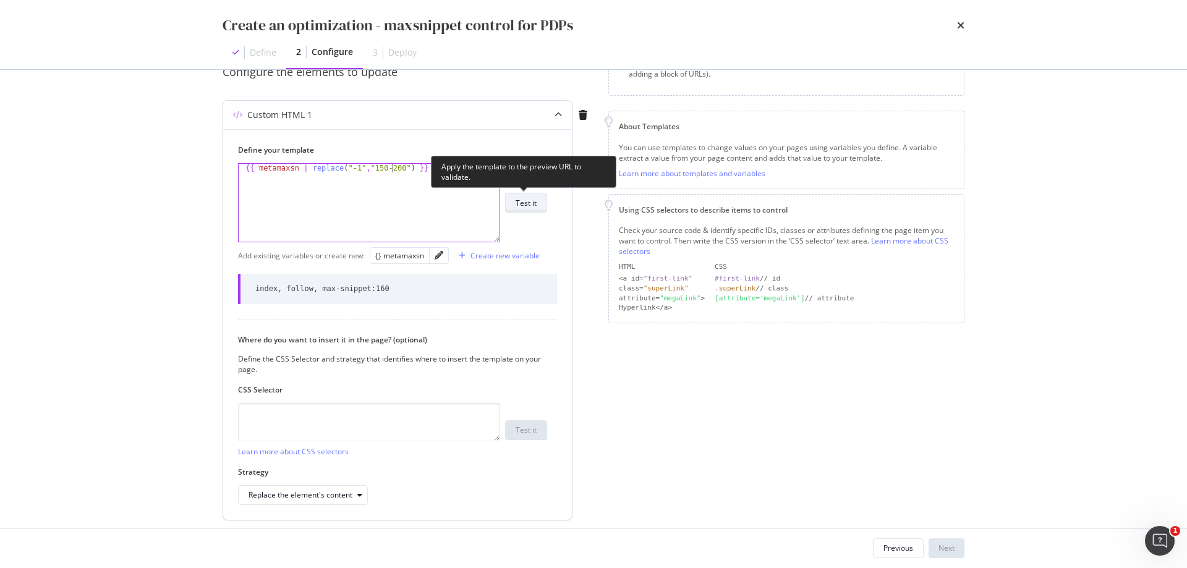
click at [534, 203] on div "Test it" at bounding box center [525, 203] width 21 height 11
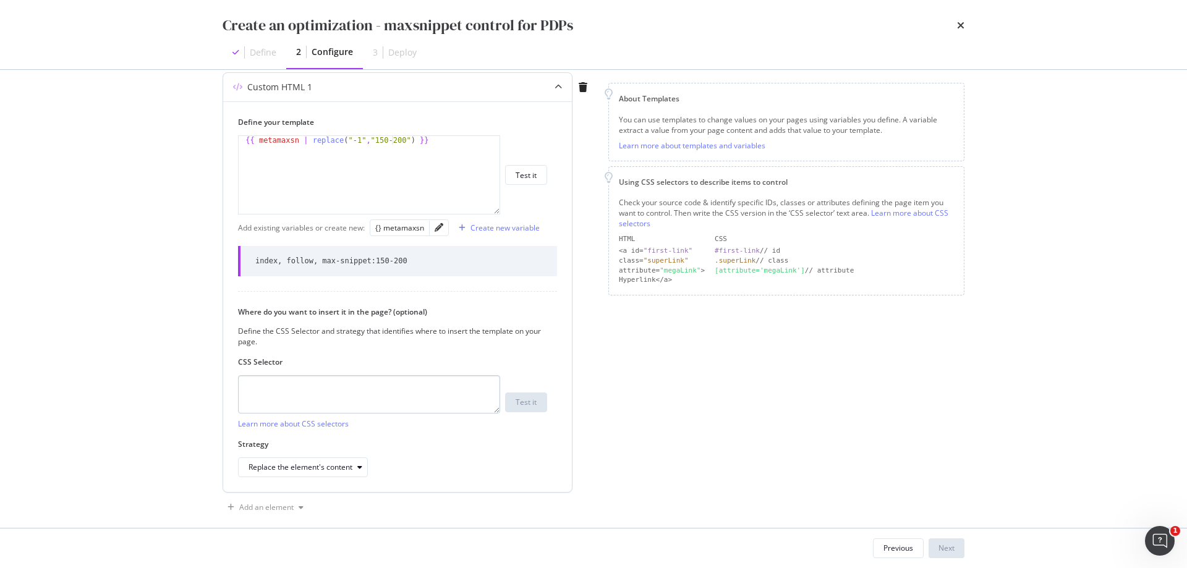
scroll to position [166, 0]
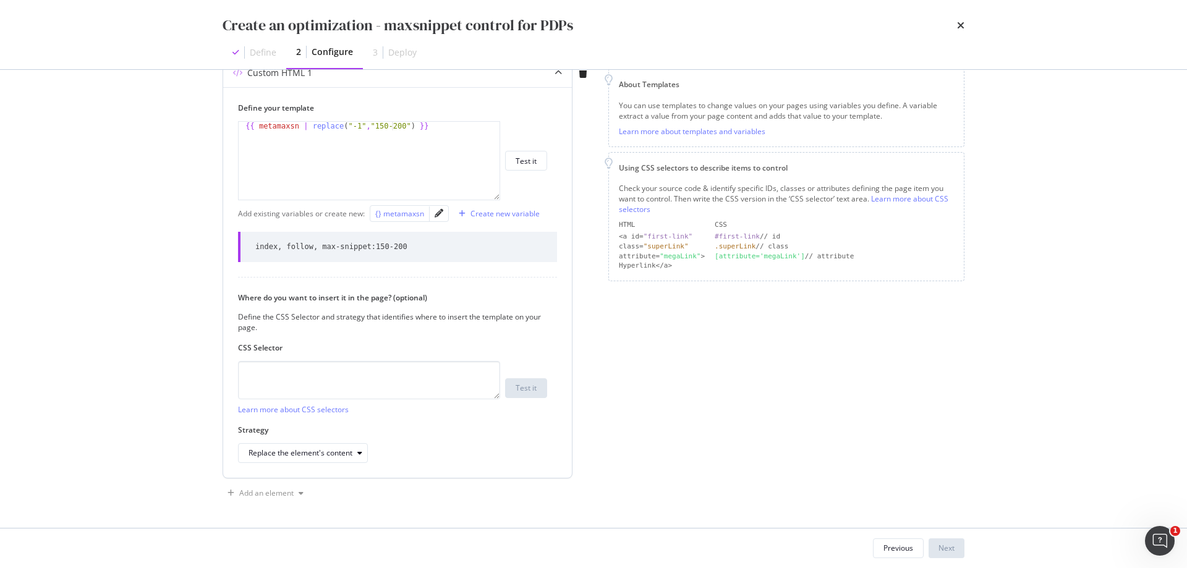
click at [397, 214] on div "{} metamaxsn" at bounding box center [399, 213] width 49 height 11
type textarea "{{ metamaxsn | replace("-1","150-200") }}"
click at [438, 215] on icon "pencil" at bounding box center [438, 213] width 9 height 9
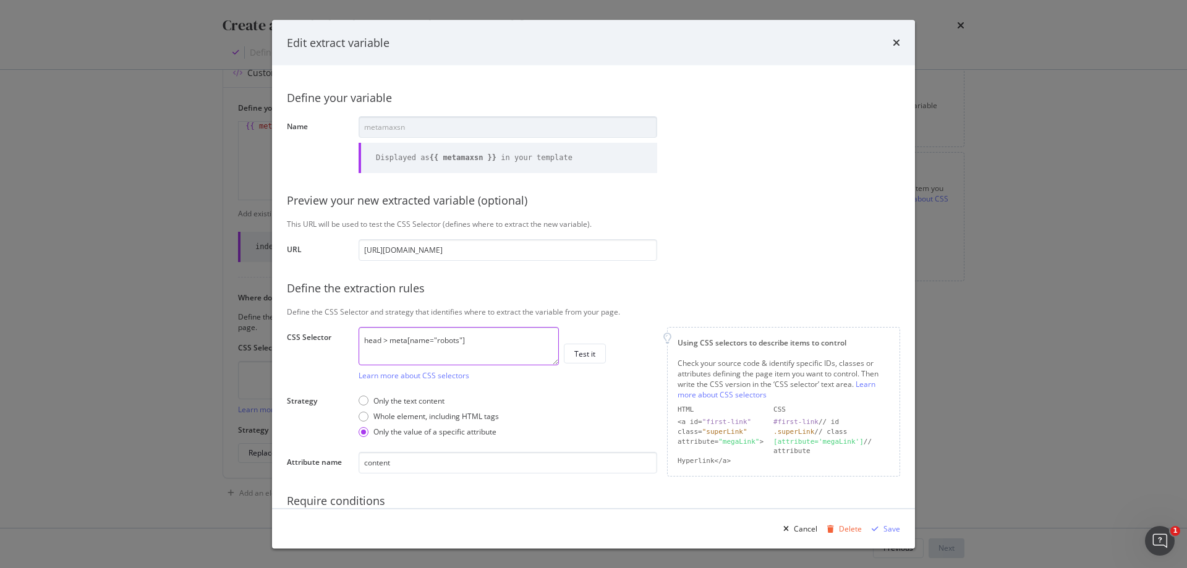
click at [475, 332] on textarea "head > meta[name="robots"]" at bounding box center [458, 345] width 200 height 38
click at [897, 44] on icon "times" at bounding box center [895, 43] width 7 height 10
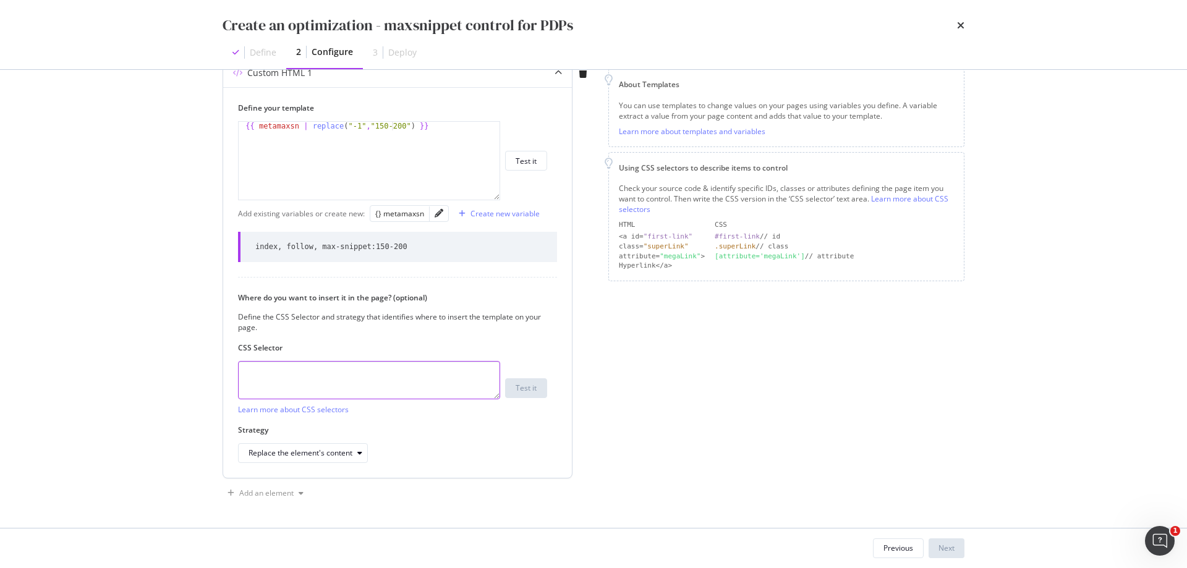
click at [407, 368] on textarea "modal" at bounding box center [369, 380] width 262 height 38
paste textarea "head > meta[name="robots"]"
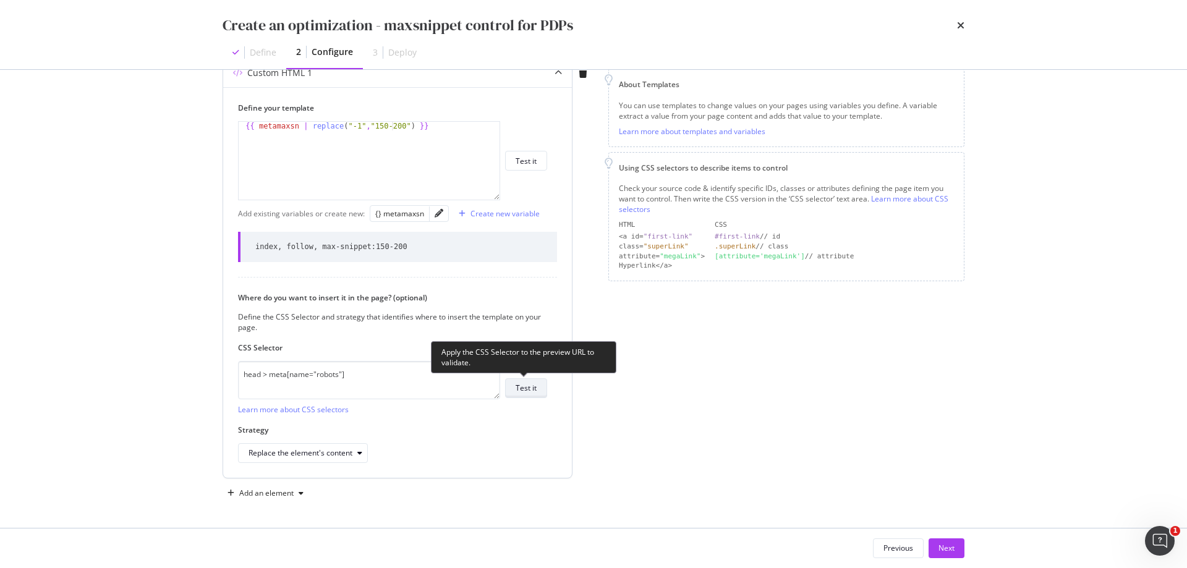
click at [532, 387] on div "Test it" at bounding box center [525, 388] width 21 height 11
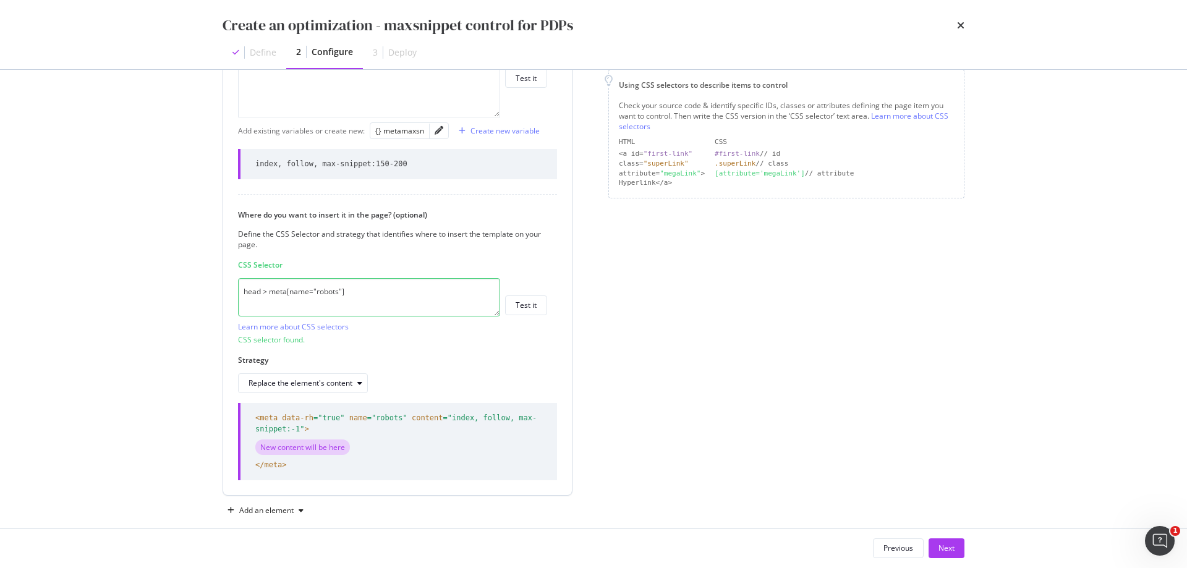
scroll to position [266, 0]
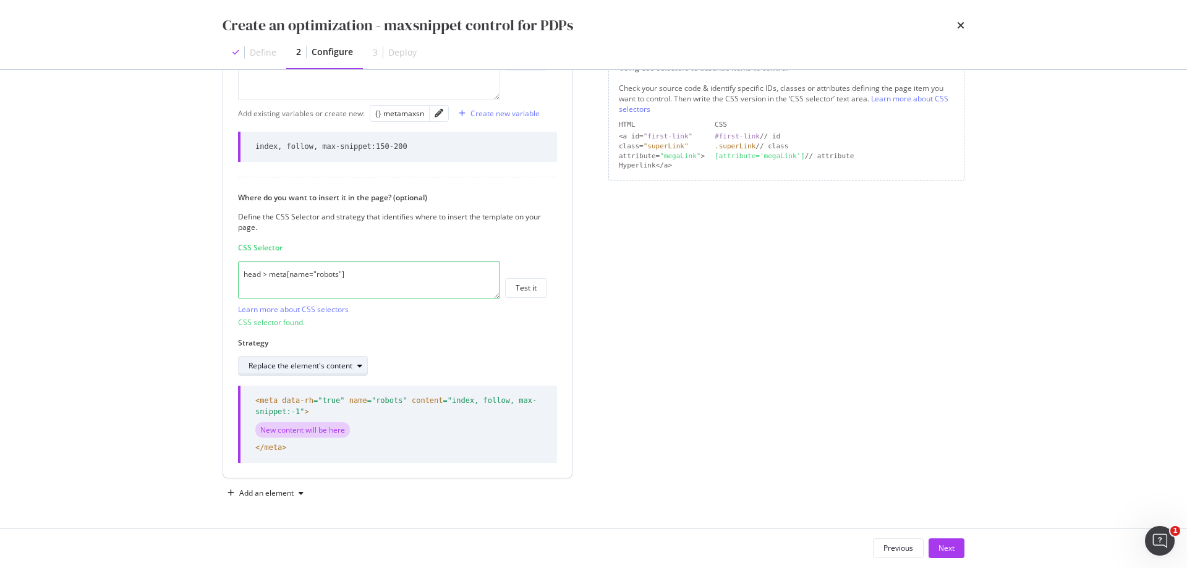
click at [345, 374] on div "Replace the element's content" at bounding box center [307, 365] width 119 height 17
click at [421, 359] on div "Replace the element's content" at bounding box center [392, 366] width 309 height 20
click at [342, 273] on textarea "head > meta[name="robots"]" at bounding box center [369, 280] width 262 height 38
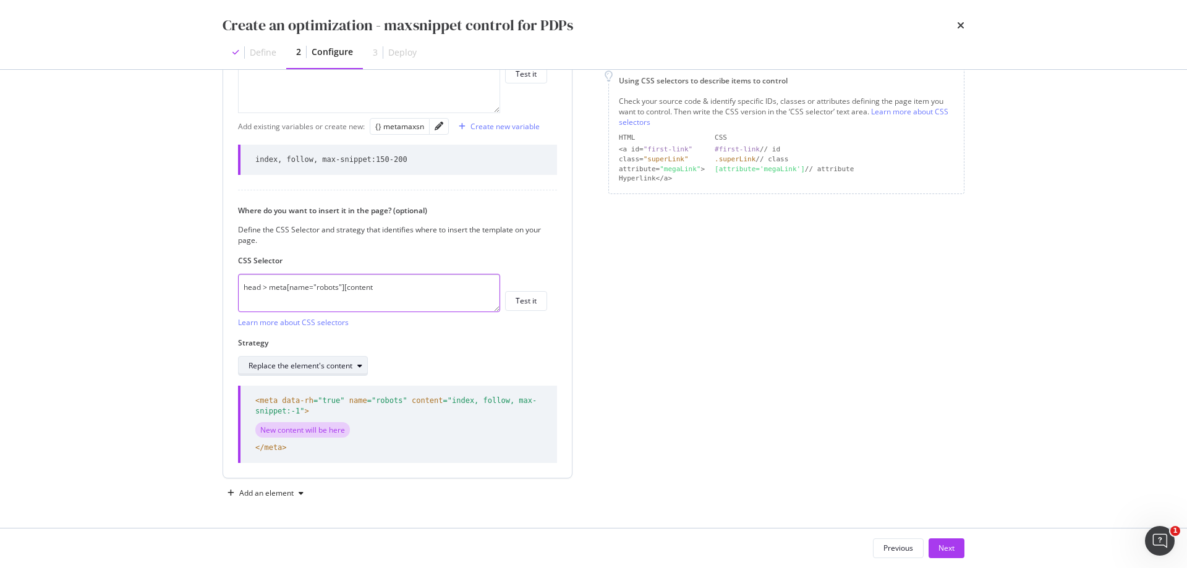
type textarea "head > meta[name="robots"][content"
click at [358, 363] on icon "modal" at bounding box center [359, 365] width 5 height 7
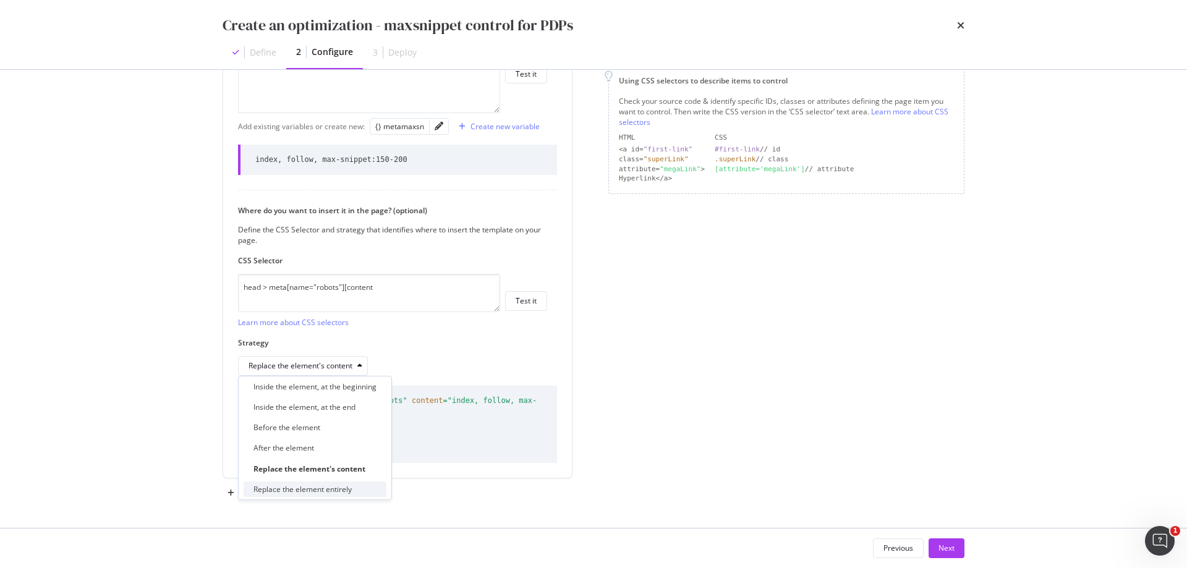
click at [325, 484] on div "Replace the element entirely" at bounding box center [302, 489] width 98 height 11
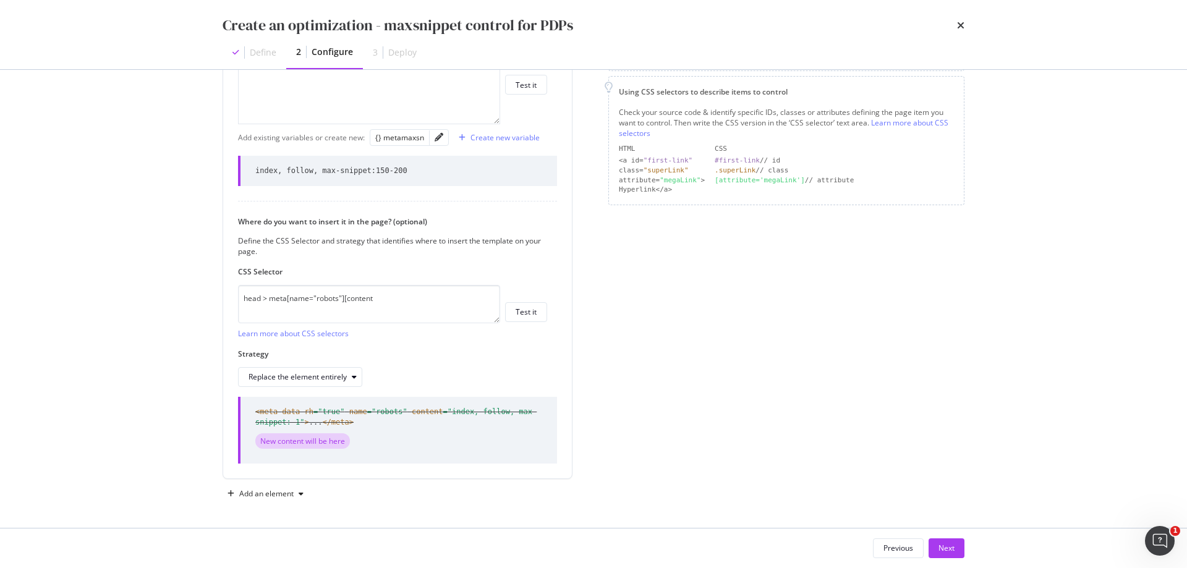
scroll to position [242, 0]
drag, startPoint x: 357, startPoint y: 420, endPoint x: 256, endPoint y: 412, distance: 100.5
click at [256, 412] on span "<meta data-rh =" true " name =" robots " content =" index, follow, max-snippet:…" at bounding box center [398, 417] width 287 height 21
copy span "<meta data-rh =" true " name =" robots " content =" index, follow, max-snippet:…"
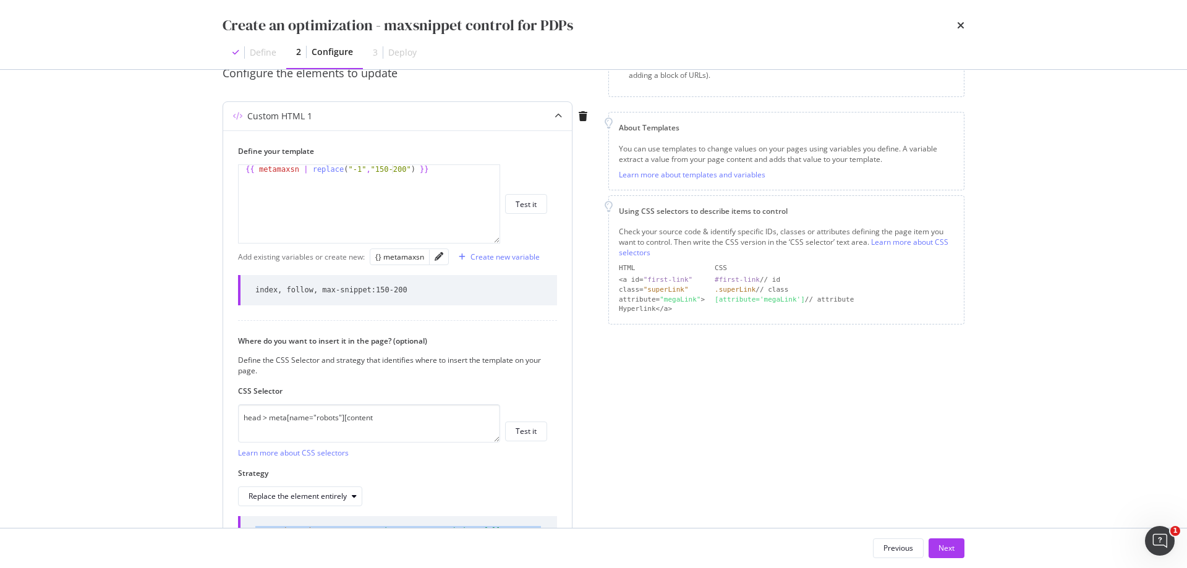
scroll to position [0, 0]
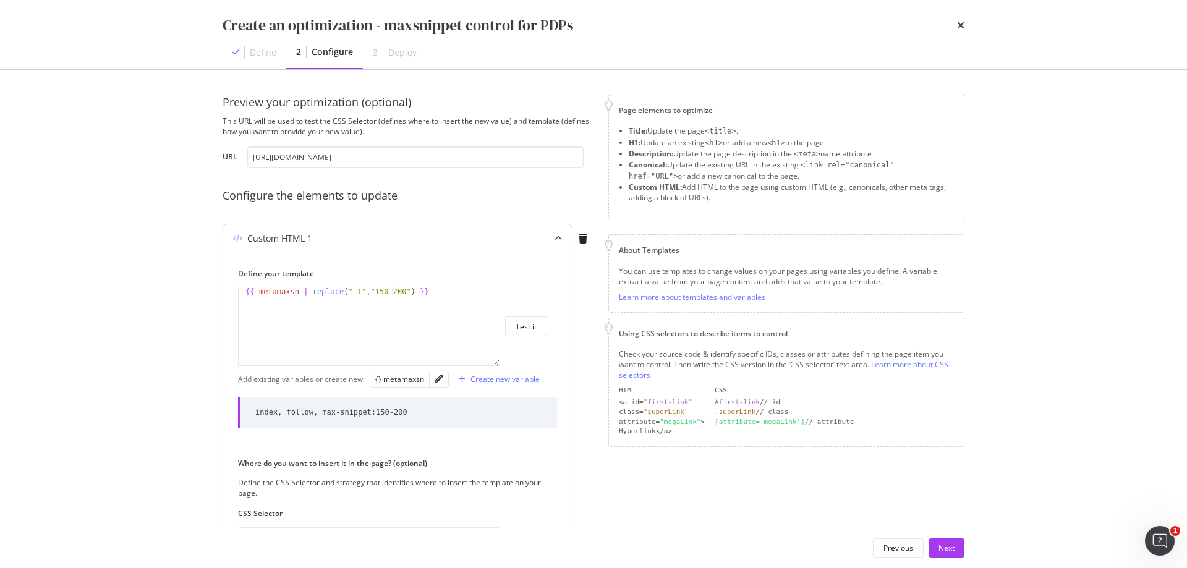
click at [245, 294] on div "{{ metamaxsn | replace ( "-1" , "150-200" ) }}" at bounding box center [369, 334] width 261 height 95
paste textarea "<meta data-rh="true" name="robots" content="index, follow, max-snippet:-1" >...…"
click at [239, 292] on div "< meta data-rh = "true" name = "robots" content = "index, follow, max-snippet:-…" at bounding box center [369, 352] width 261 height 130
drag, startPoint x: 384, startPoint y: 290, endPoint x: 337, endPoint y: 301, distance: 47.5
click at [337, 301] on div "< meta data-rh = "true" name = "robots" content = "index, follow, max -snippet:…" at bounding box center [369, 352] width 261 height 130
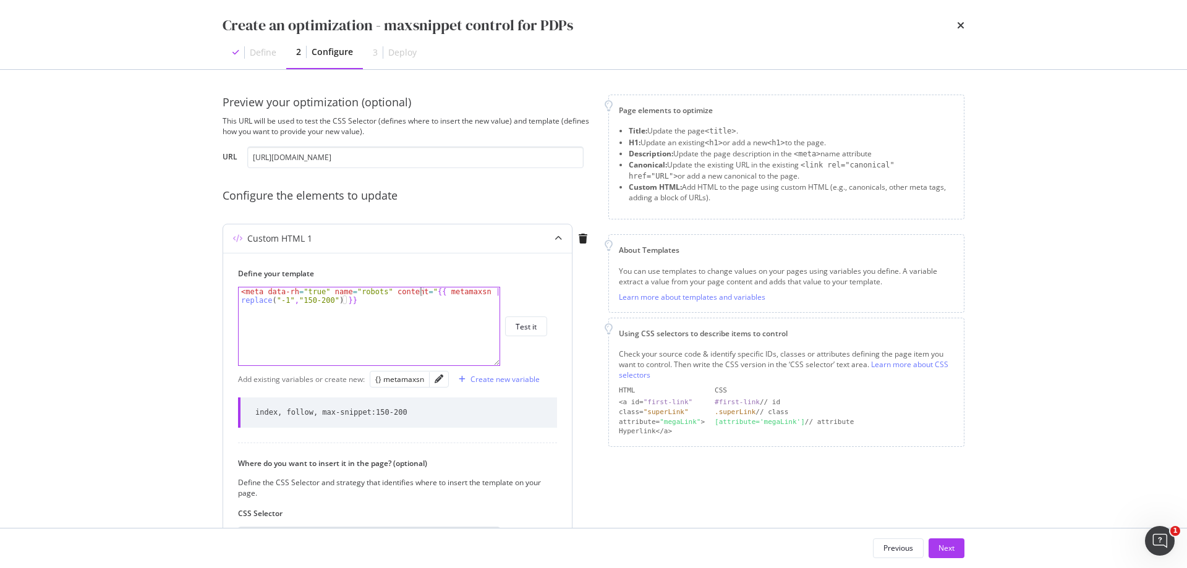
click at [407, 303] on div "< meta data-rh = "true" name = "robots" content = " {{ metamaxsn | replace ( "-…" at bounding box center [369, 343] width 261 height 112
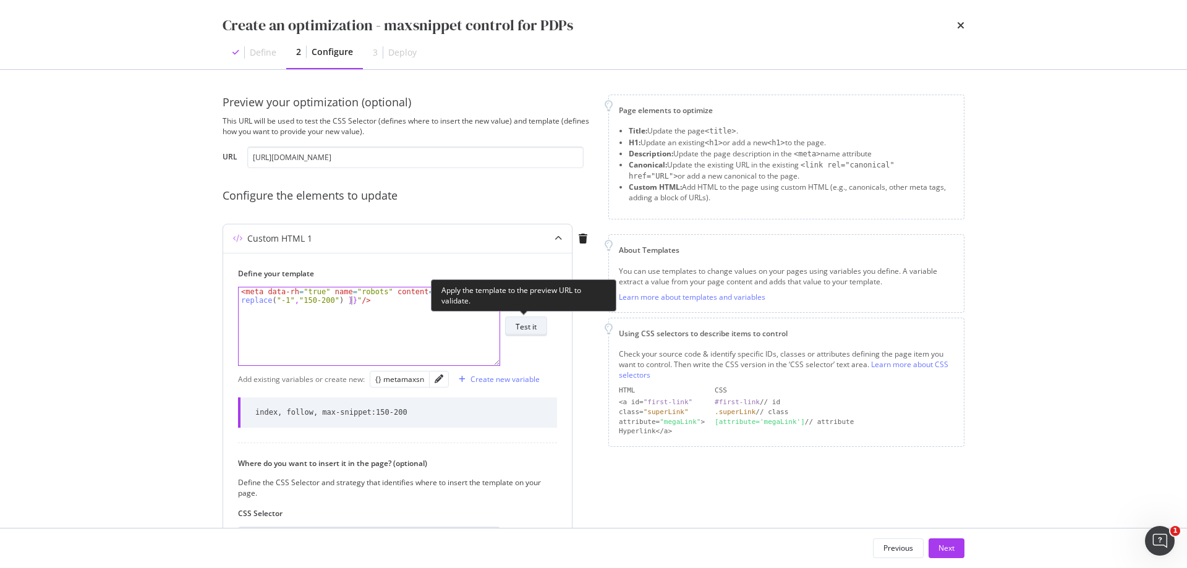
click at [542, 328] on button "Test it" at bounding box center [526, 326] width 42 height 20
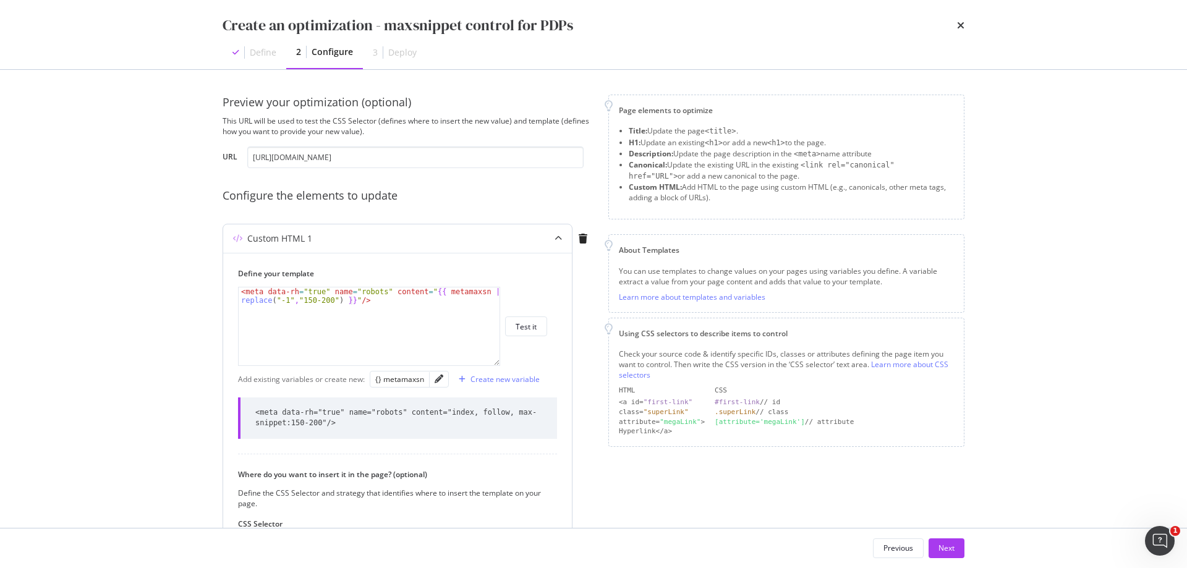
click at [352, 300] on div "< meta data-rh = "true" name = "robots" content = " {{ metamaxsn | replace ( "-…" at bounding box center [369, 343] width 261 height 112
type textarea "<meta data-rh="true" name="robots" content="{{ metamaxsn | replace("-1","150-20…"
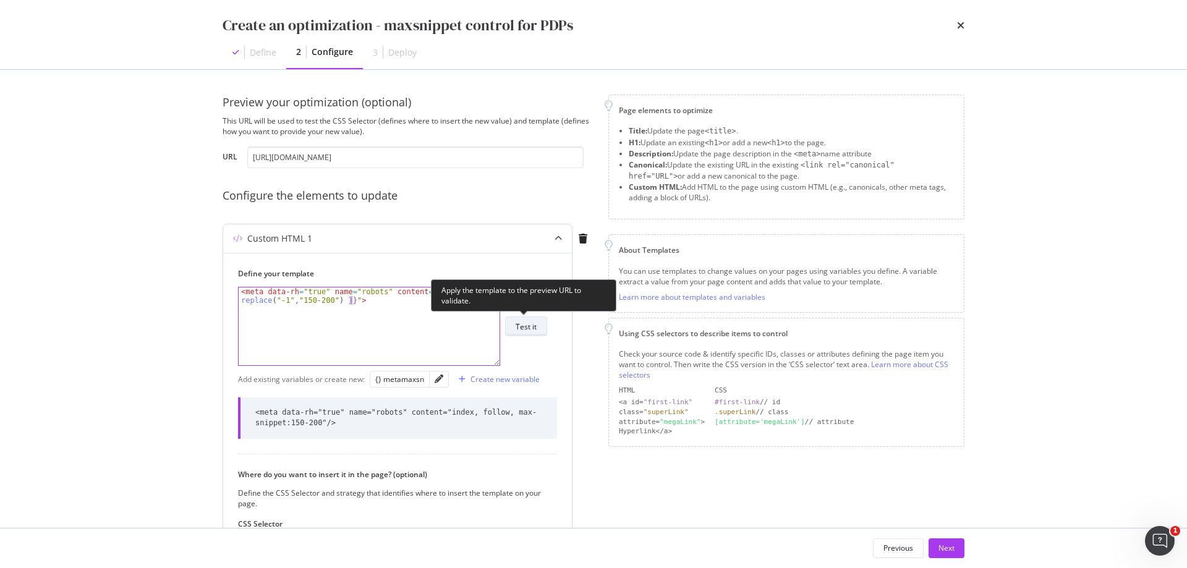
click at [535, 327] on div "Test it" at bounding box center [525, 326] width 21 height 11
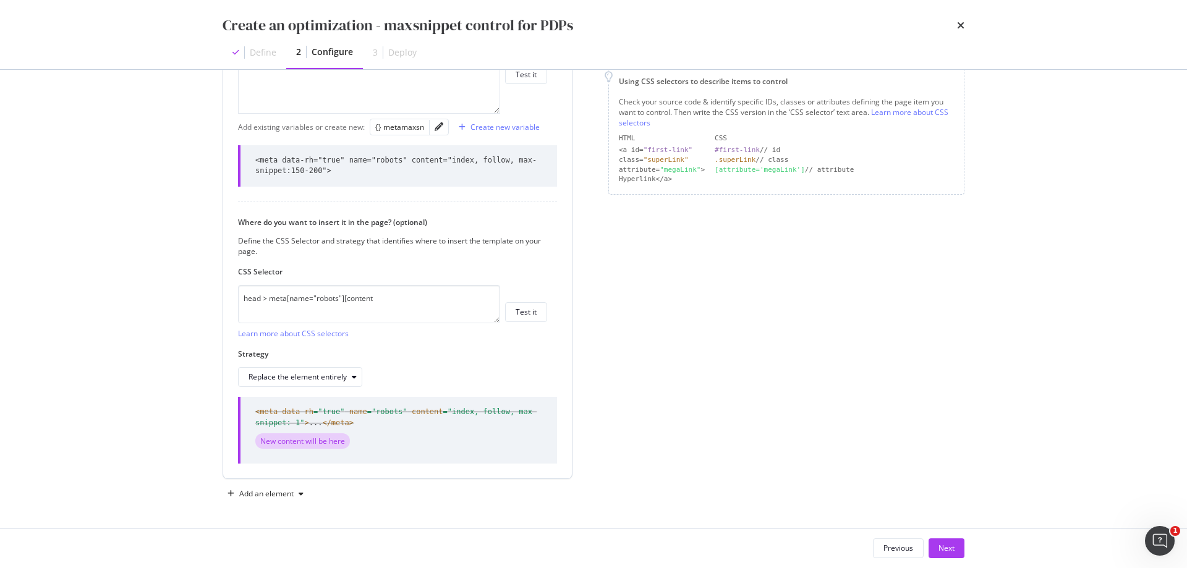
scroll to position [253, 0]
drag, startPoint x: 400, startPoint y: 290, endPoint x: 352, endPoint y: 297, distance: 48.6
click at [352, 297] on textarea "head > meta[name="robots"][content" at bounding box center [369, 303] width 262 height 38
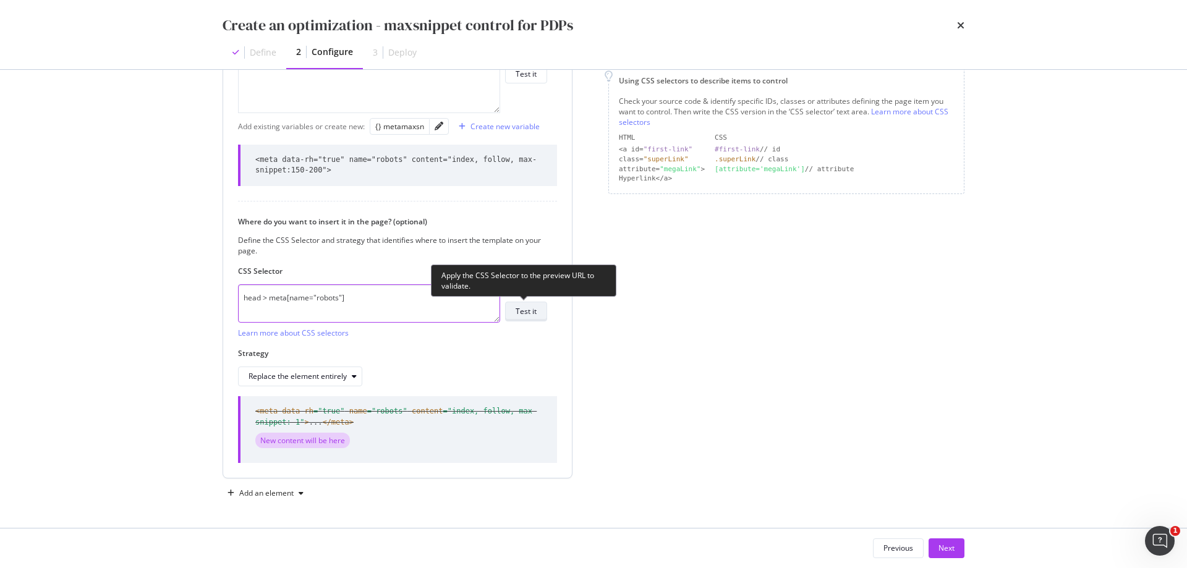
type textarea "head > meta[name="robots"]"
click at [530, 308] on div "Test it" at bounding box center [525, 311] width 21 height 11
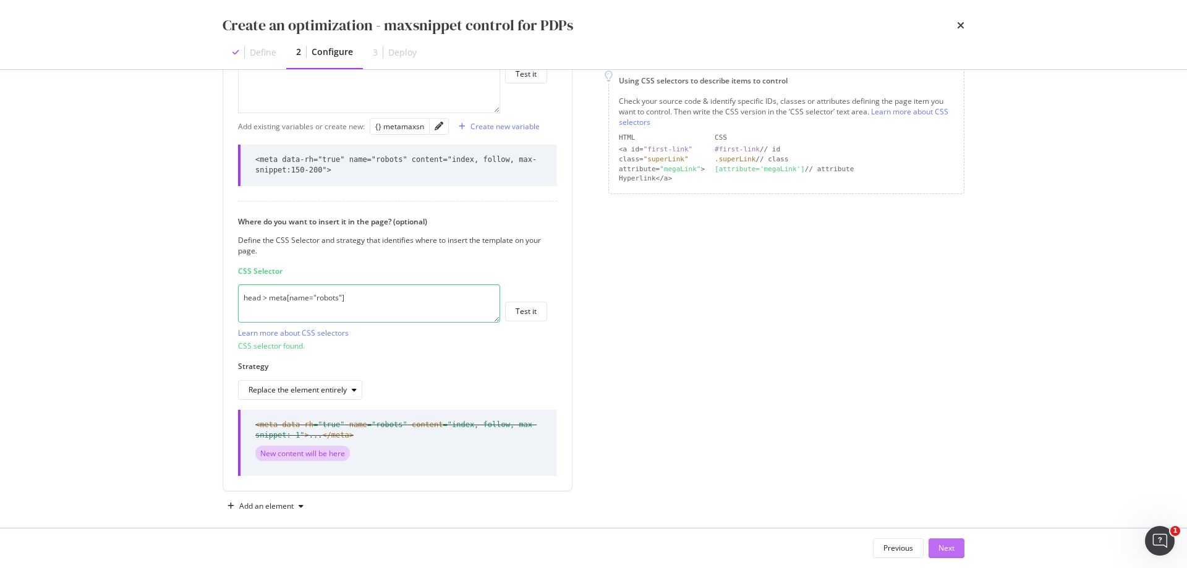
click at [957, 548] on button "Next" at bounding box center [946, 548] width 36 height 20
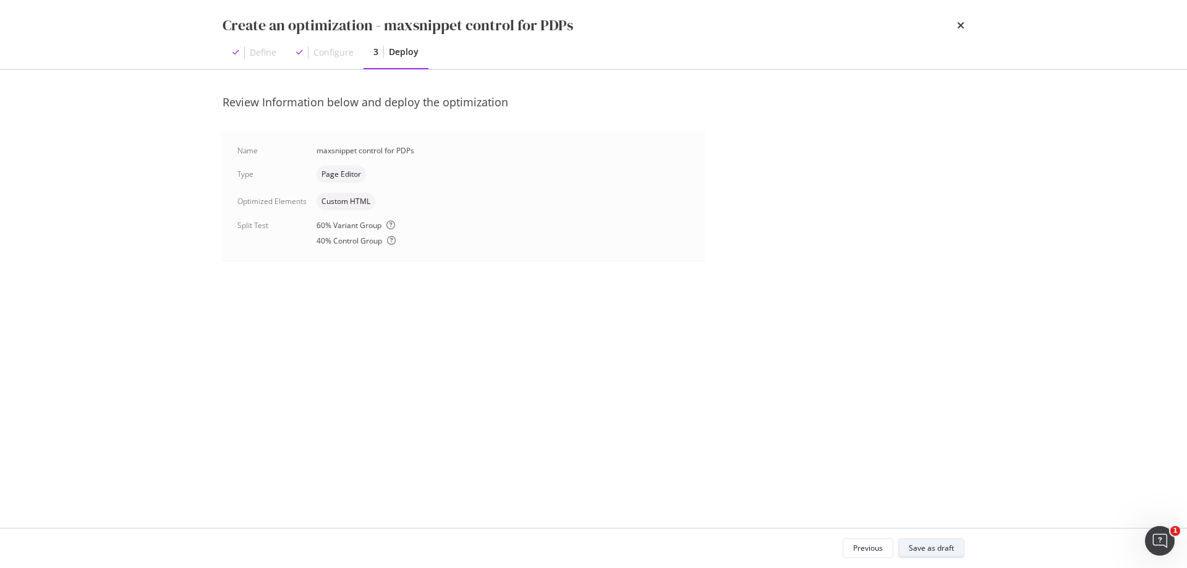
click at [949, 551] on div "Save as draft" at bounding box center [930, 548] width 45 height 11
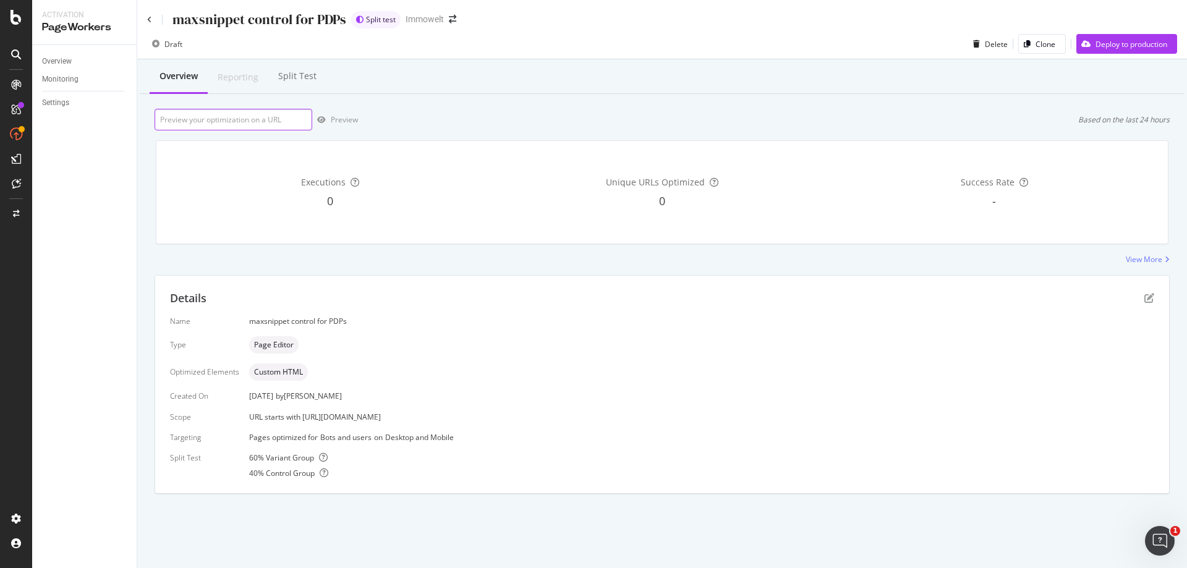
click at [274, 114] on input "url" at bounding box center [234, 120] width 158 height 22
paste input "[URL][DOMAIN_NAME]"
click at [343, 123] on div "Preview" at bounding box center [344, 119] width 27 height 11
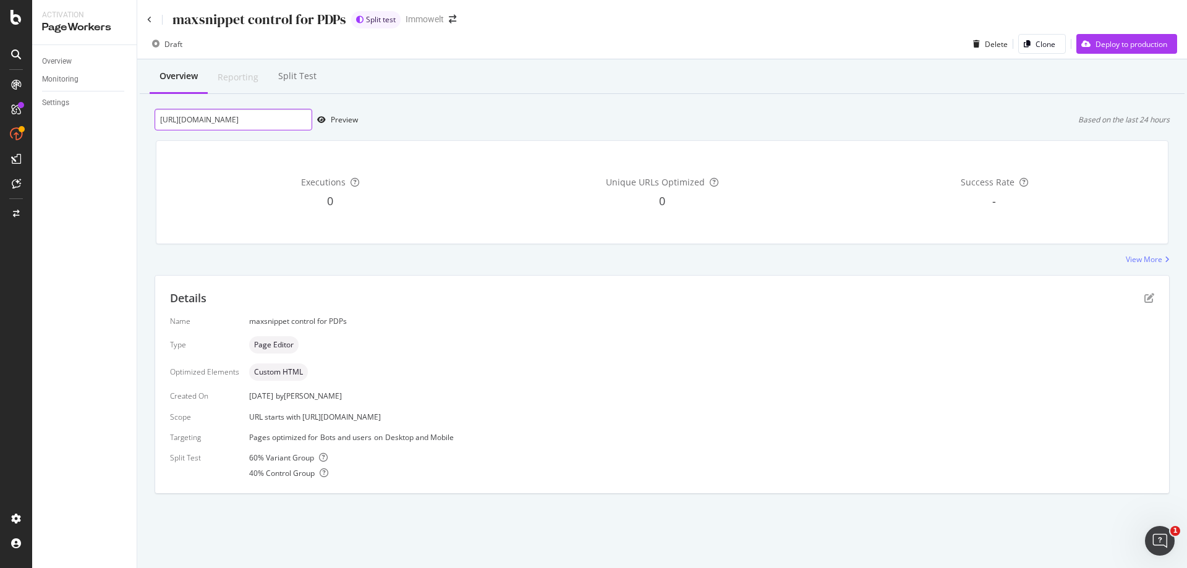
click at [273, 123] on input "[URL][DOMAIN_NAME]" at bounding box center [234, 120] width 158 height 22
paste input "kf8"
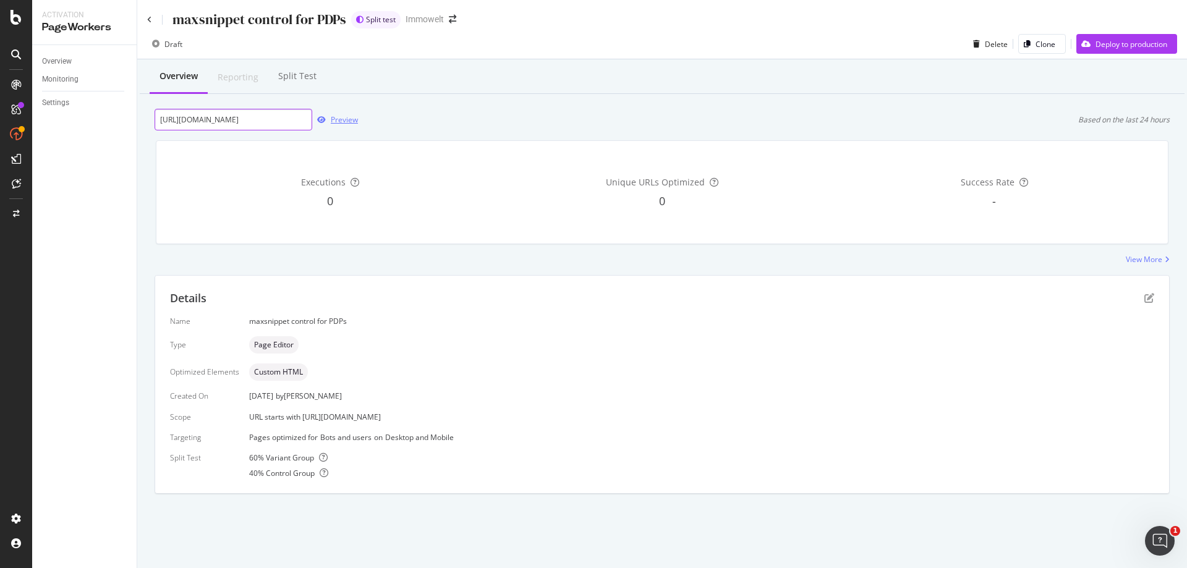
type input "[URL][DOMAIN_NAME]"
click at [338, 119] on div "Preview" at bounding box center [344, 119] width 27 height 11
click at [345, 120] on div "Preview" at bounding box center [344, 119] width 27 height 11
click at [1148, 300] on icon "pen-to-square" at bounding box center [1149, 298] width 10 height 10
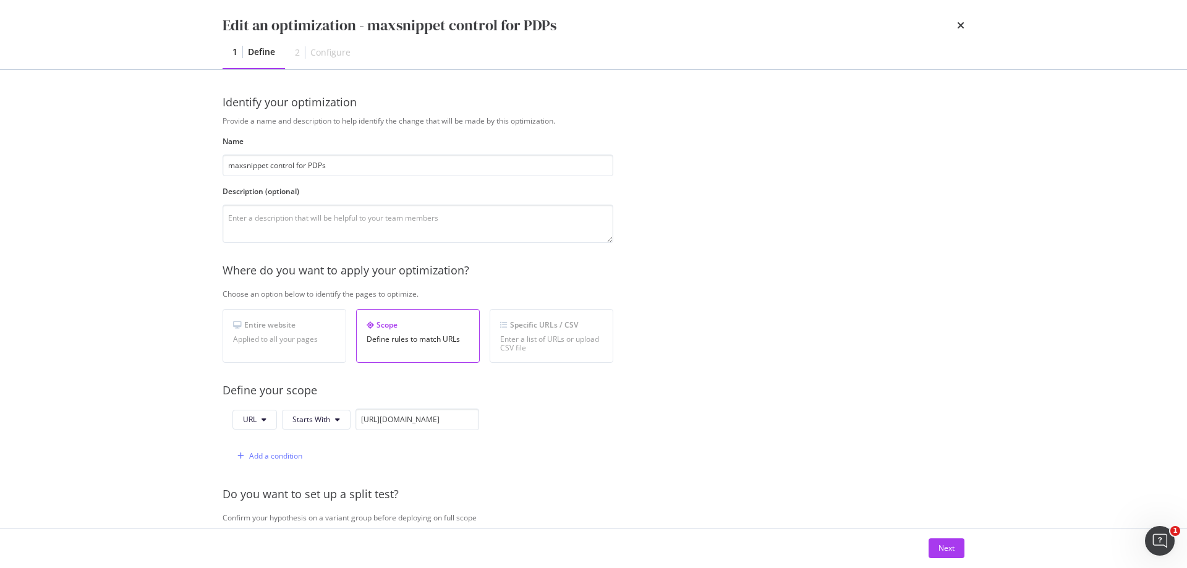
scroll to position [309, 0]
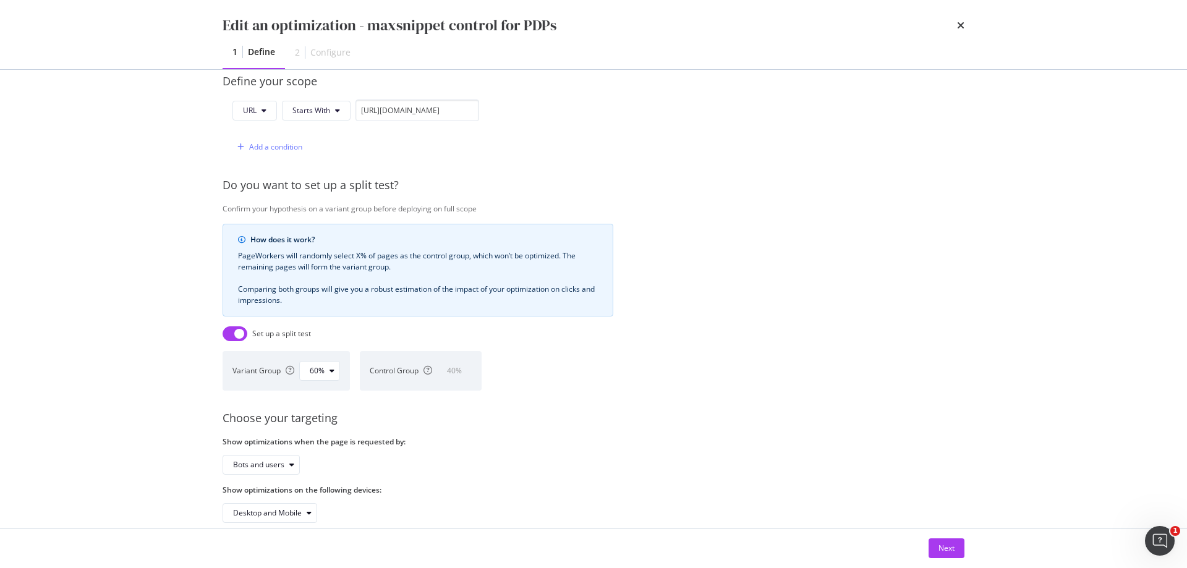
click at [237, 332] on input "modal" at bounding box center [234, 333] width 25 height 15
checkbox input "false"
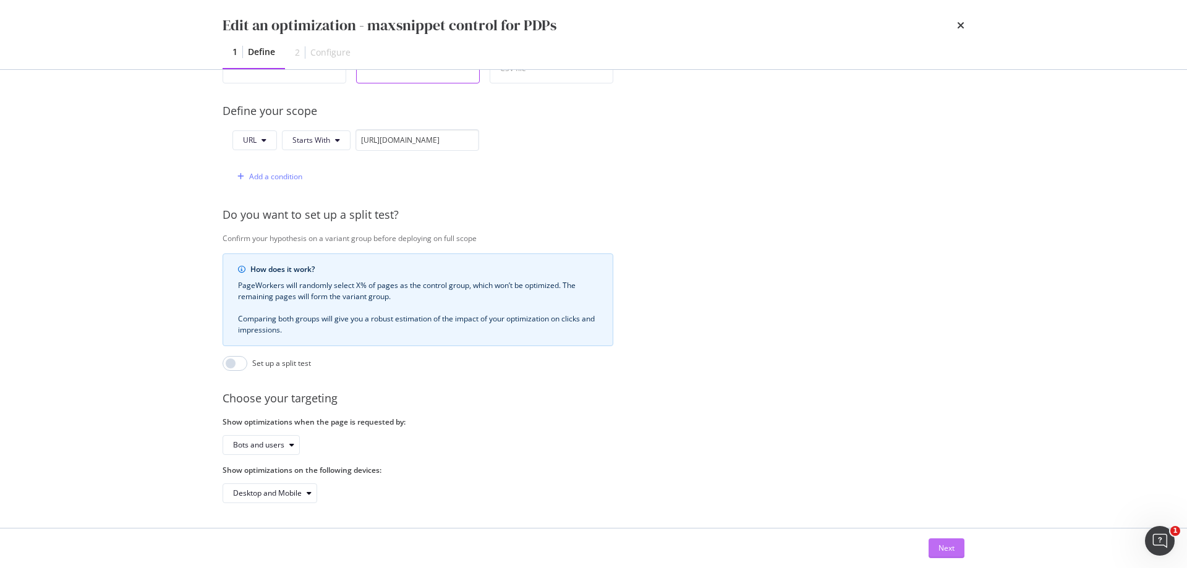
click at [949, 551] on div "Next" at bounding box center [946, 548] width 16 height 11
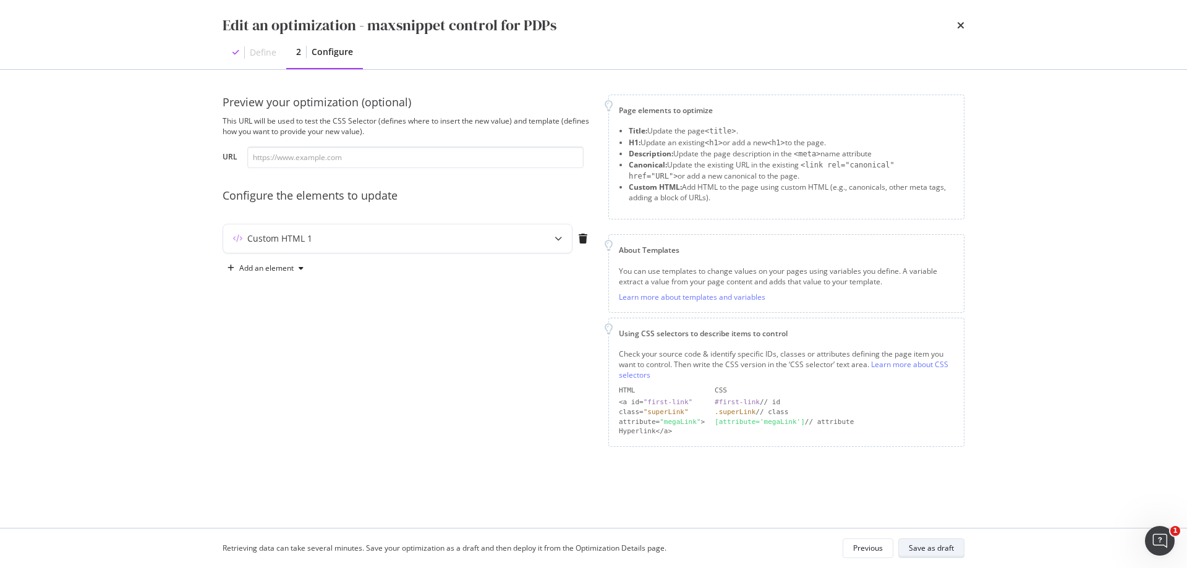
click at [928, 544] on div "Save as draft" at bounding box center [930, 548] width 45 height 11
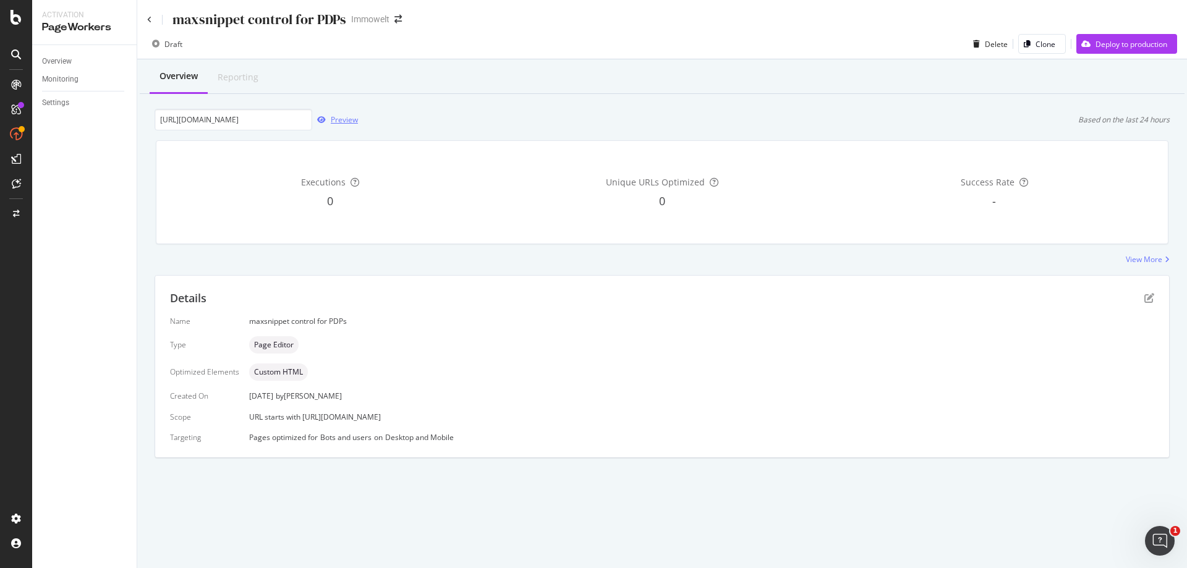
click at [352, 121] on div "Preview" at bounding box center [344, 119] width 27 height 11
click at [213, 118] on input "[URL][DOMAIN_NAME]" at bounding box center [234, 120] width 158 height 22
paste input "uf4"
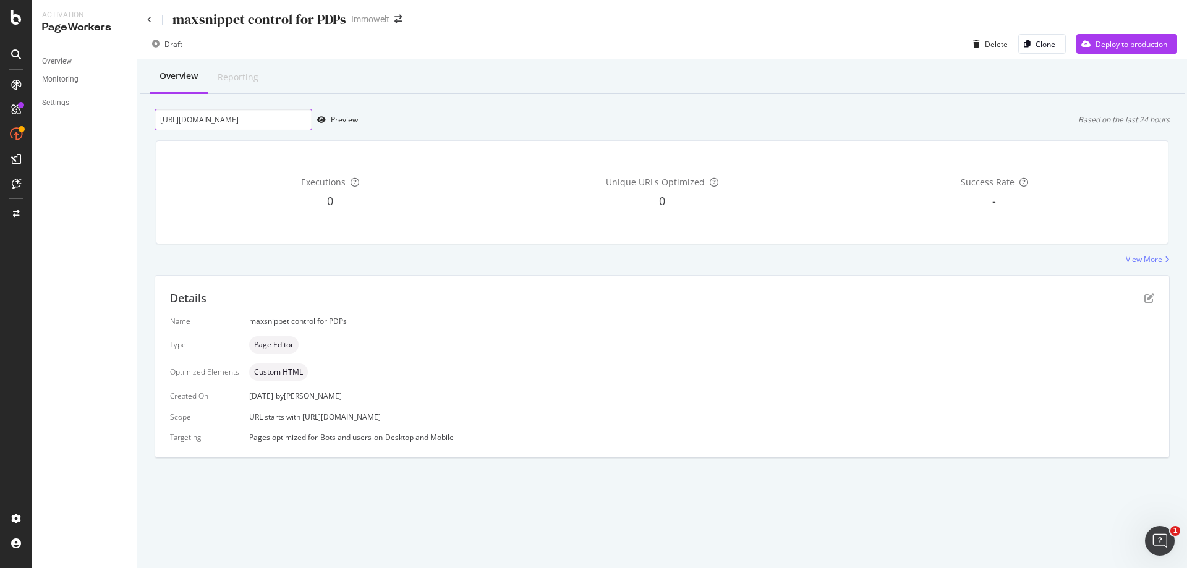
scroll to position [0, 32]
type input "[URL][DOMAIN_NAME]"
click at [347, 114] on div "Preview" at bounding box center [335, 120] width 46 height 19
click at [151, 23] on icon at bounding box center [149, 19] width 5 height 7
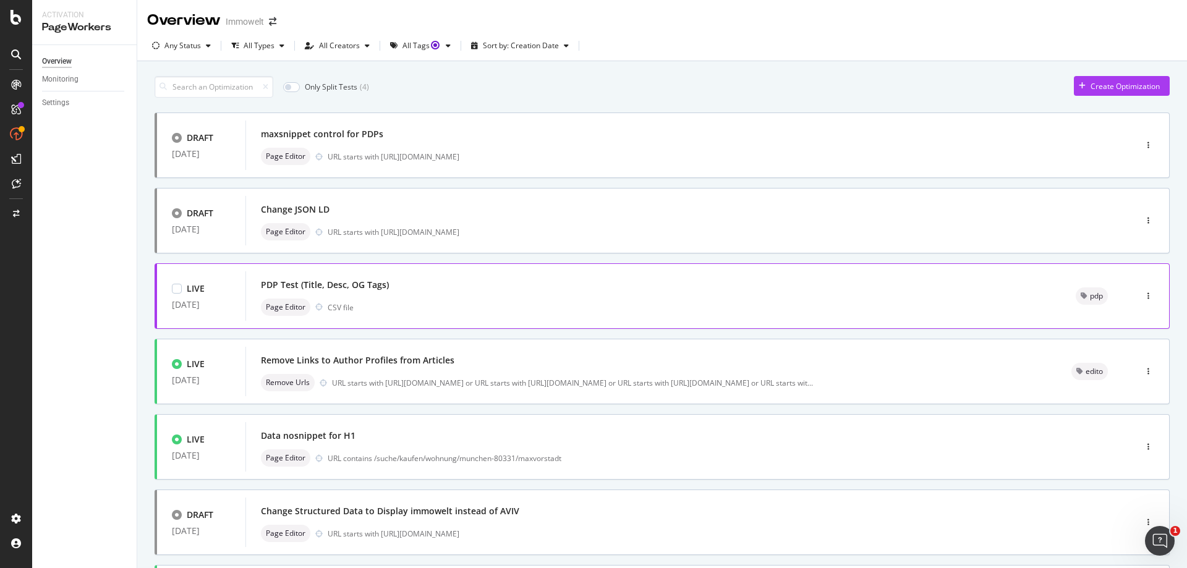
click at [580, 295] on div "PDP Test (Title, Desc, OG Tags) Page Editor CSV file" at bounding box center [653, 296] width 785 height 40
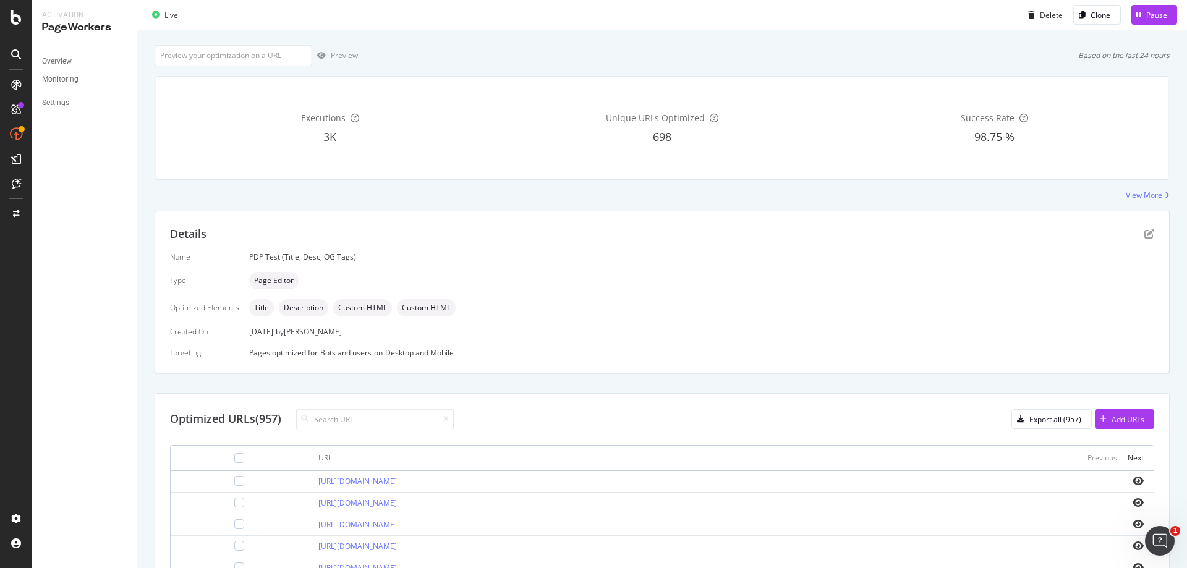
scroll to position [42, 0]
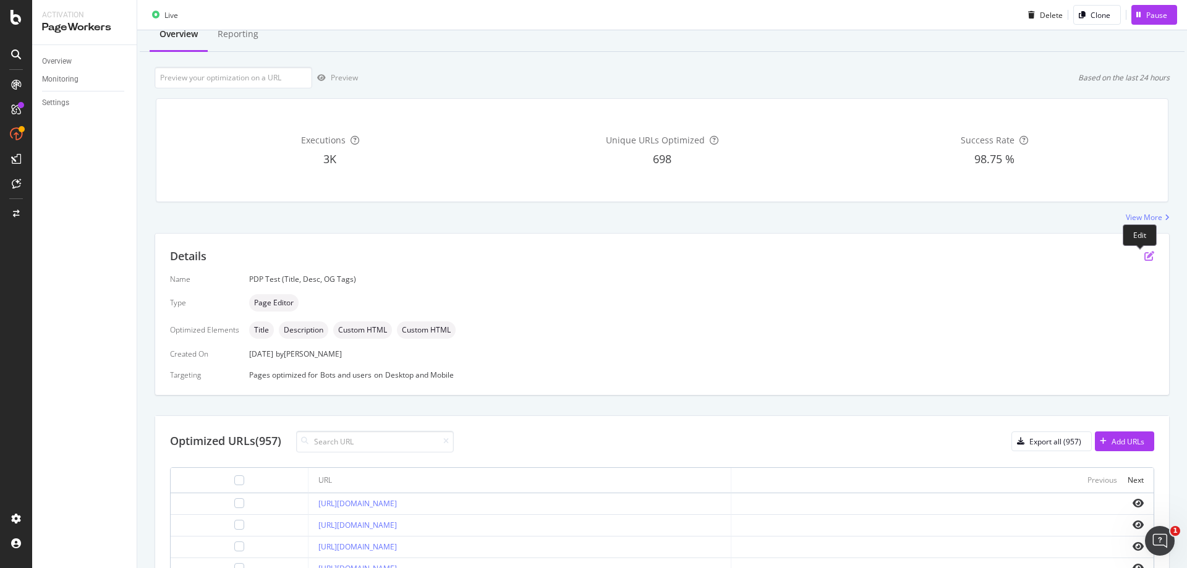
click at [1144, 255] on icon "pen-to-square" at bounding box center [1149, 256] width 10 height 10
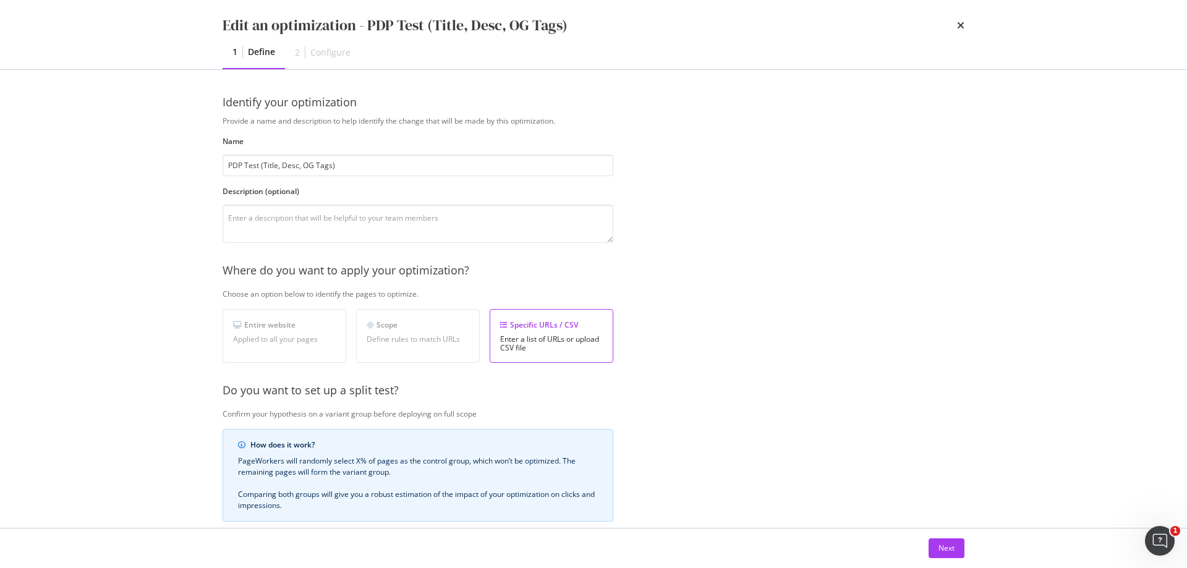
scroll to position [185, 0]
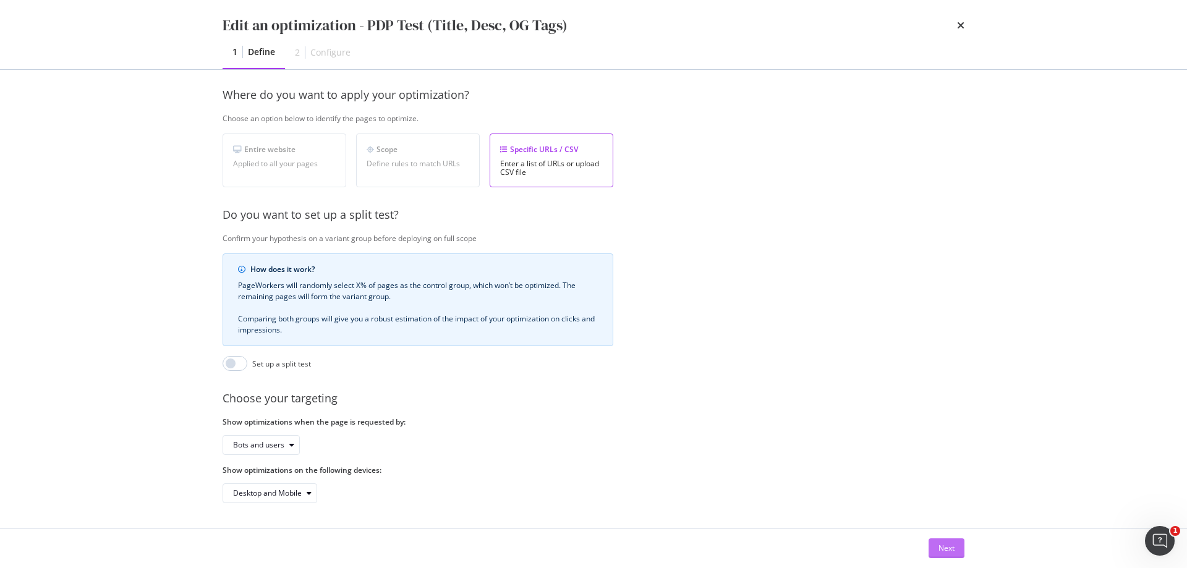
click at [941, 548] on div "Next" at bounding box center [946, 548] width 16 height 11
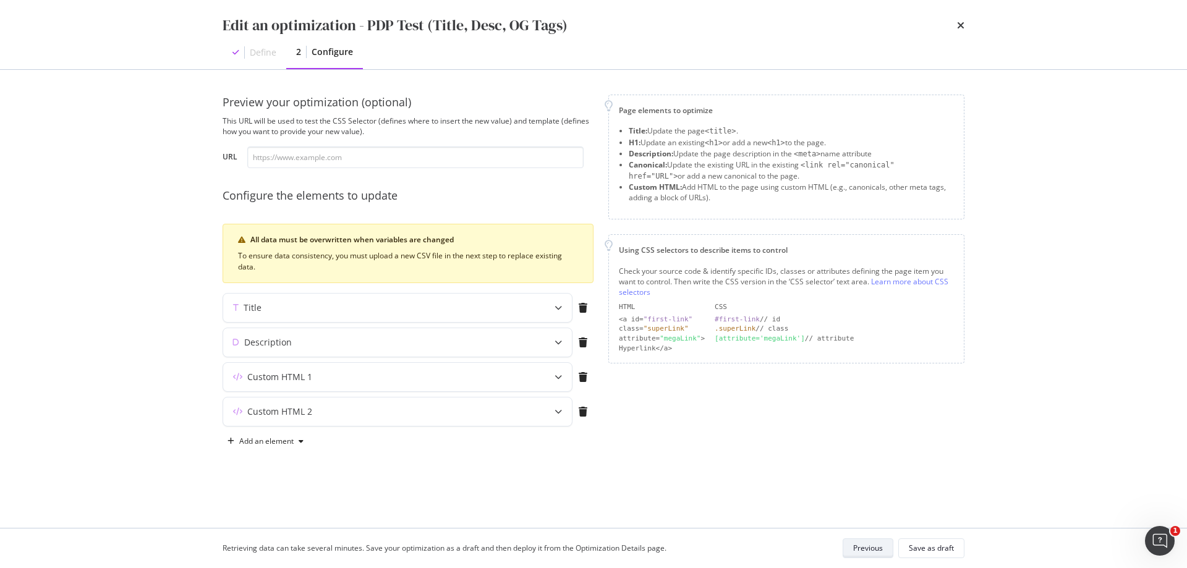
scroll to position [0, 0]
